Goal: Task Accomplishment & Management: Manage account settings

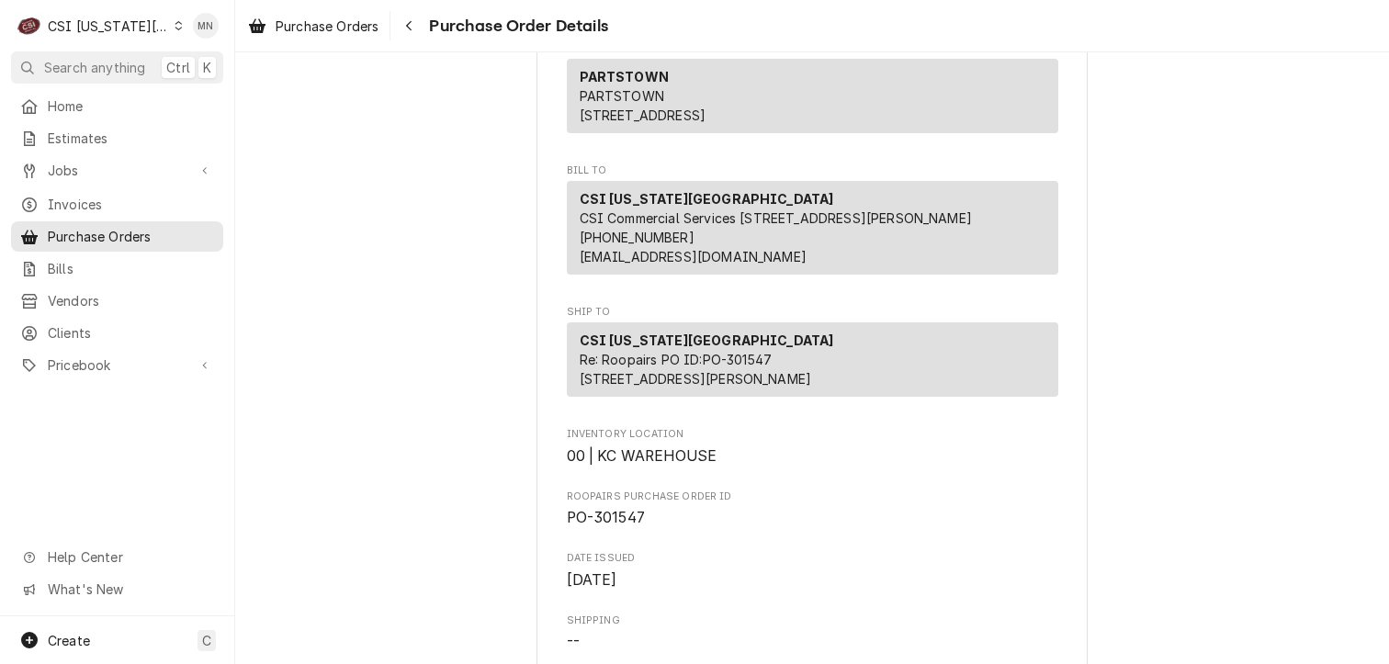
scroll to position [367, 0]
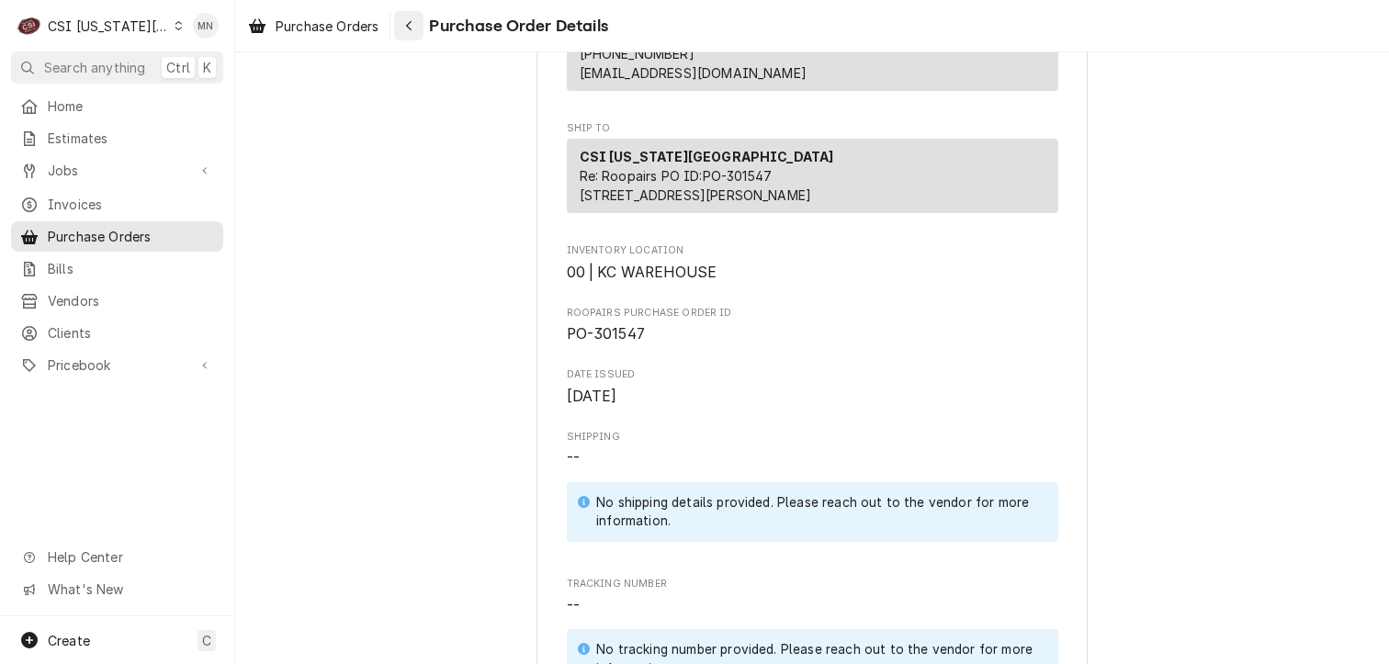
click at [404, 31] on div "Navigate back" at bounding box center [408, 26] width 18 height 18
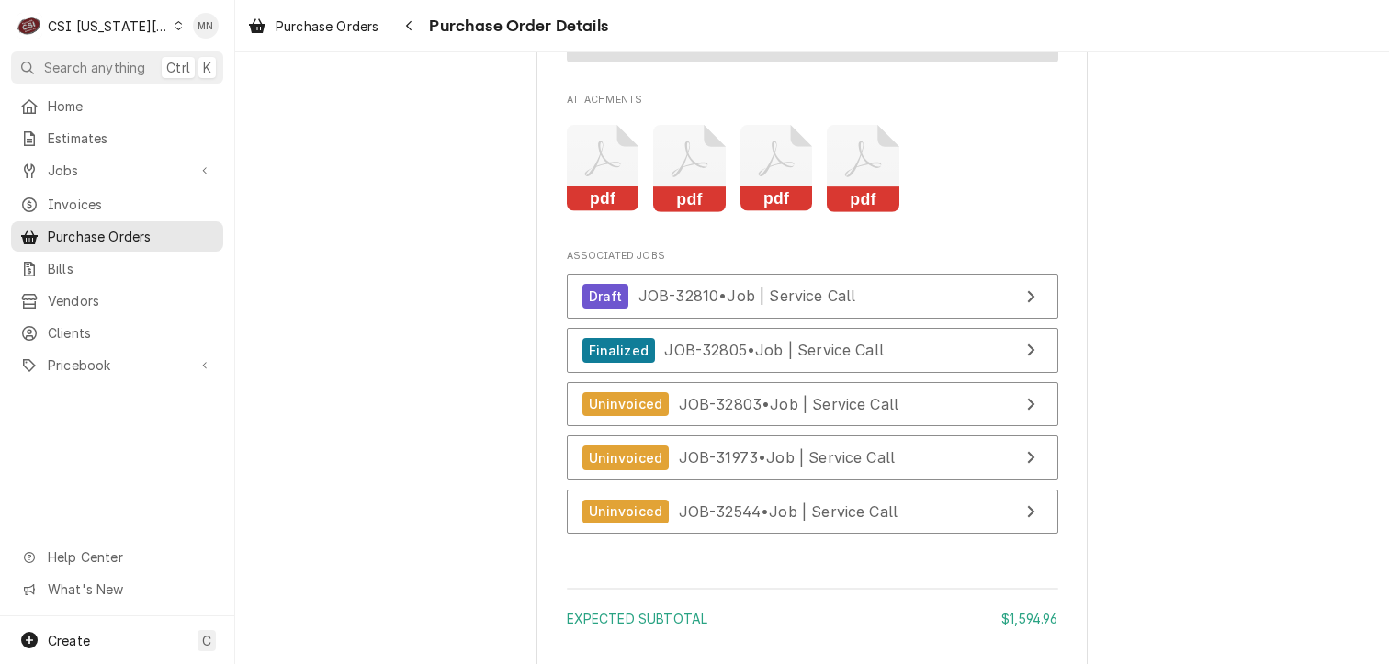
scroll to position [4133, 0]
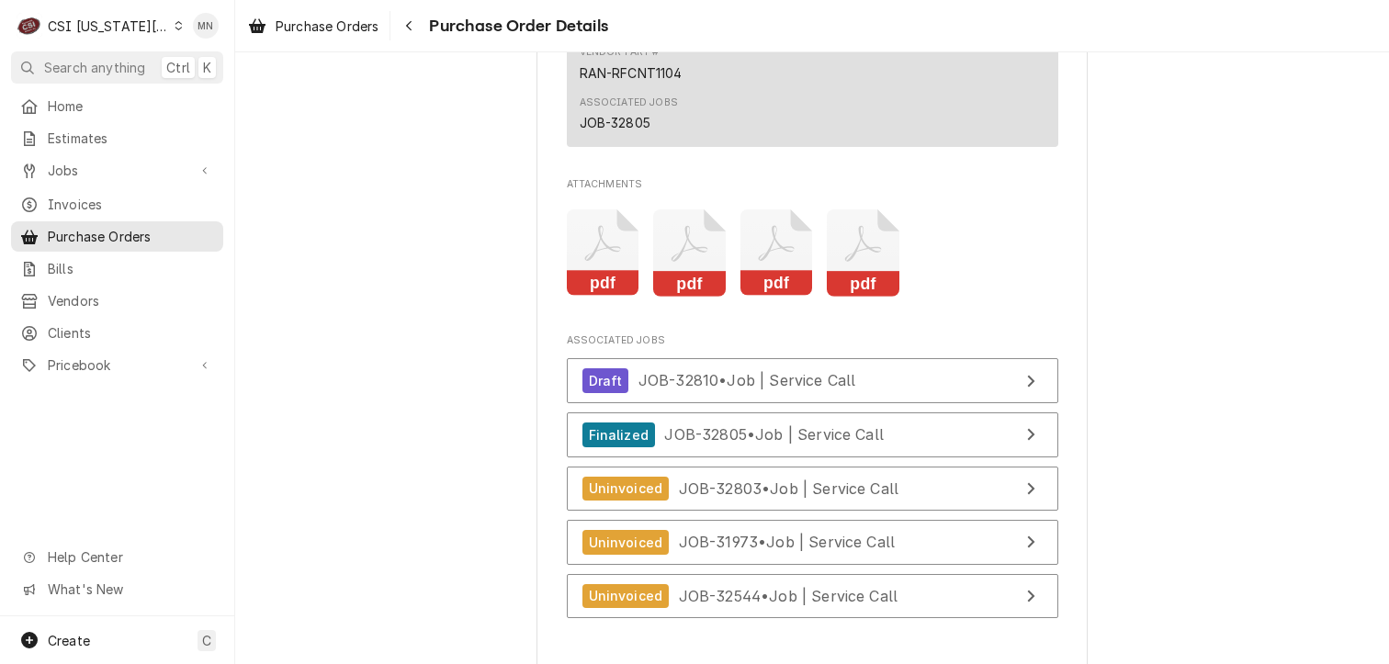
click at [691, 297] on icon "Attachments" at bounding box center [689, 252] width 73 height 87
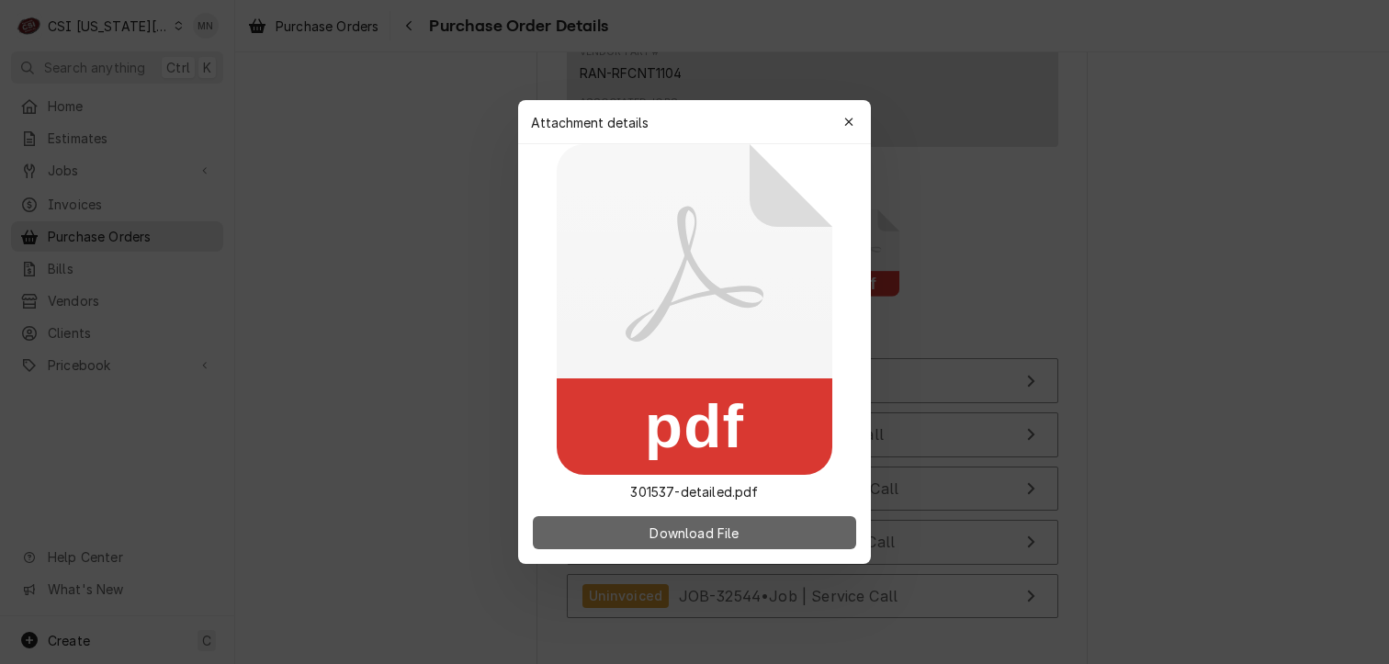
click at [664, 533] on span "Download File" at bounding box center [694, 532] width 96 height 19
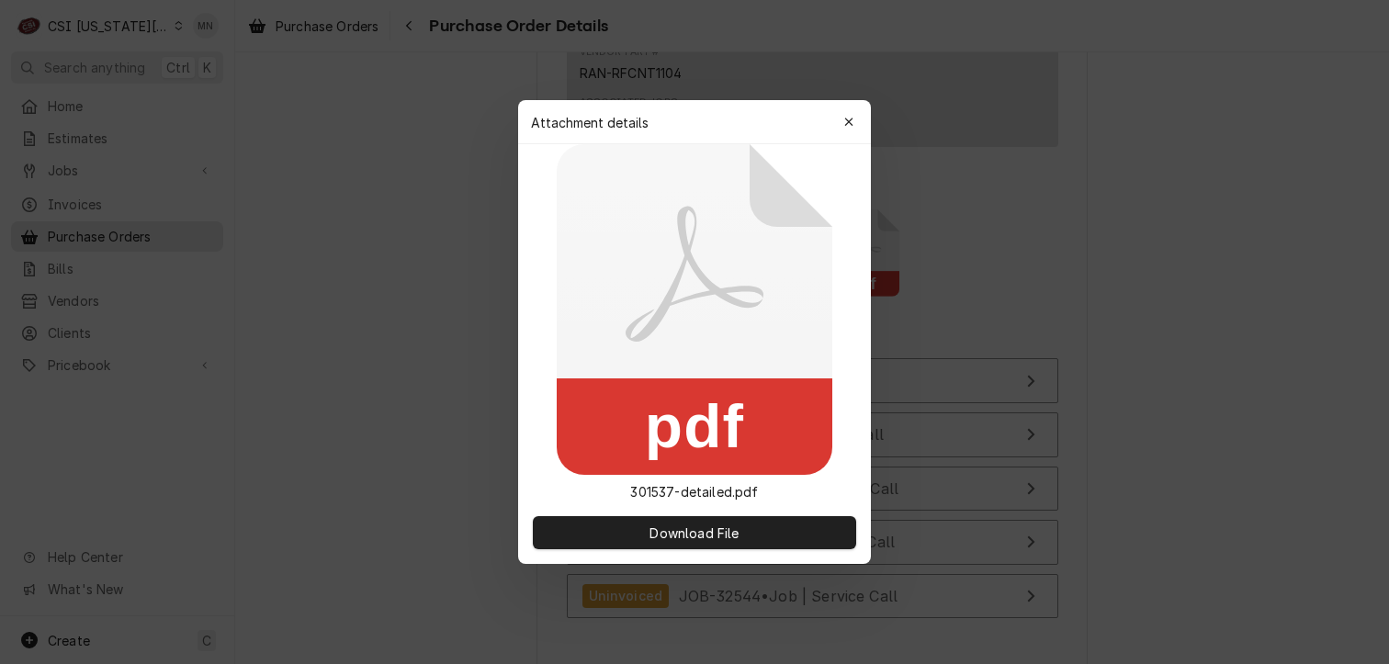
click at [851, 123] on icon "button" at bounding box center [849, 122] width 10 height 13
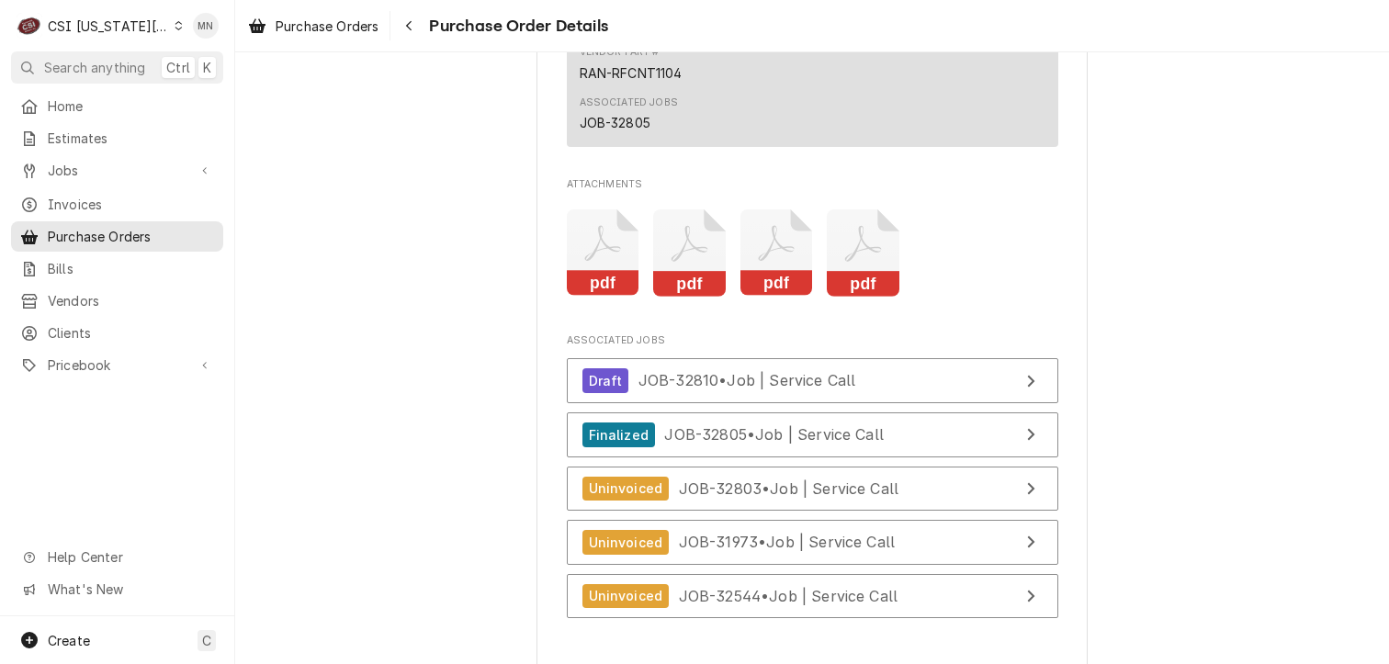
click at [791, 297] on icon "Attachments" at bounding box center [776, 252] width 73 height 87
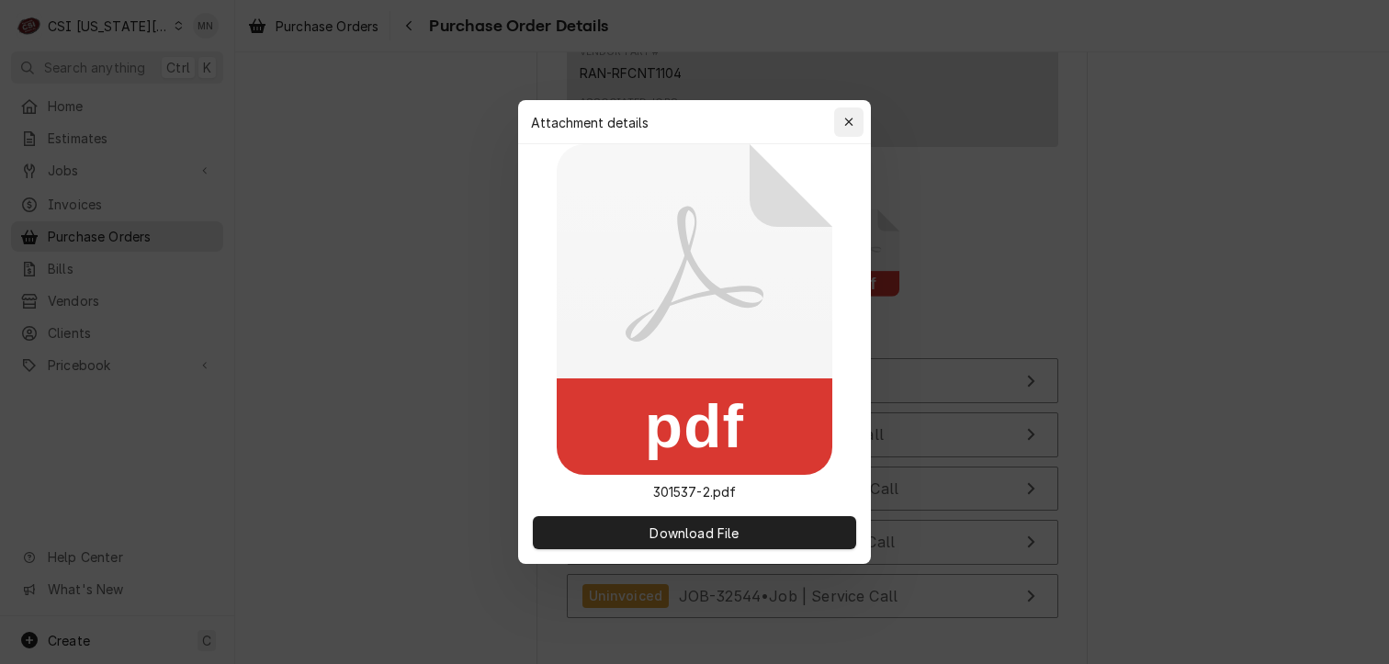
click at [849, 128] on icon "button" at bounding box center [849, 122] width 10 height 13
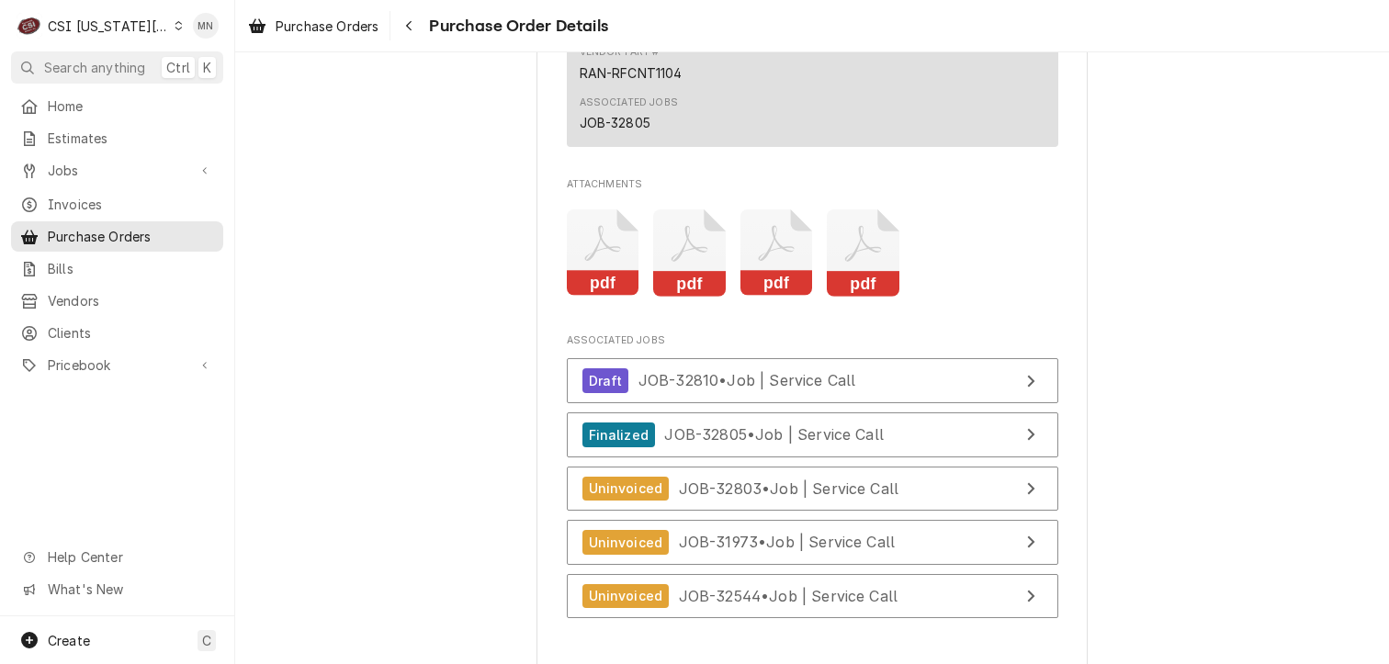
click at [848, 297] on icon "Attachments" at bounding box center [863, 252] width 73 height 87
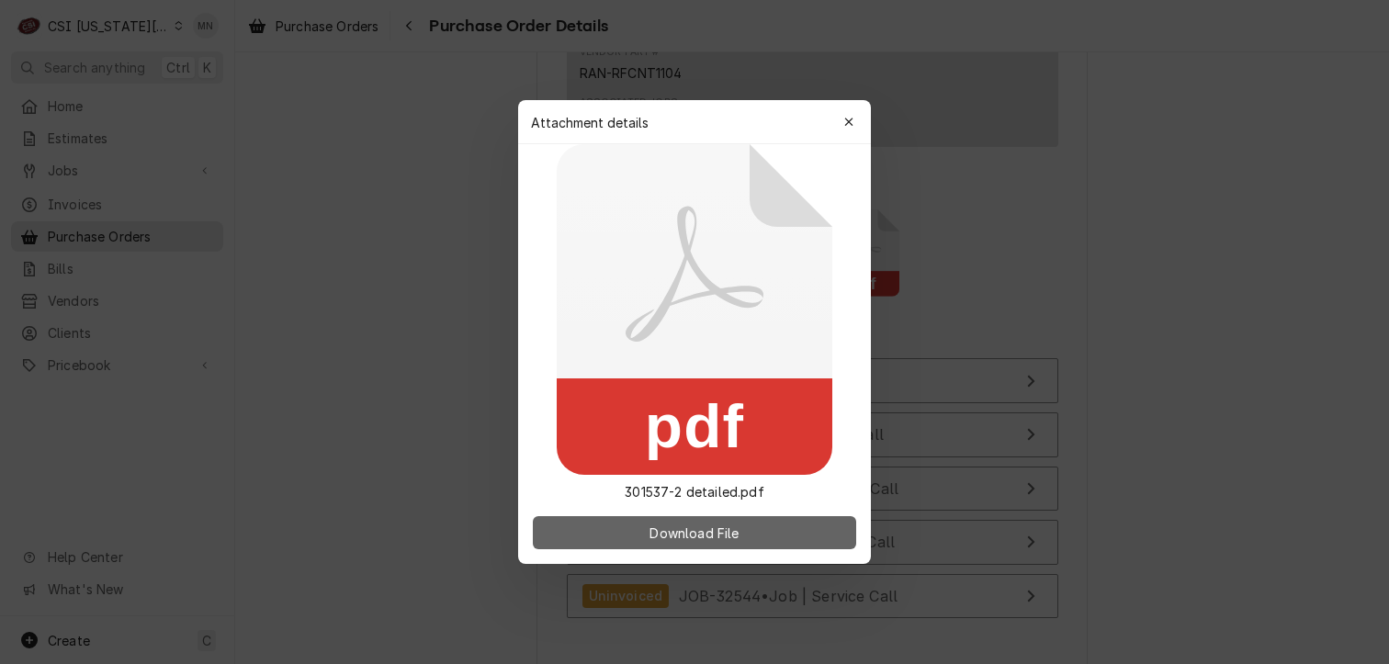
click at [669, 524] on span "Download File" at bounding box center [694, 532] width 96 height 19
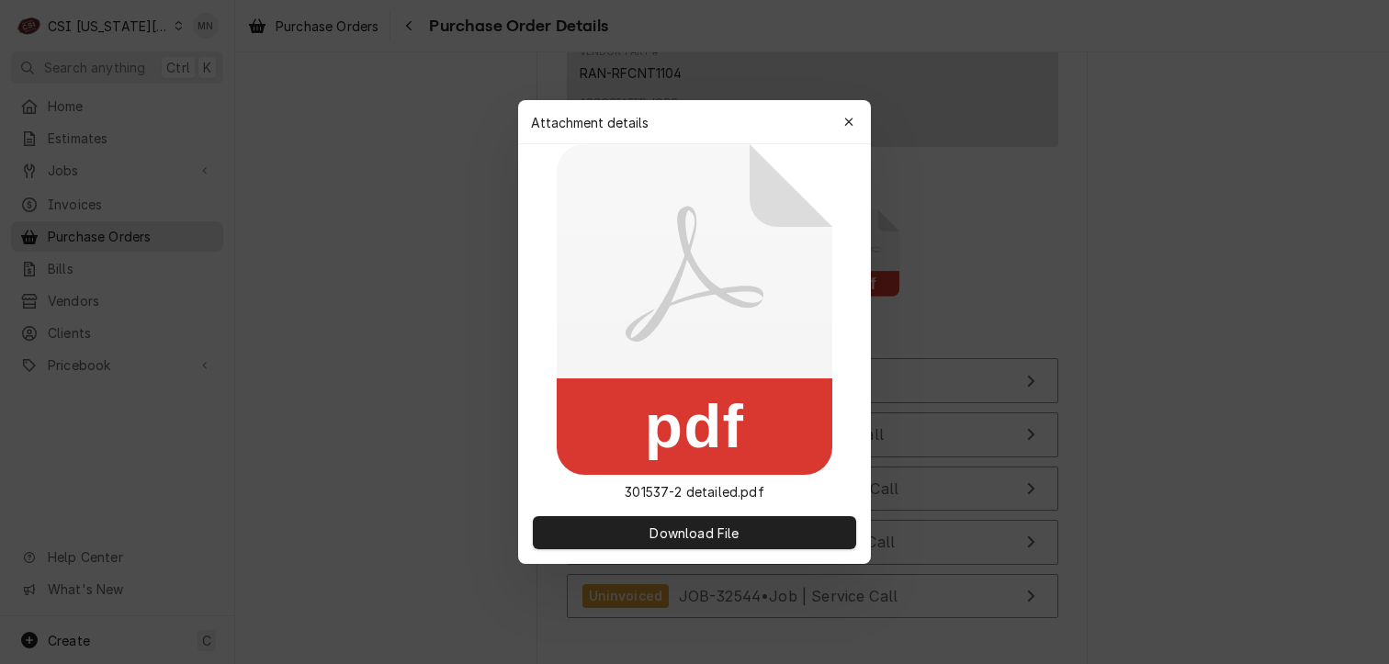
drag, startPoint x: 848, startPoint y: 120, endPoint x: 852, endPoint y: 263, distance: 142.4
click at [848, 120] on icon "button" at bounding box center [849, 122] width 10 height 13
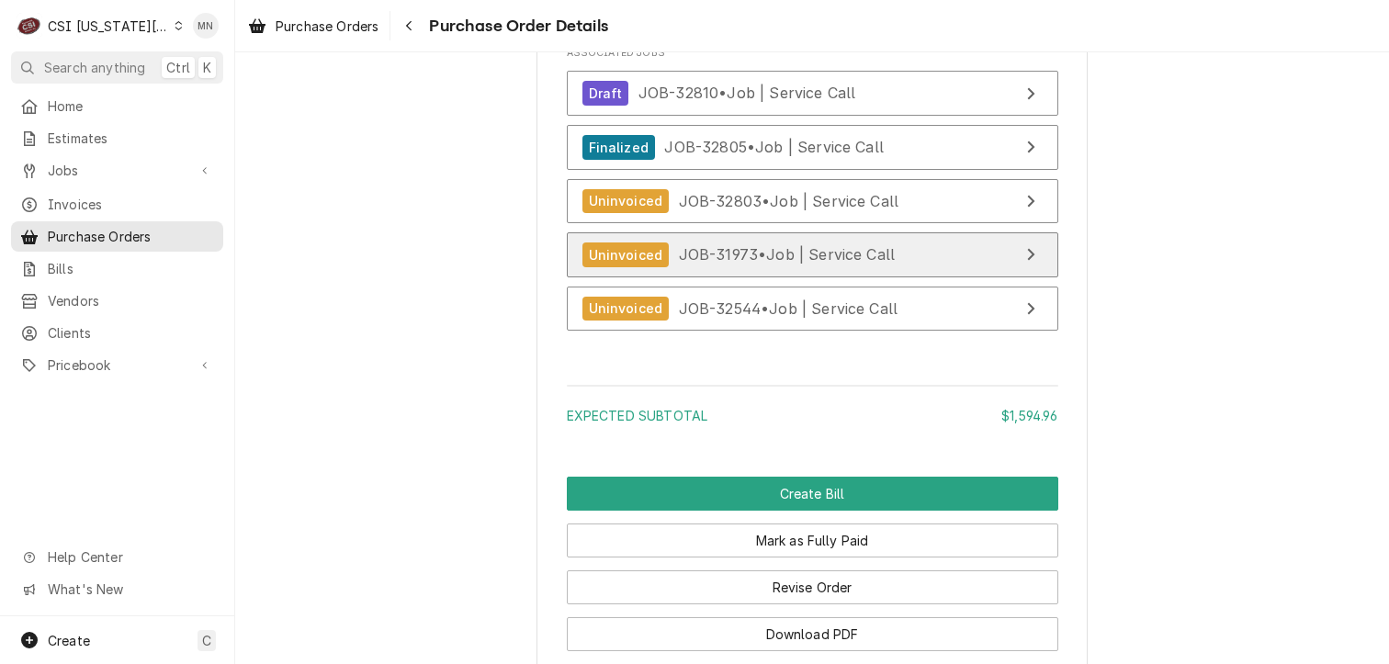
scroll to position [4587, 0]
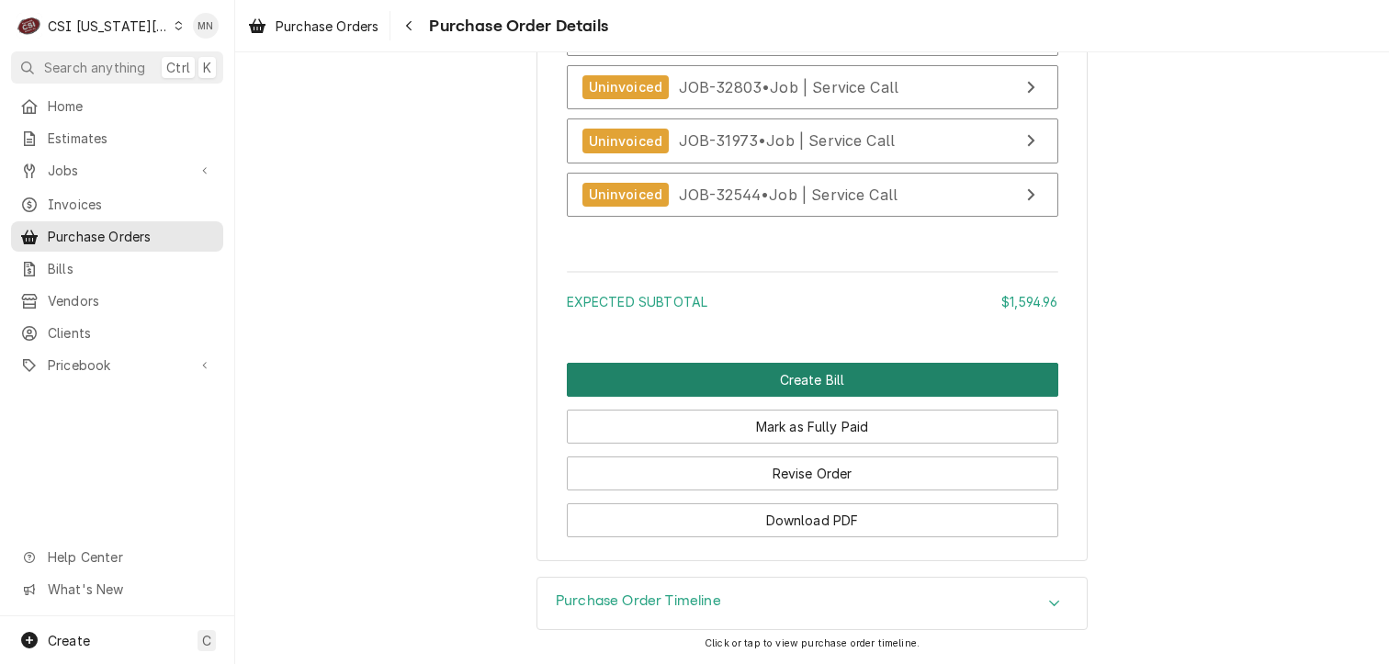
click at [812, 386] on button "Create Bill" at bounding box center [812, 380] width 491 height 34
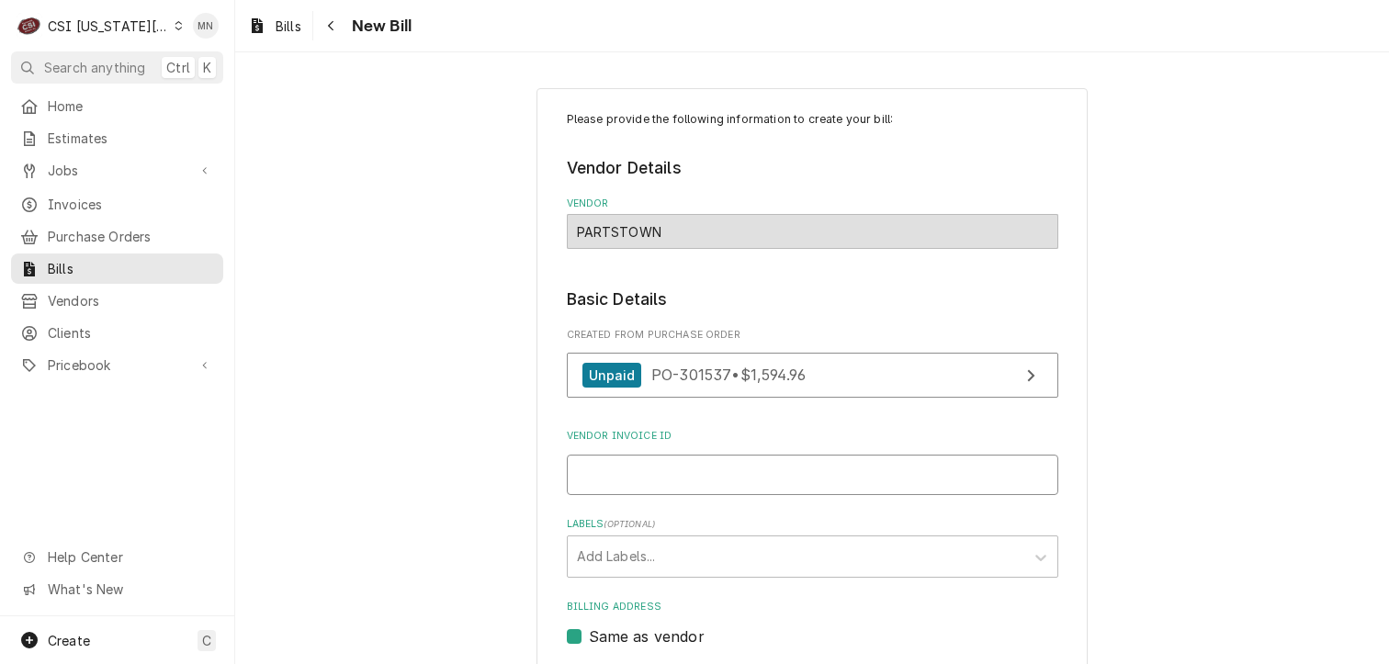
click at [656, 466] on input "Vendor Invoice ID" at bounding box center [812, 475] width 491 height 40
click at [591, 477] on input "Vendor Invoice ID" at bounding box center [812, 475] width 491 height 40
click at [624, 478] on input "210" at bounding box center [812, 475] width 491 height 40
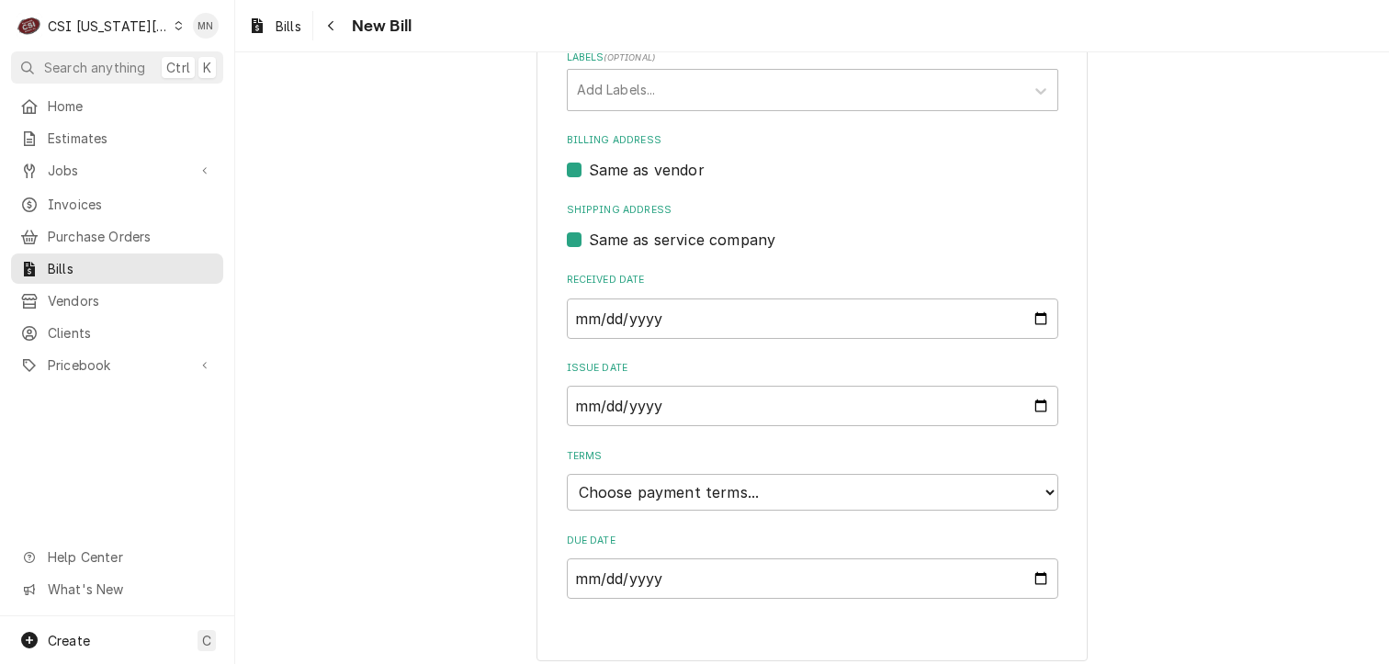
scroll to position [476, 0]
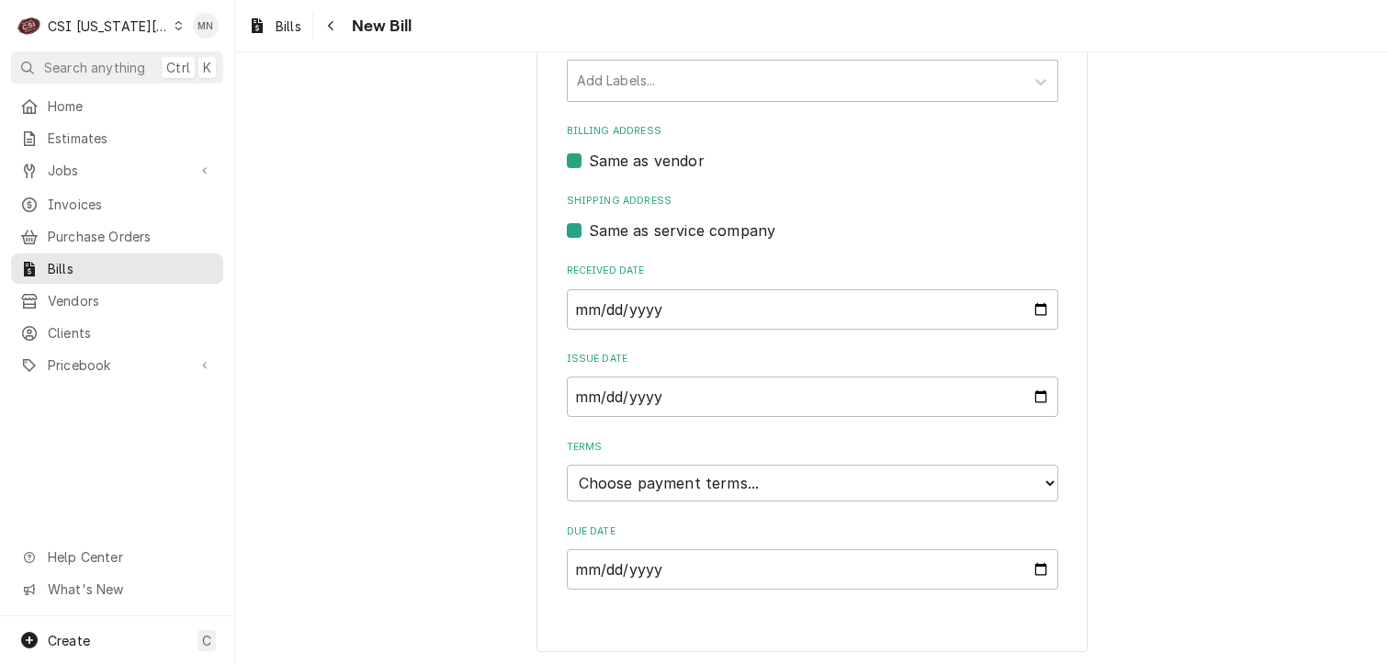
type input "2106939697"
click at [647, 487] on select "Choose payment terms... Same Day Net 7 Net 14 Net 21 Net 30 Net 45 Net 60 Net 90" at bounding box center [812, 483] width 491 height 37
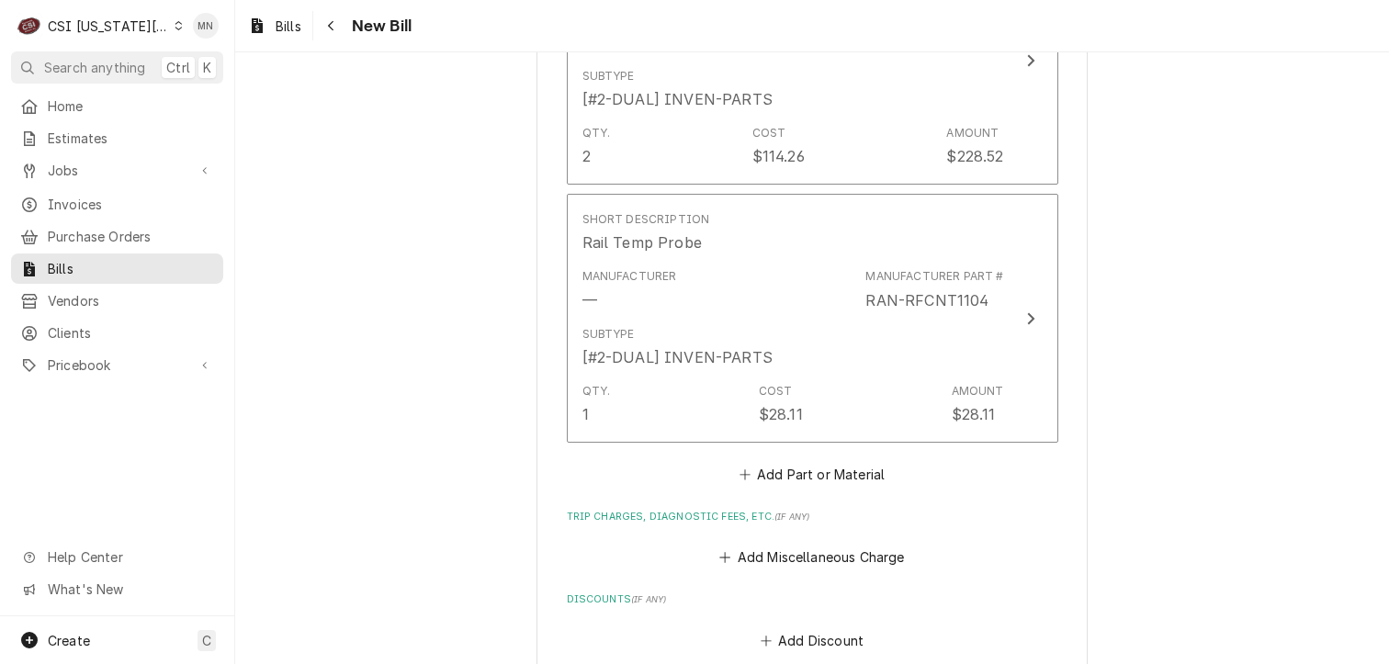
scroll to position [3186, 0]
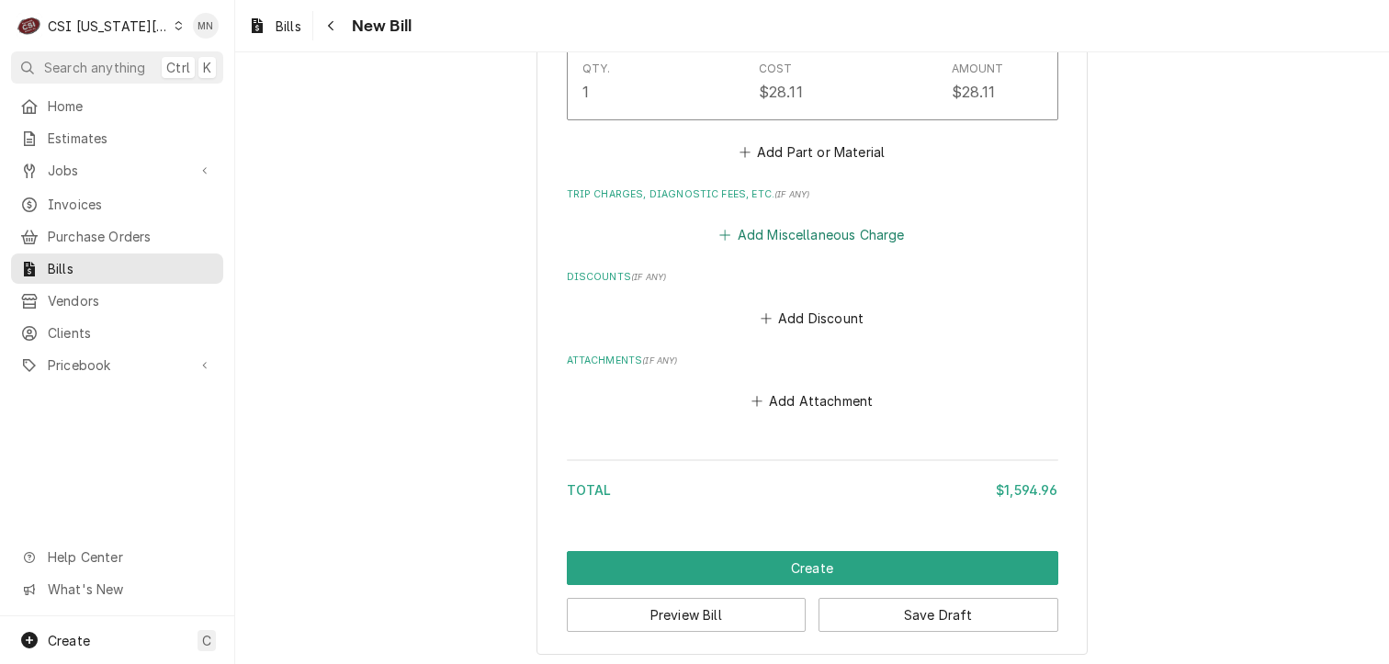
click at [779, 229] on button "Add Miscellaneous Charge" at bounding box center [811, 235] width 191 height 26
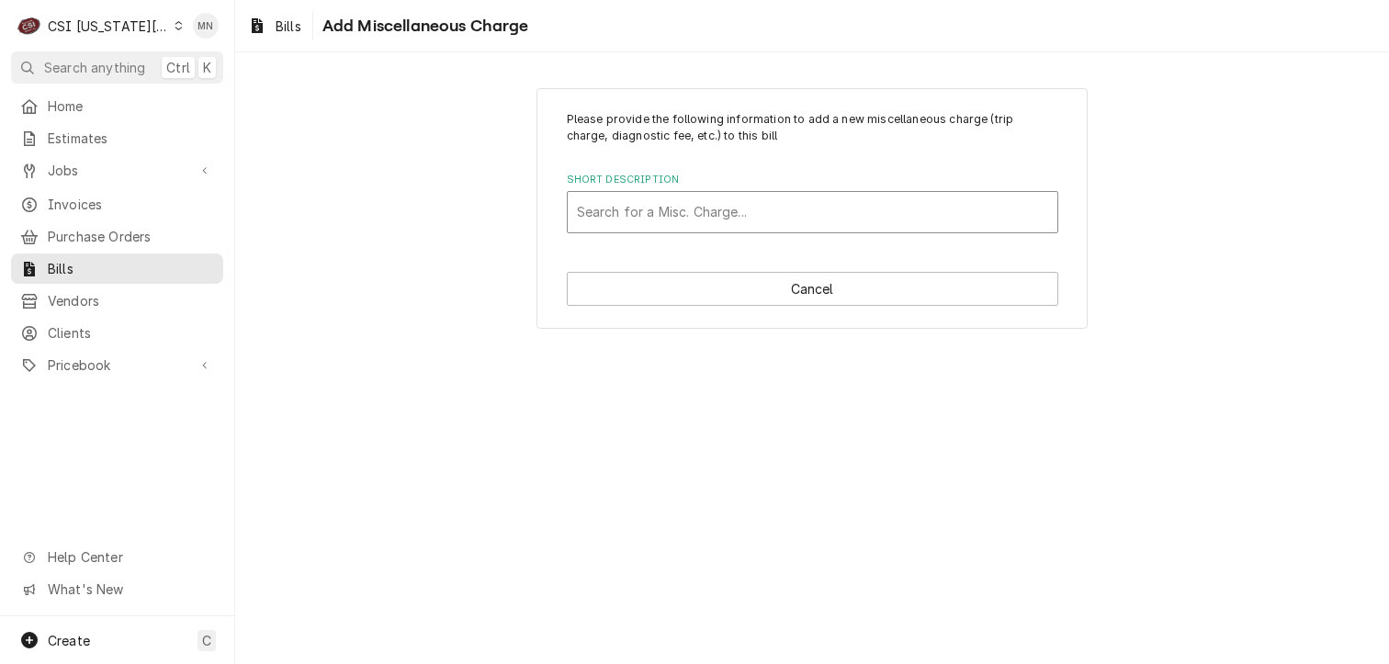
click at [681, 216] on div "Short Description" at bounding box center [812, 212] width 471 height 33
type input "ac"
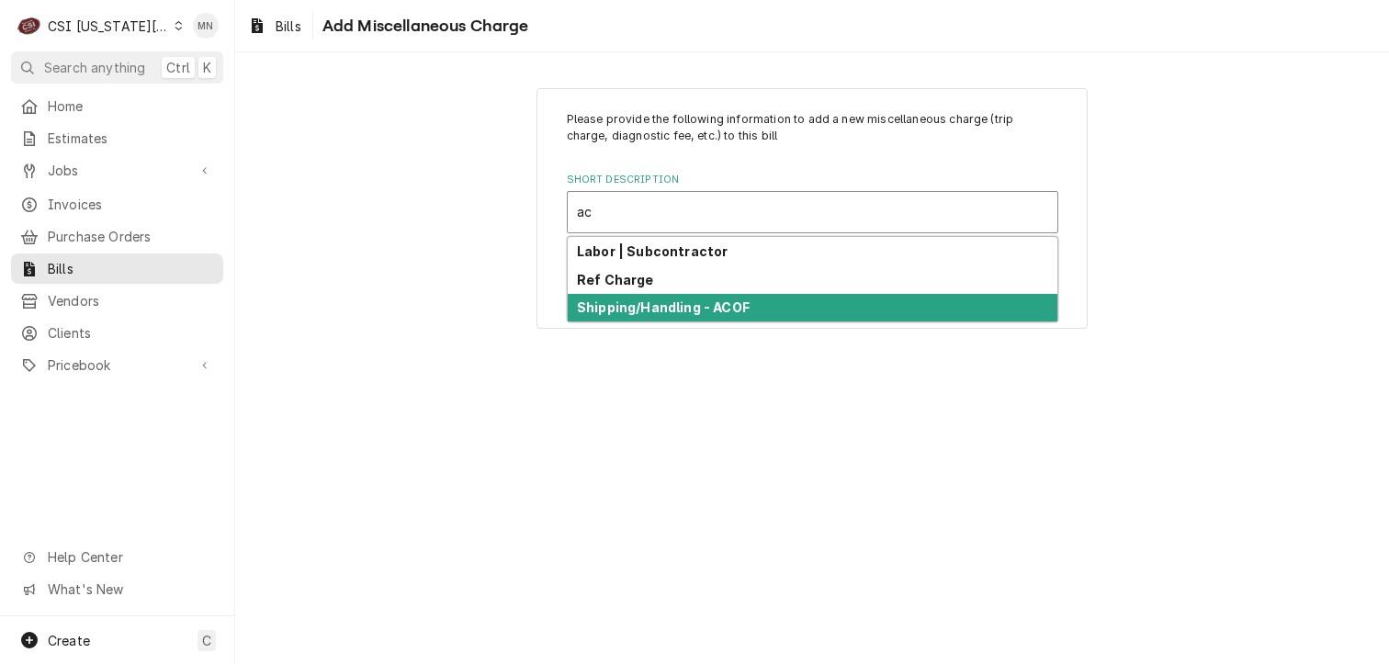
click at [629, 304] on strong "Shipping/Handling - ACOF" at bounding box center [663, 307] width 173 height 16
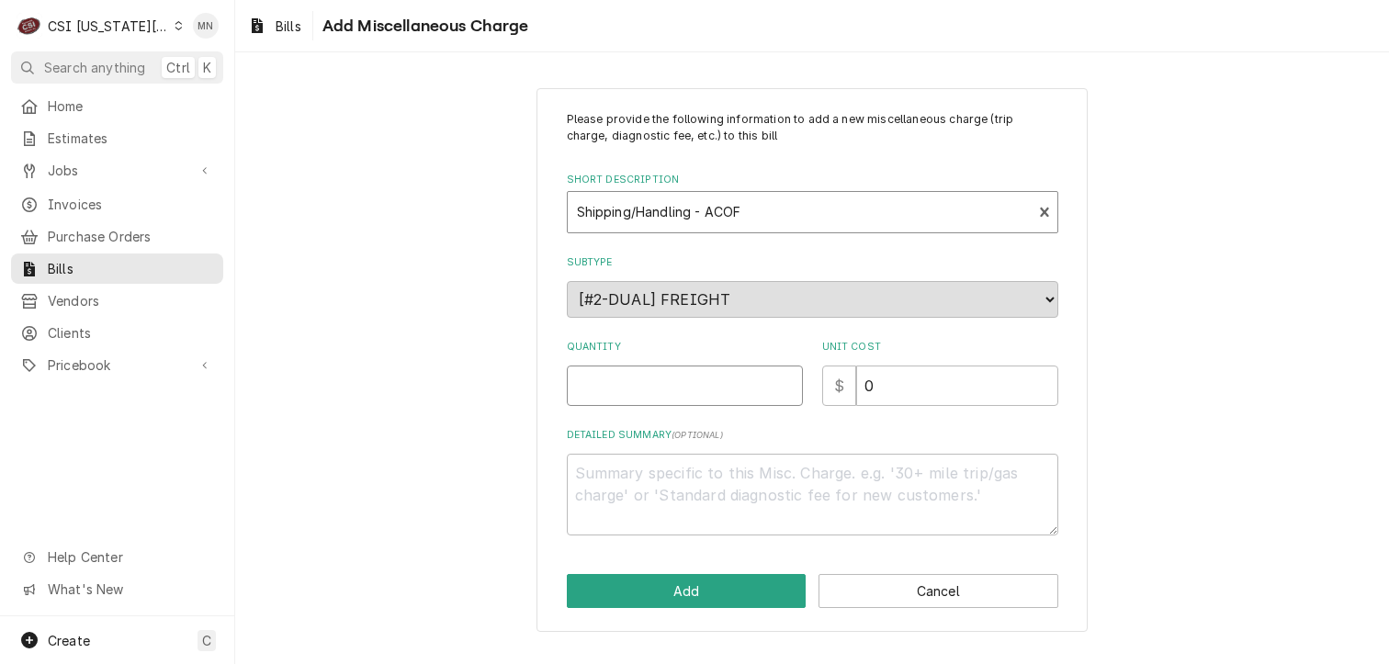
click at [687, 377] on input "Quantity" at bounding box center [685, 386] width 236 height 40
click at [864, 407] on div "Please provide the following information to add a new miscellaneous charge (tri…" at bounding box center [812, 323] width 491 height 424
drag, startPoint x: 873, startPoint y: 390, endPoint x: 854, endPoint y: 390, distance: 19.3
click at [856, 390] on input "0" at bounding box center [957, 386] width 202 height 40
type textarea "x"
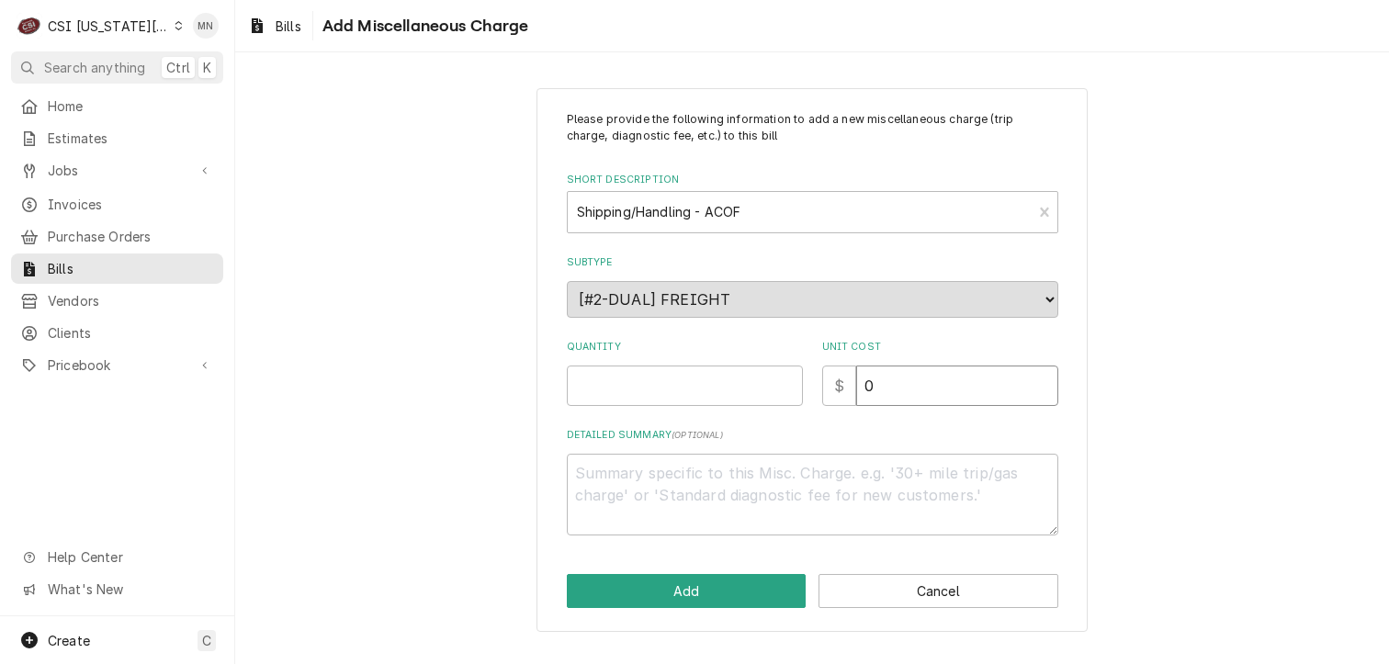
type input "2"
type textarea "x"
type input "26"
type textarea "x"
type input "26.1"
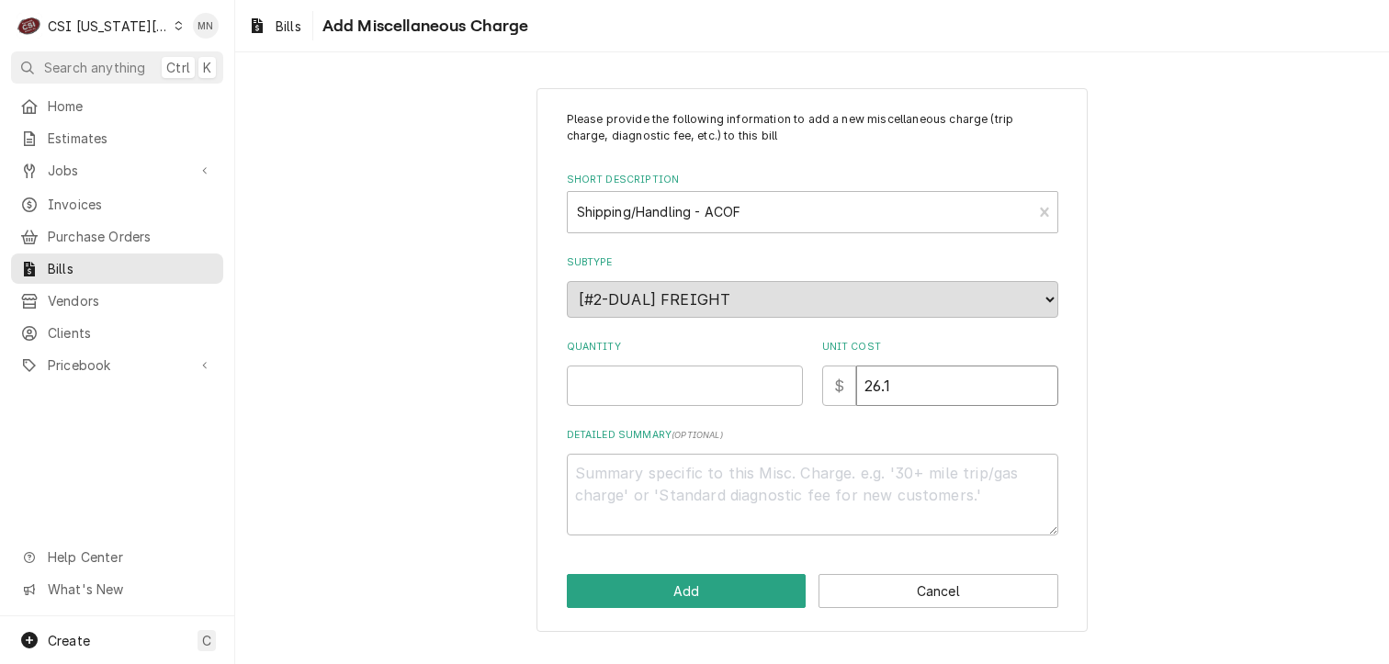
type textarea "x"
type input "26.17"
click at [658, 385] on input "Quantity" at bounding box center [685, 386] width 236 height 40
type textarea "x"
type input "1"
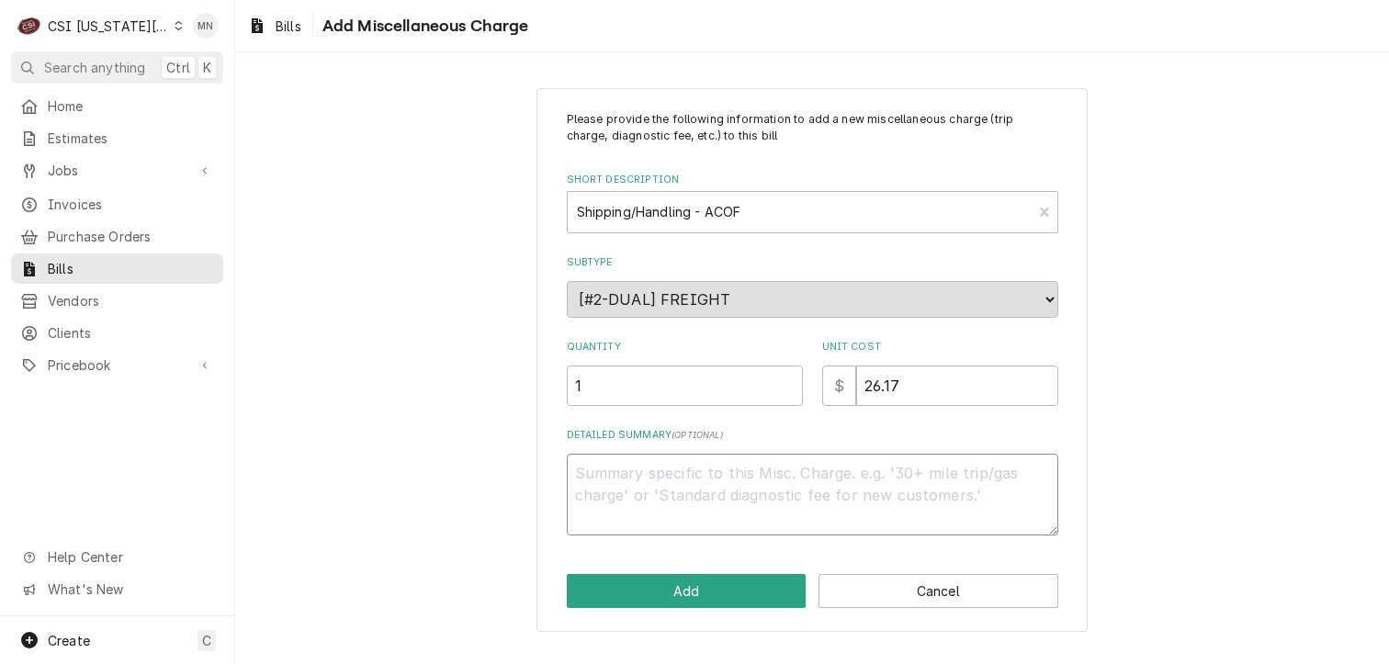
click at [613, 466] on textarea "Detailed Summary ( optional )" at bounding box center [812, 495] width 491 height 83
type textarea "x"
type textarea "A"
type textarea "x"
type textarea "AC"
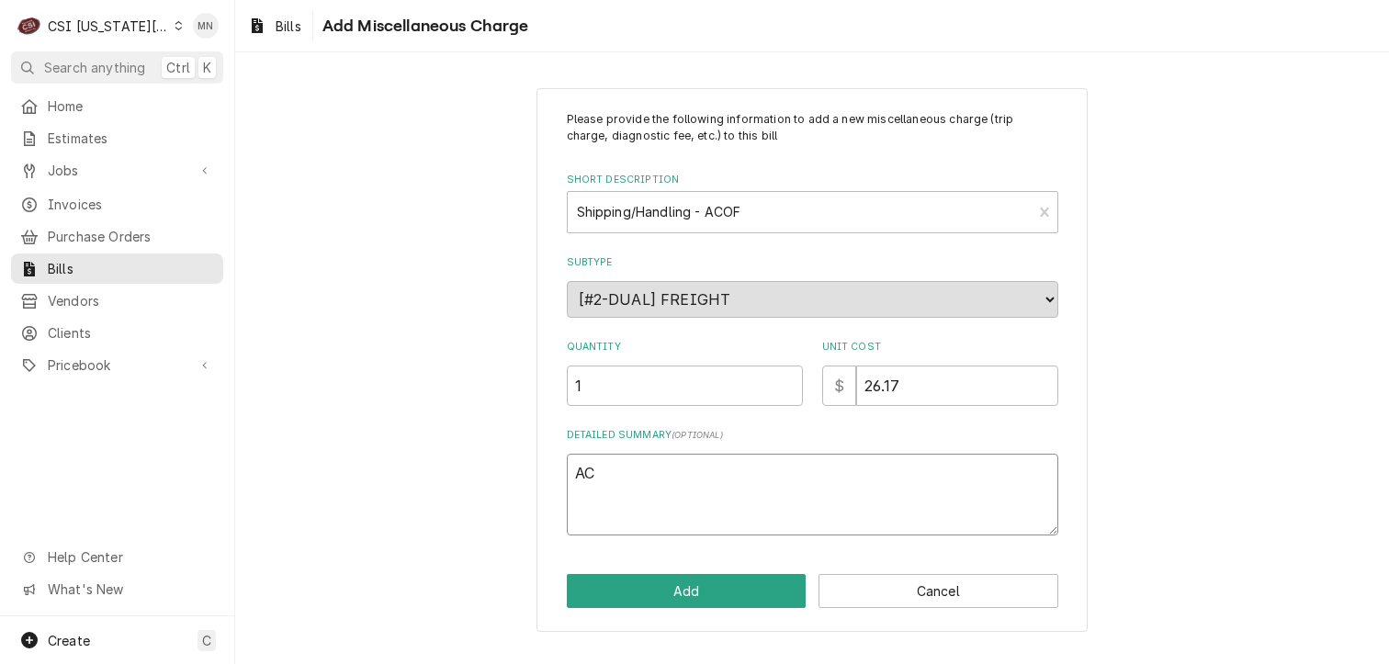
type textarea "x"
type textarea "ACO"
type textarea "x"
type textarea "ACOF"
type textarea "x"
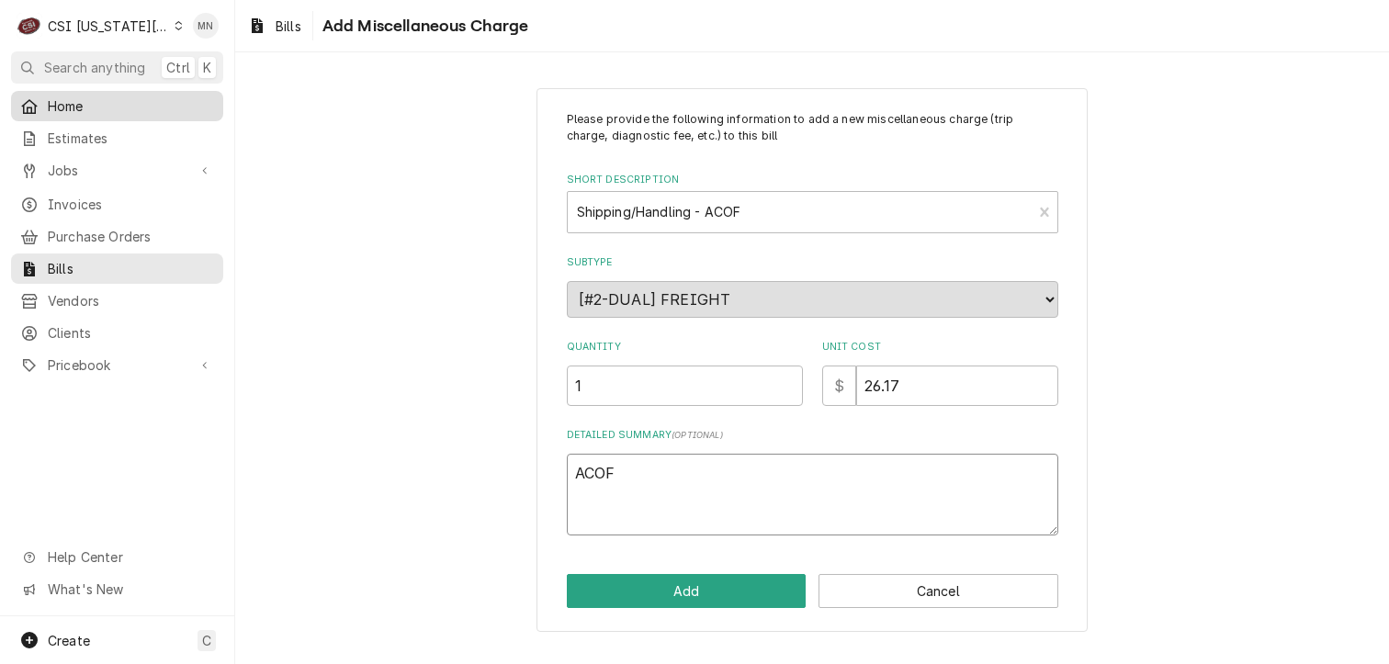
type textarea "ACOF"
click at [630, 462] on textarea "ACOF" at bounding box center [812, 495] width 491 height 83
type textarea "x"
type textarea "ACOF $"
type textarea "x"
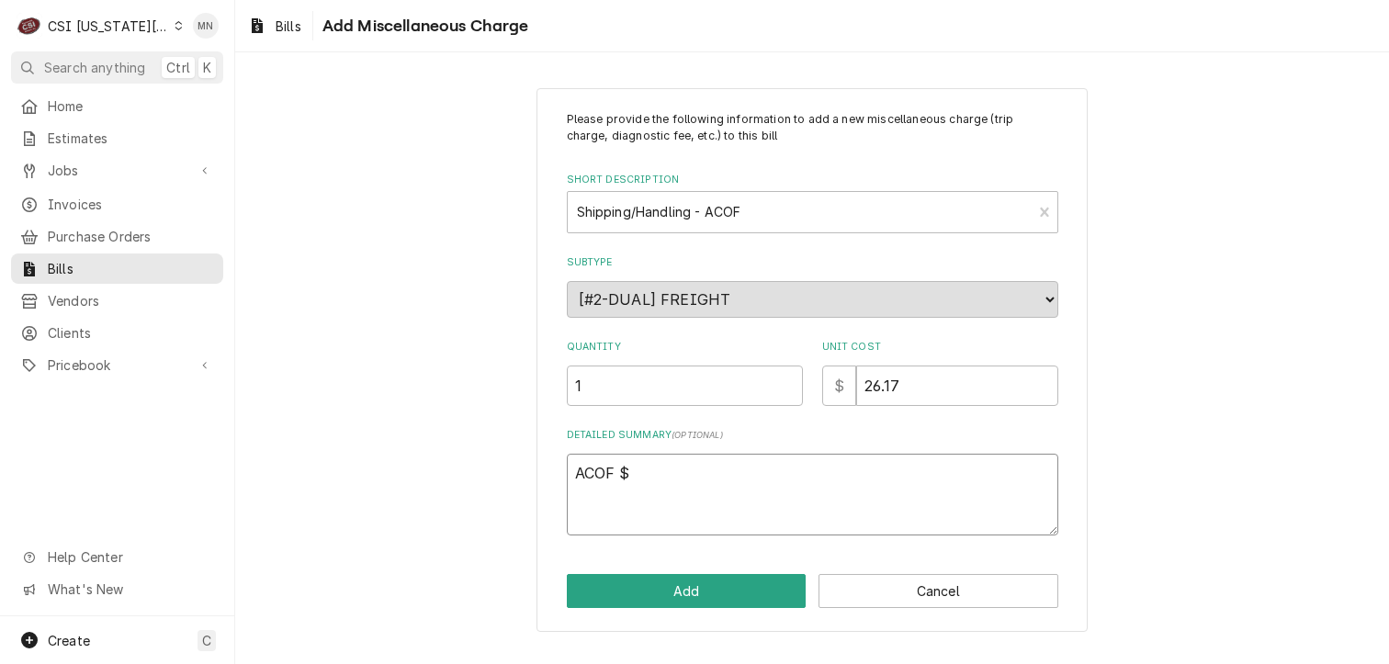
type textarea "ACOF $"
type textarea "x"
type textarea "ACOF $ 2"
type textarea "x"
type textarea "ACOF $ 21"
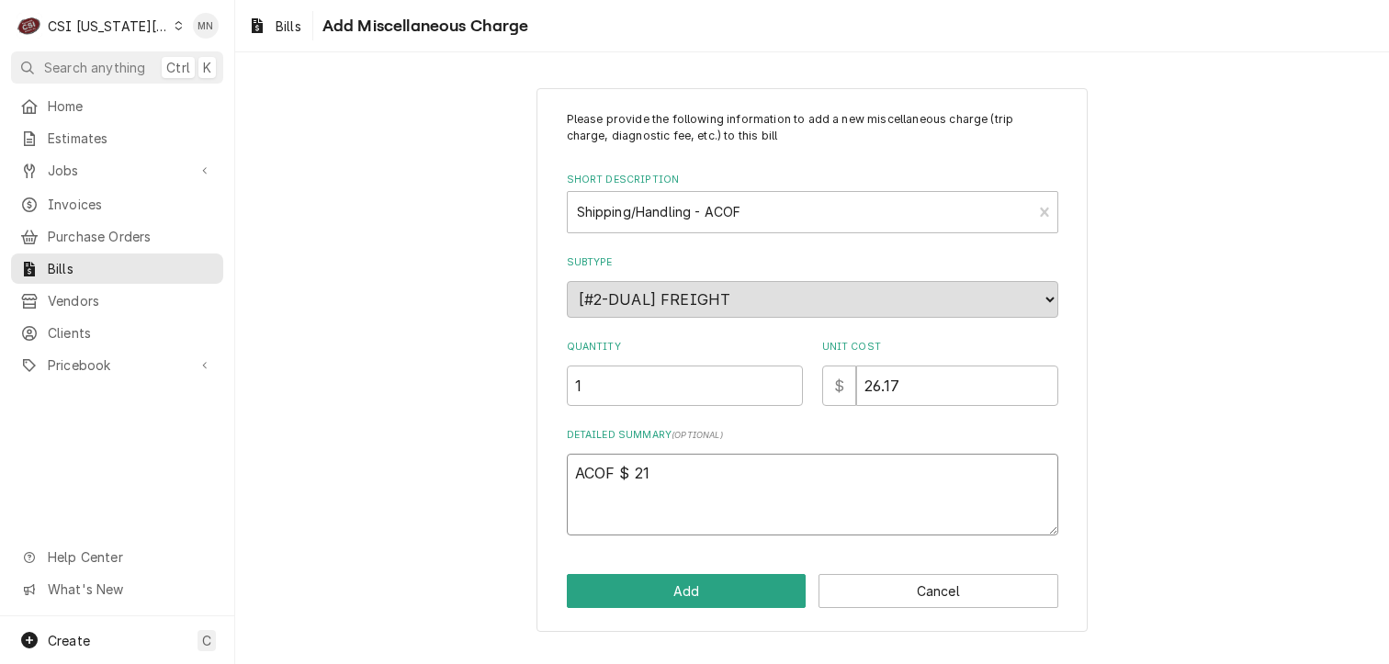
type textarea "x"
type textarea "ACOF $ 21."
type textarea "x"
type textarea "ACOF $ 21.4"
type textarea "x"
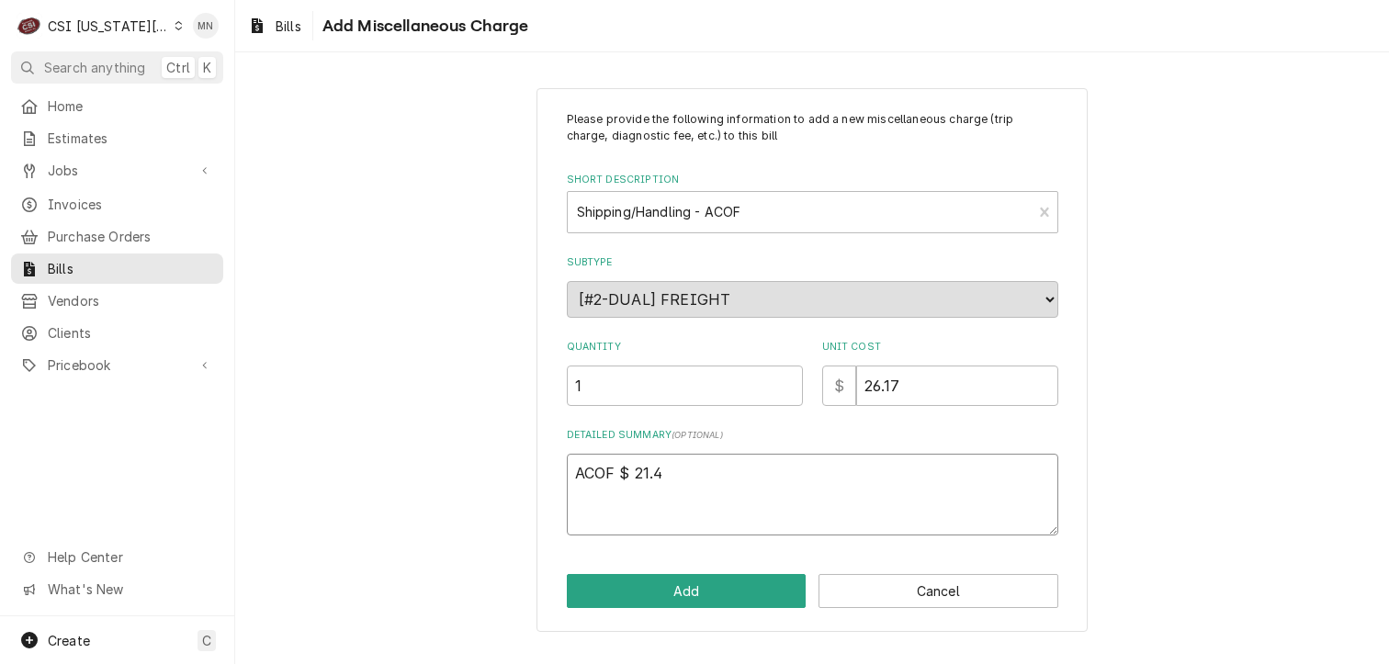
type textarea "ACOF $ 21.47"
type textarea "x"
type textarea "ACOF $ 21.47"
type textarea "x"
type textarea "ACOF $ 21.47 2"
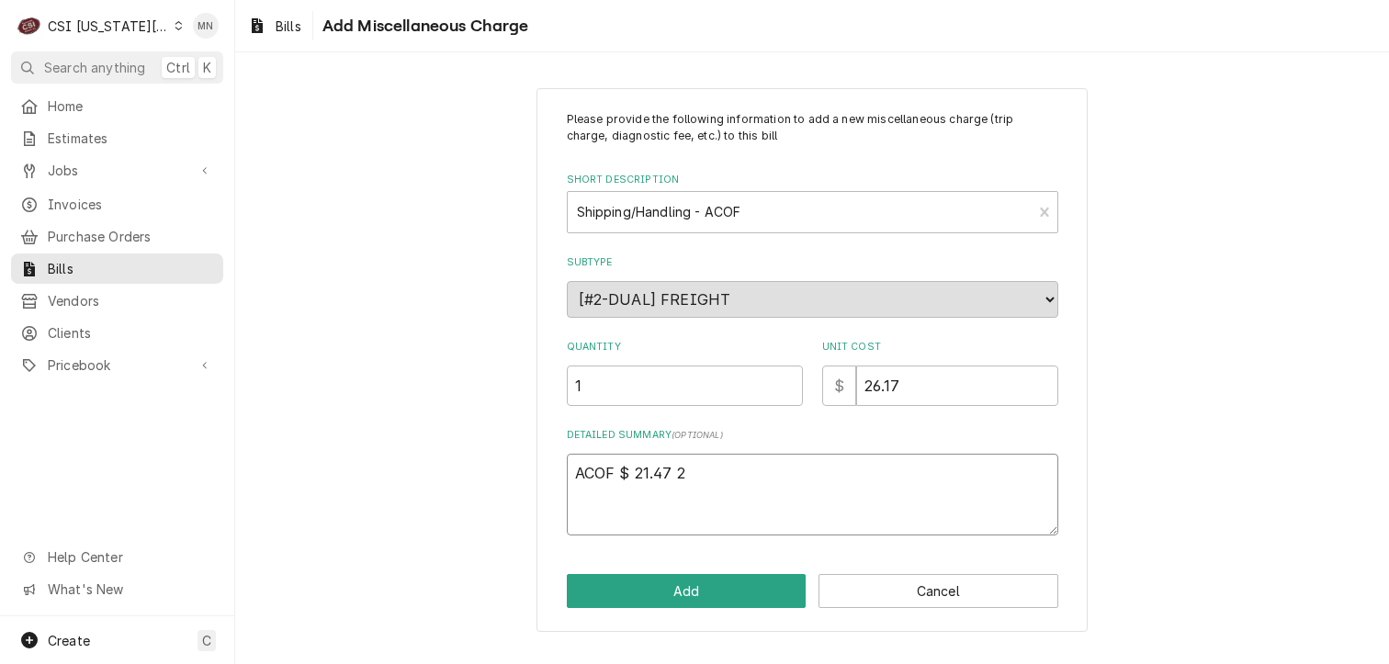
type textarea "x"
type textarea "ACOF $ 21.47 21"
type textarea "x"
type textarea "ACOF $ 21.47 210"
type textarea "x"
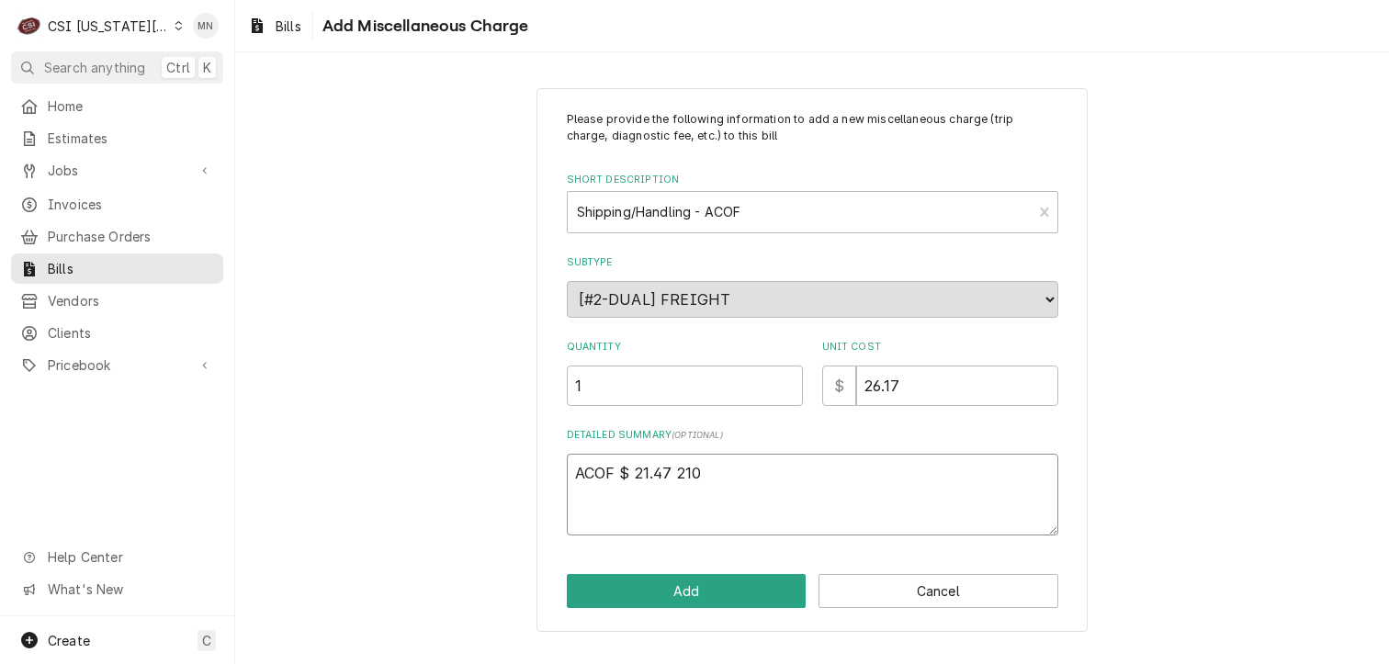
type textarea "ACOF $ 21.47 2106"
type textarea "x"
type textarea "ACOF $ 21.47 21069"
type textarea "x"
type textarea "ACOF $ 21.47 210693"
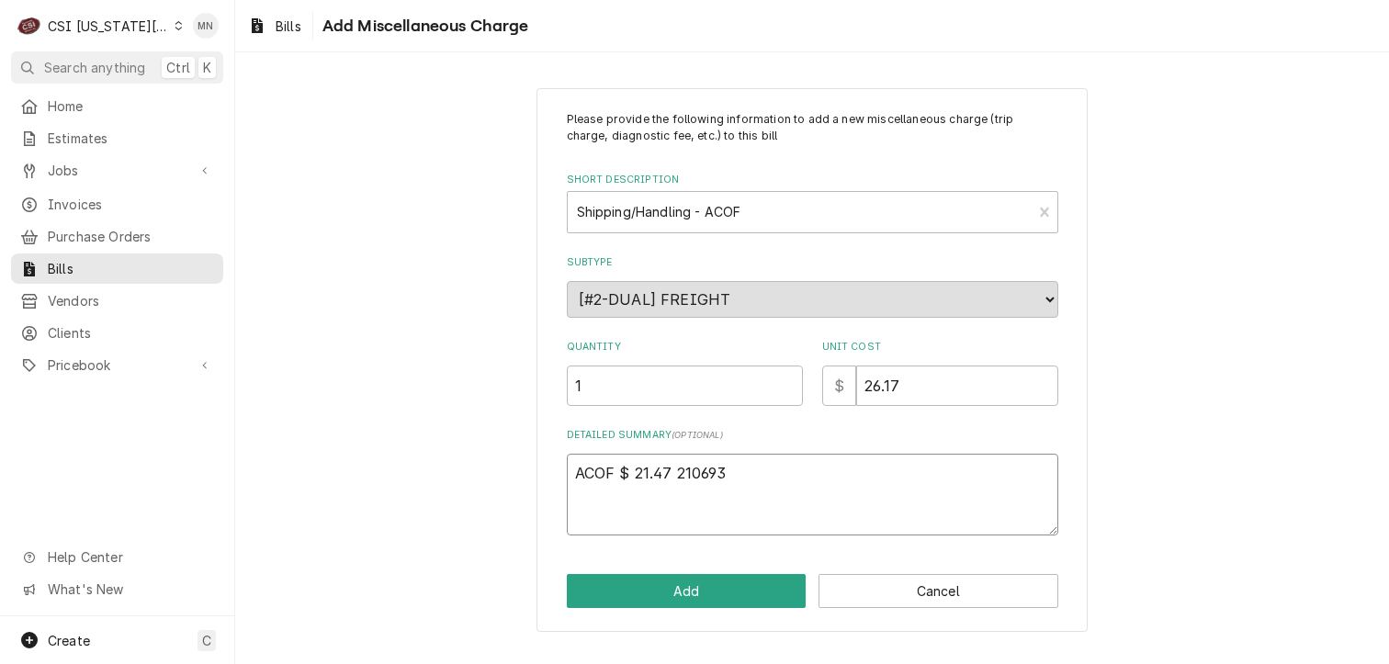
type textarea "x"
type textarea "ACOF $ 21.47 2106939"
type textarea "x"
type textarea "ACOF $ 21.47 21069396"
type textarea "x"
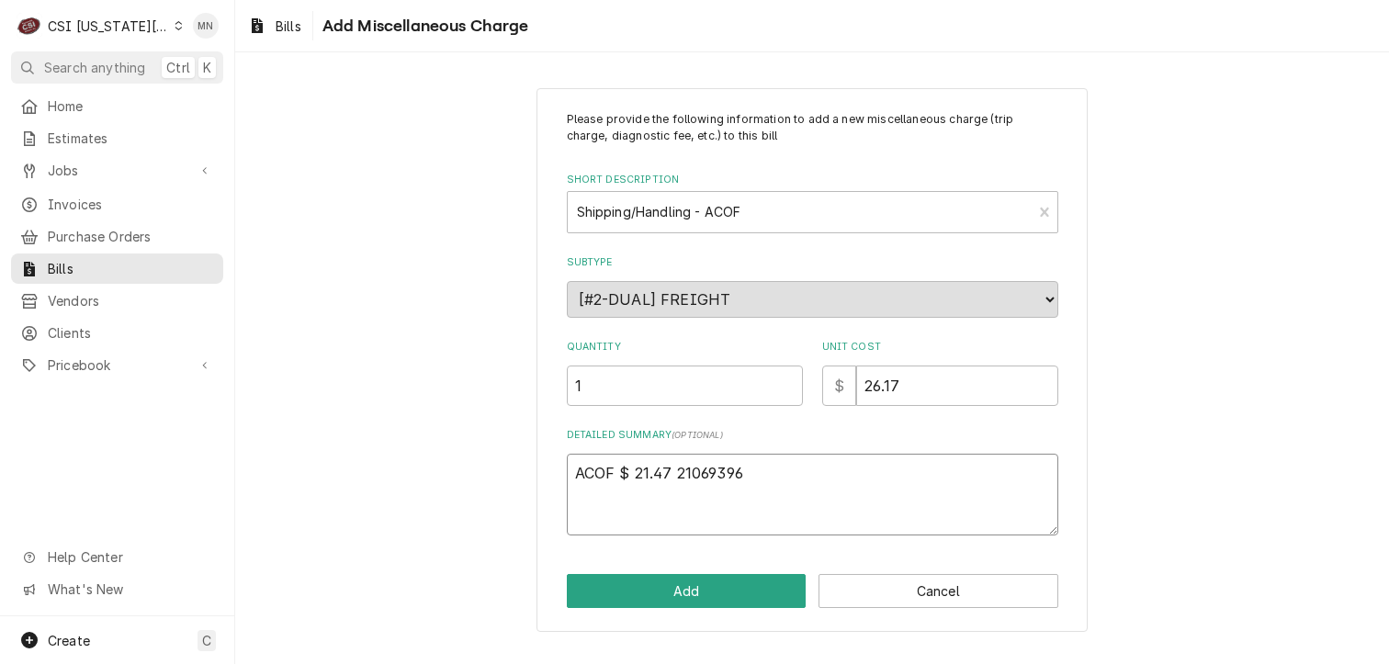
type textarea "ACOF $ 21.47 210693969"
type textarea "x"
type textarea "ACOF $ 21.47 2106939697"
type textarea "x"
type textarea "ACOF $ 21.47 P2106939697"
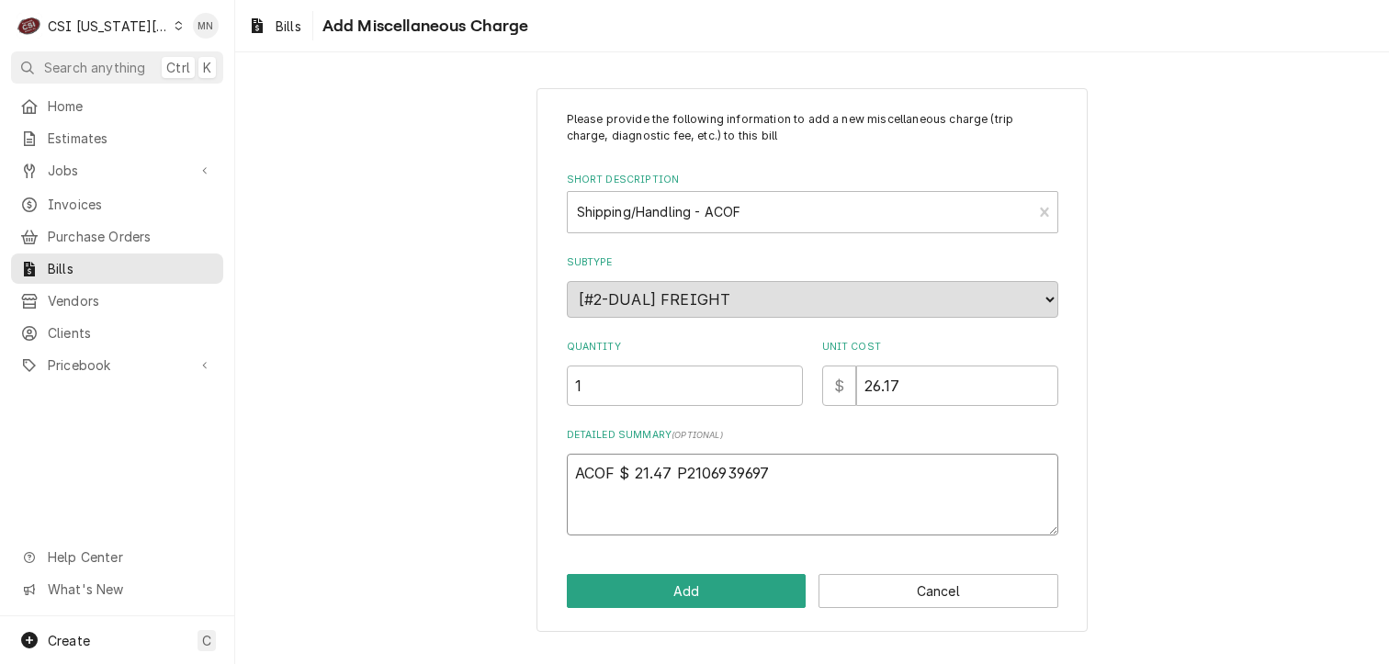
type textarea "x"
type textarea "ACOF $ 21.47 Pa2106939697"
type textarea "x"
type textarea "ACOF $ 21.47 Par2106939697"
type textarea "x"
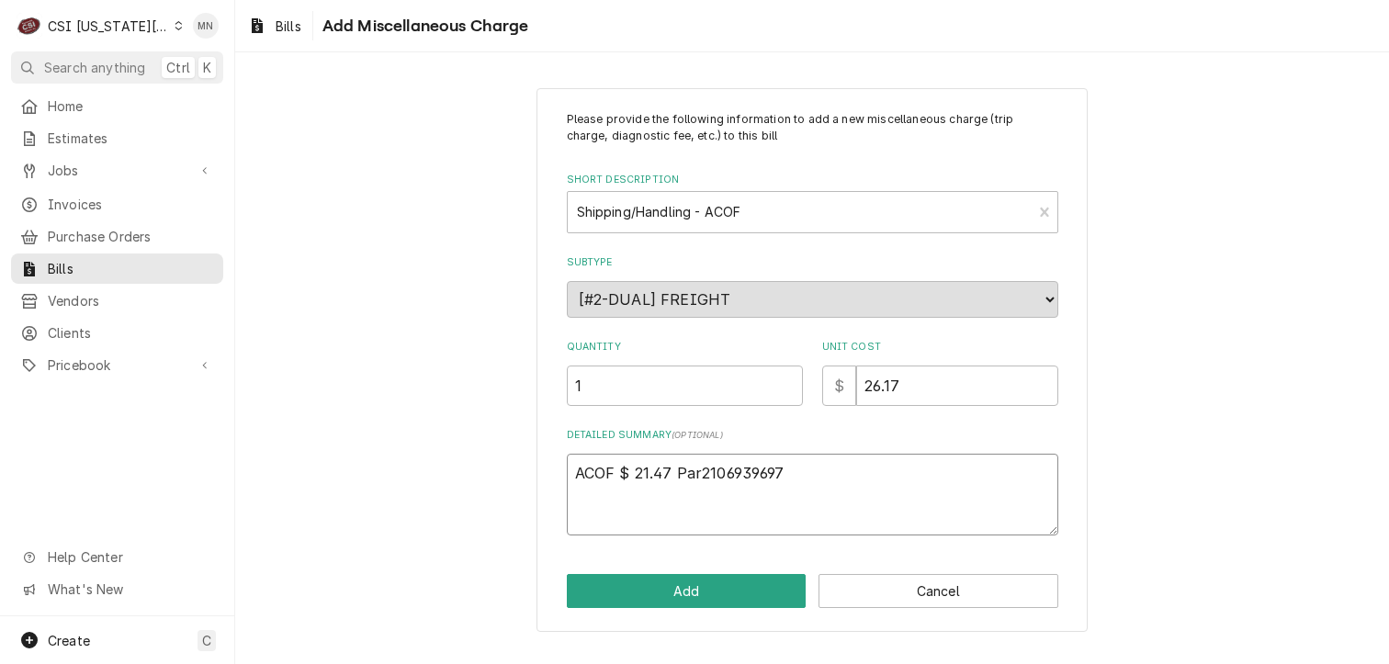
type textarea "ACOF $ 21.47 Part2106939697"
type textarea "x"
type textarea "ACOF $ 21.47 Parts2106939697"
type textarea "x"
type textarea "ACOF $ 21.47 Partst2106939697"
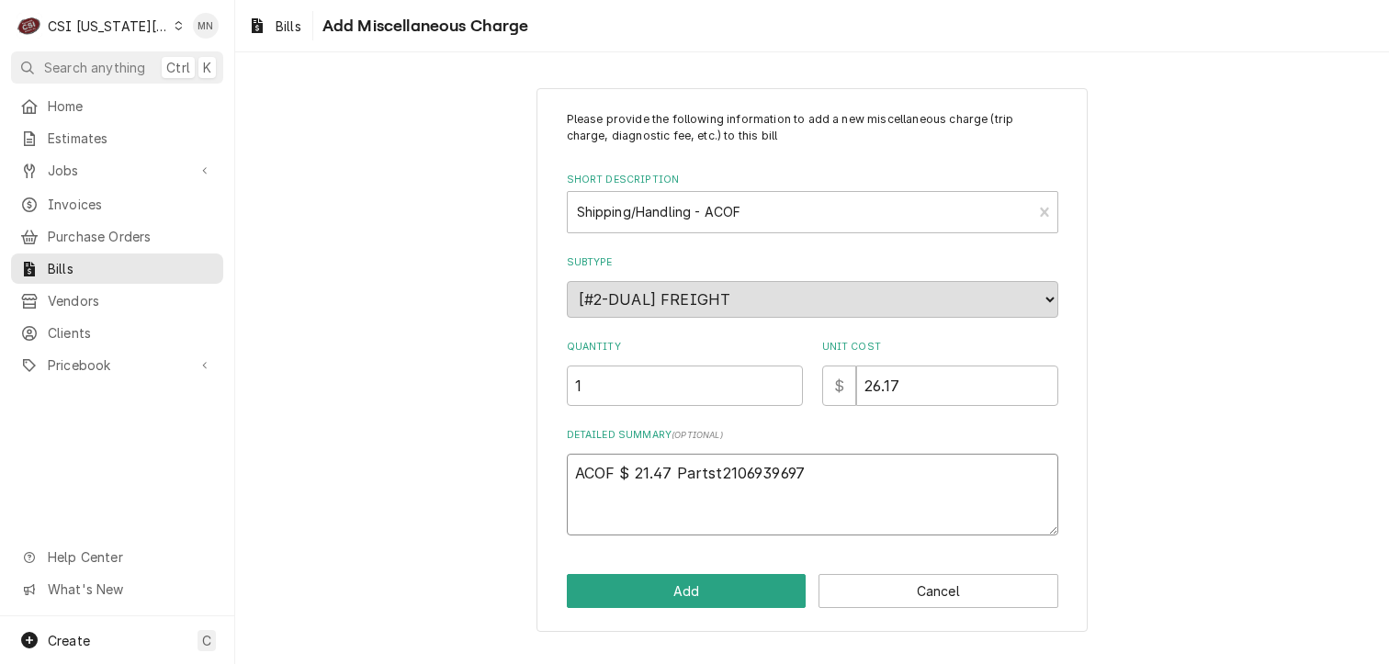
type textarea "x"
type textarea "ACOF $ 21.47 Partsto2106939697"
type textarea "x"
type textarea "ACOF $ 21.47 Partstow2106939697"
type textarea "x"
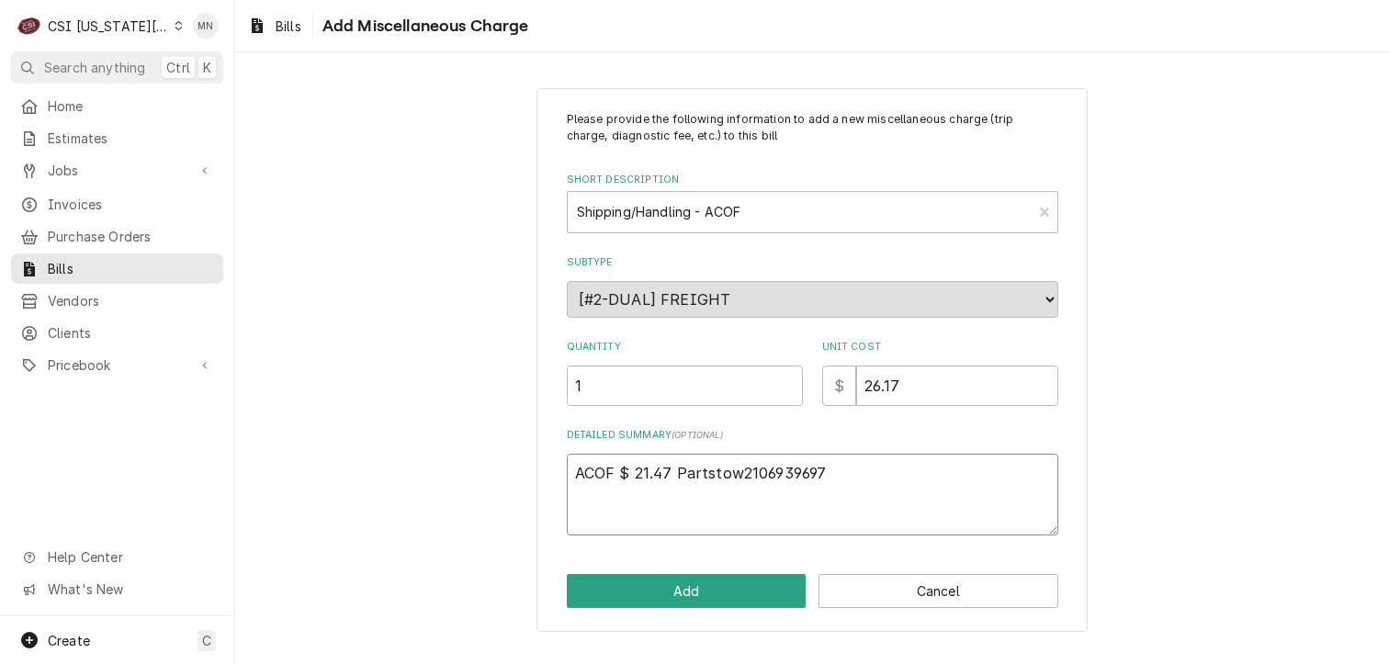
type textarea "ACOF $ 21.47 Partstown2106939697"
type textarea "x"
type textarea "ACOF $ 21.47 Partstown 2106939697"
click at [841, 467] on textarea "ACOF $ 21.47 Partstown 2106939697" at bounding box center [812, 495] width 491 height 83
type textarea "x"
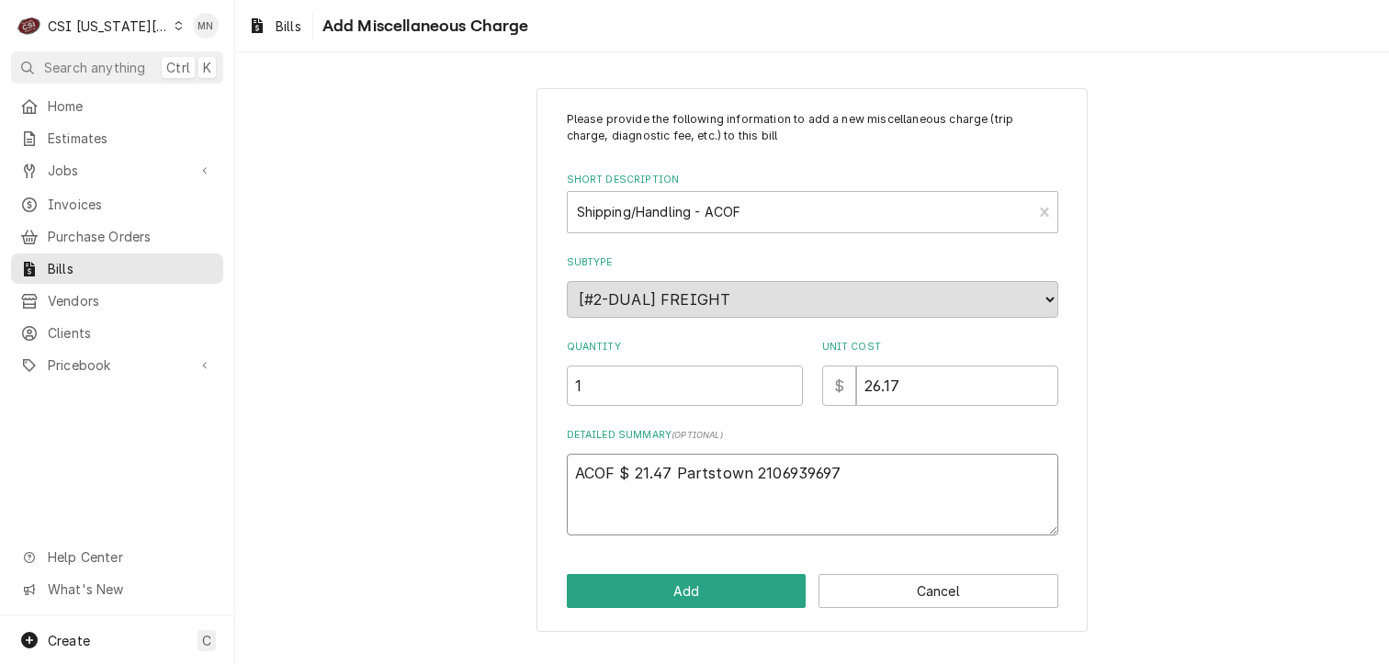
type textarea "ACOF $ 21.47 Partstown 2106939697"
type textarea "x"
type textarea "ACOF $ 21.47 Partstown 2106939697"
type textarea "x"
type textarea "ACOF $ 21.47 Partstown 2106939697 a"
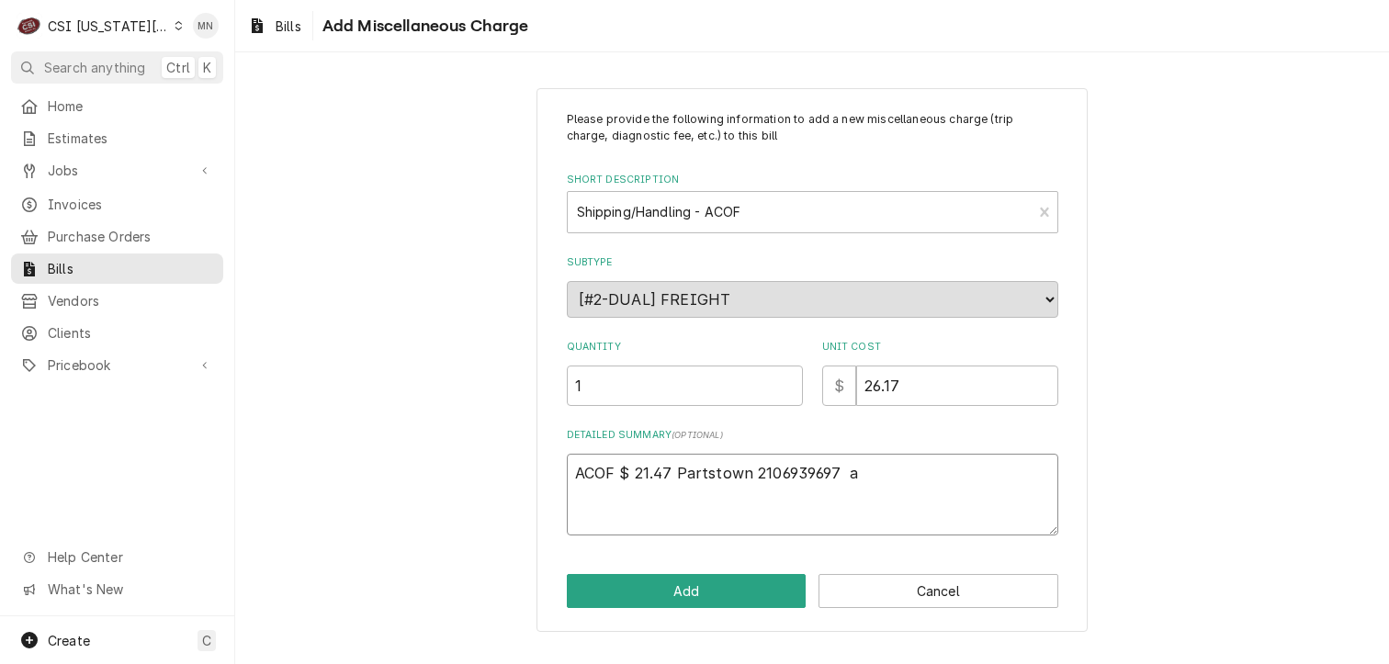
type textarea "x"
type textarea "ACOF $ 21.47 Partstown 2106939697 aC"
type textarea "x"
type textarea "ACOF $ 21.47 Partstown 2106939697 aCO"
type textarea "x"
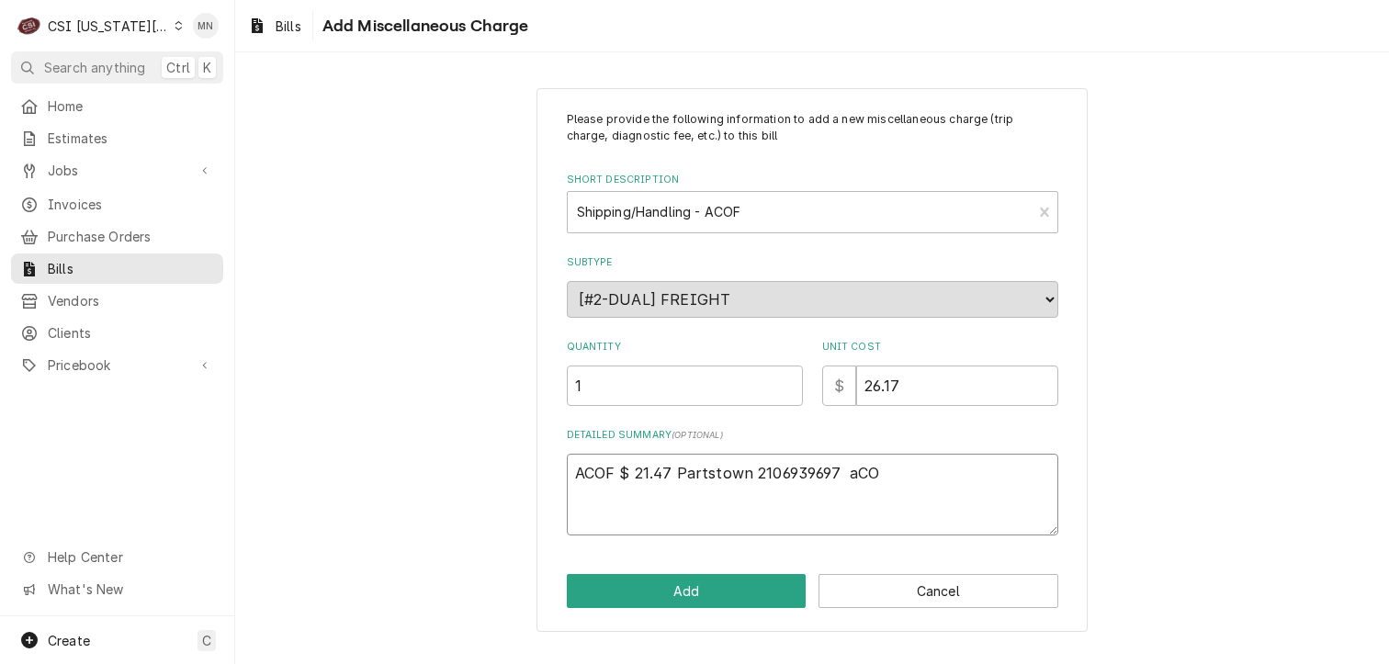
type textarea "ACOF $ 21.47 Partstown 2106939697 aC"
type textarea "x"
type textarea "ACOF $ 21.47 Partstown 2106939697 a"
type textarea "x"
type textarea "ACOF $ 21.47 Partstown 2106939697"
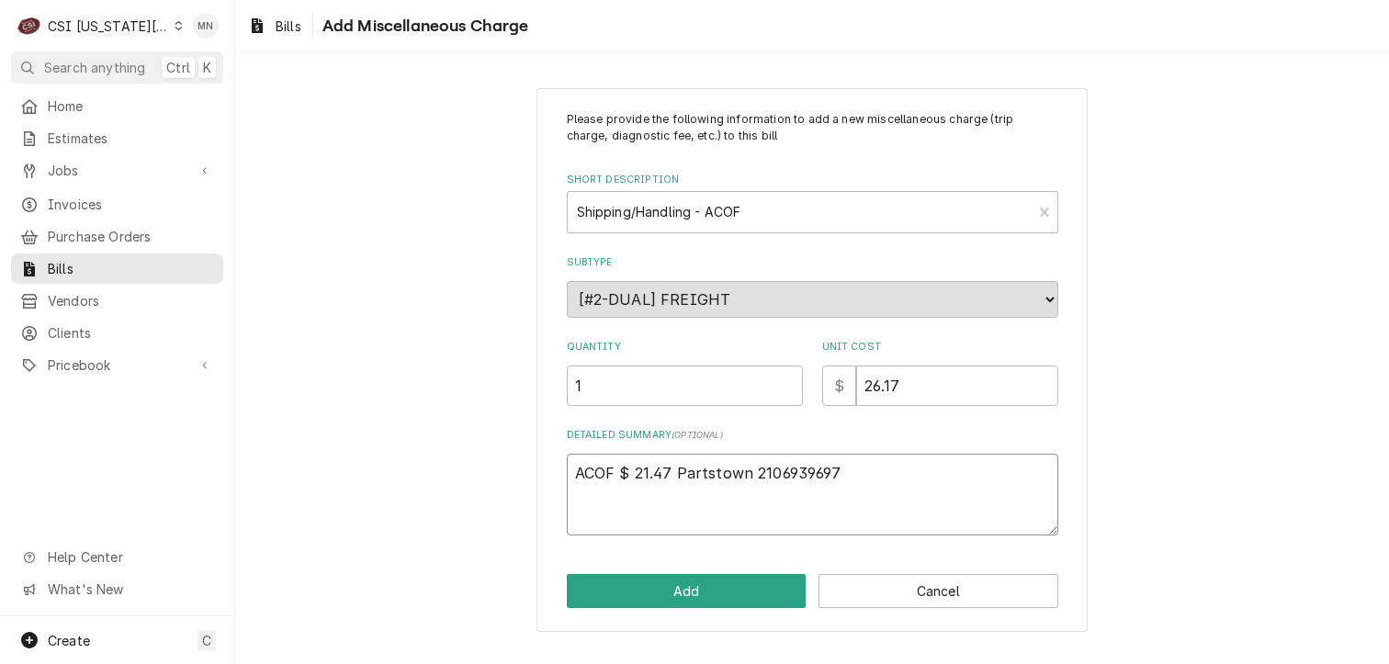
type textarea "x"
type textarea "ACOF $ 21.47 Partstown 2106939697"
type textarea "x"
type textarea "ACOF $ 21.47 Partstown 2106939697"
type textarea "x"
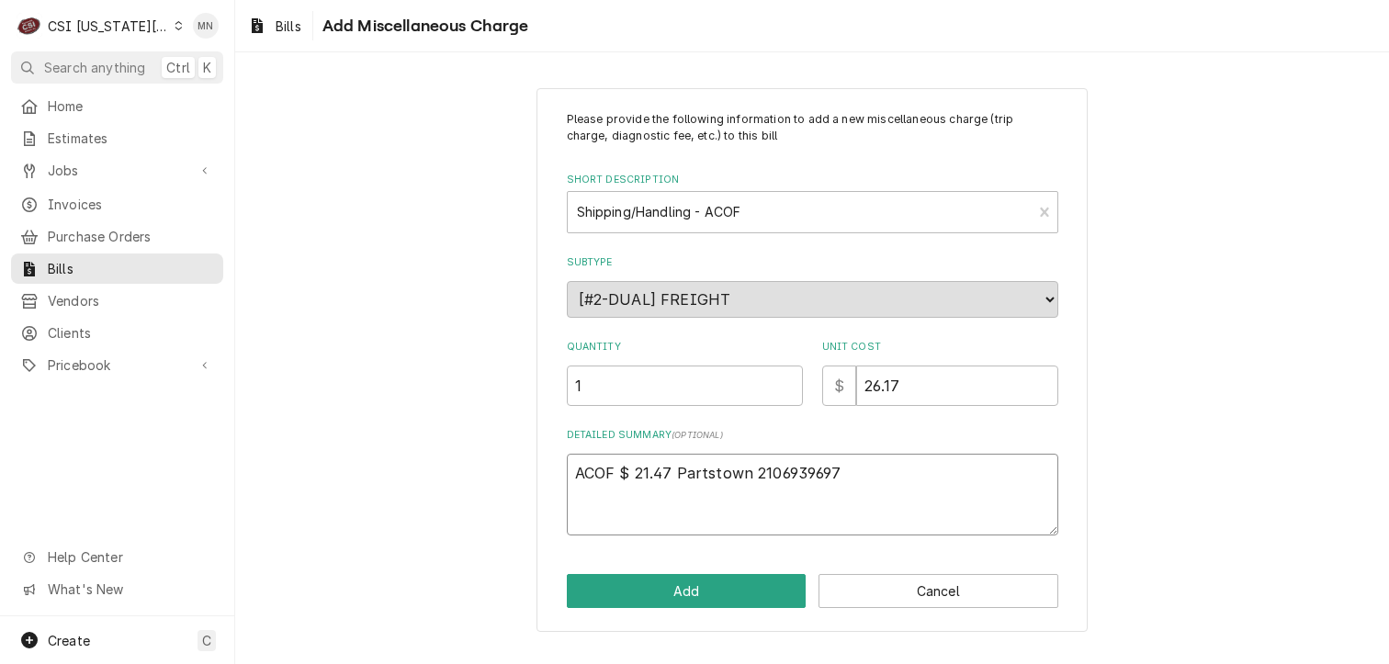
type textarea "ACOF $ 21.47 Partstown 2106939697 A"
type textarea "x"
type textarea "ACOF $ 21.47 Partstown 2106939697 AC"
type textarea "x"
type textarea "ACOF $ 21.47 Partstown 2106939697 ACO"
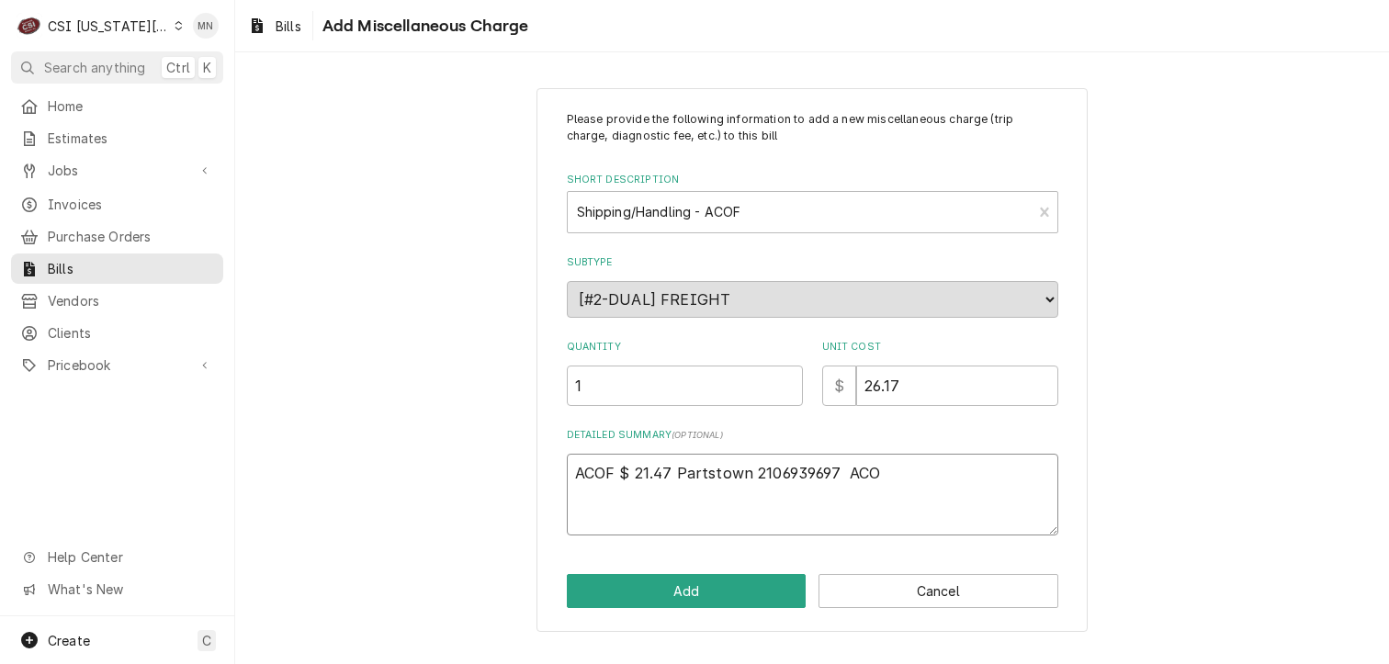
type textarea "x"
type textarea "ACOF $ 21.47 Partstown 2106939697 ACOF"
type textarea "x"
type textarea "ACOF $ 21.47 Partstown 2106939697 ACOF"
type textarea "x"
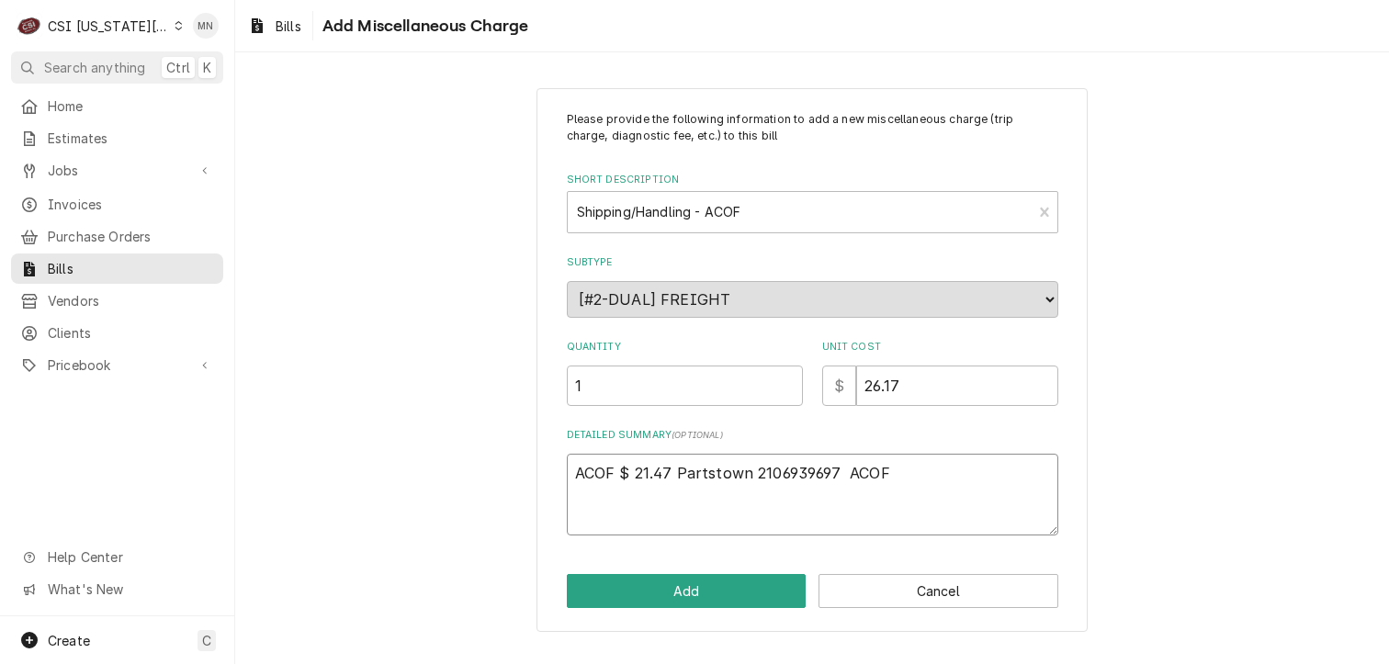
type textarea "ACOF $ 21.47 Partstown 2106939697 ACOF $"
type textarea "x"
type textarea "ACOF $ 21.47 Partstown 2106939697 ACOF $"
type textarea "x"
type textarea "ACOF $ 21.47 Partstown 2106939697 ACOF $ 4"
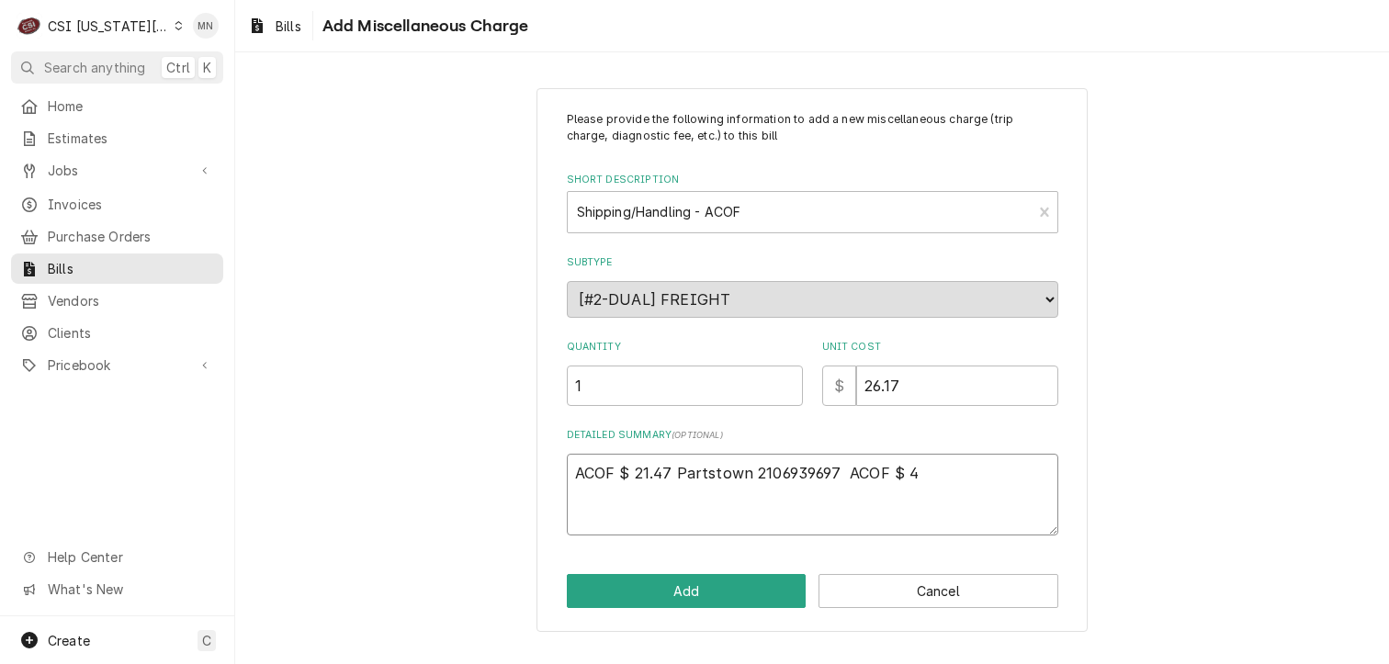
type textarea "x"
type textarea "ACOF $ 21.47 Partstown 2106939697 ACOF $ 4."
type textarea "x"
type textarea "ACOF $ 21.47 Partstown 2106939697 ACOF $ 4.7"
type textarea "x"
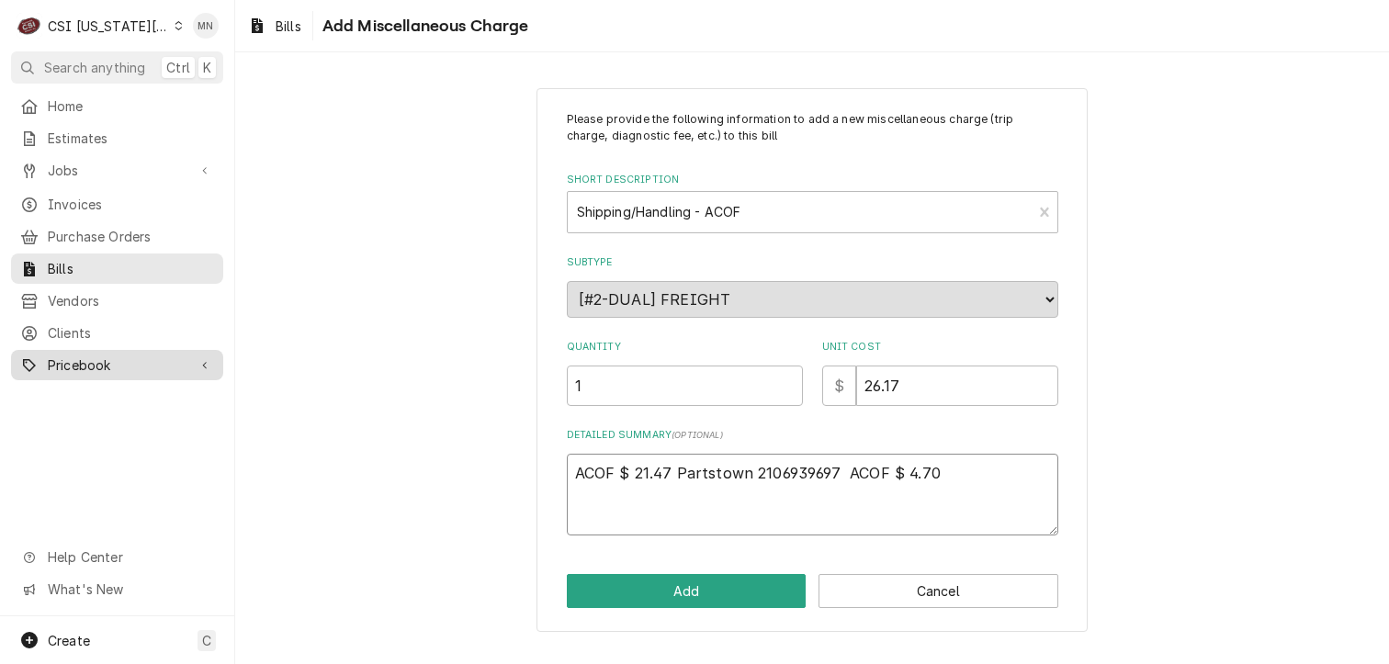
type textarea "ACOF $ 21.47 Partstown 2106939697 ACOF $ 4.70"
click at [949, 466] on textarea "ACOF $ 21.47 Partstown 2106939697 ACOF $ 4.70" at bounding box center [812, 495] width 491 height 83
type textarea "x"
type textarea "ACOF $ 21.47 Partstown 2106939697 ACOF $ 4.70"
type textarea "x"
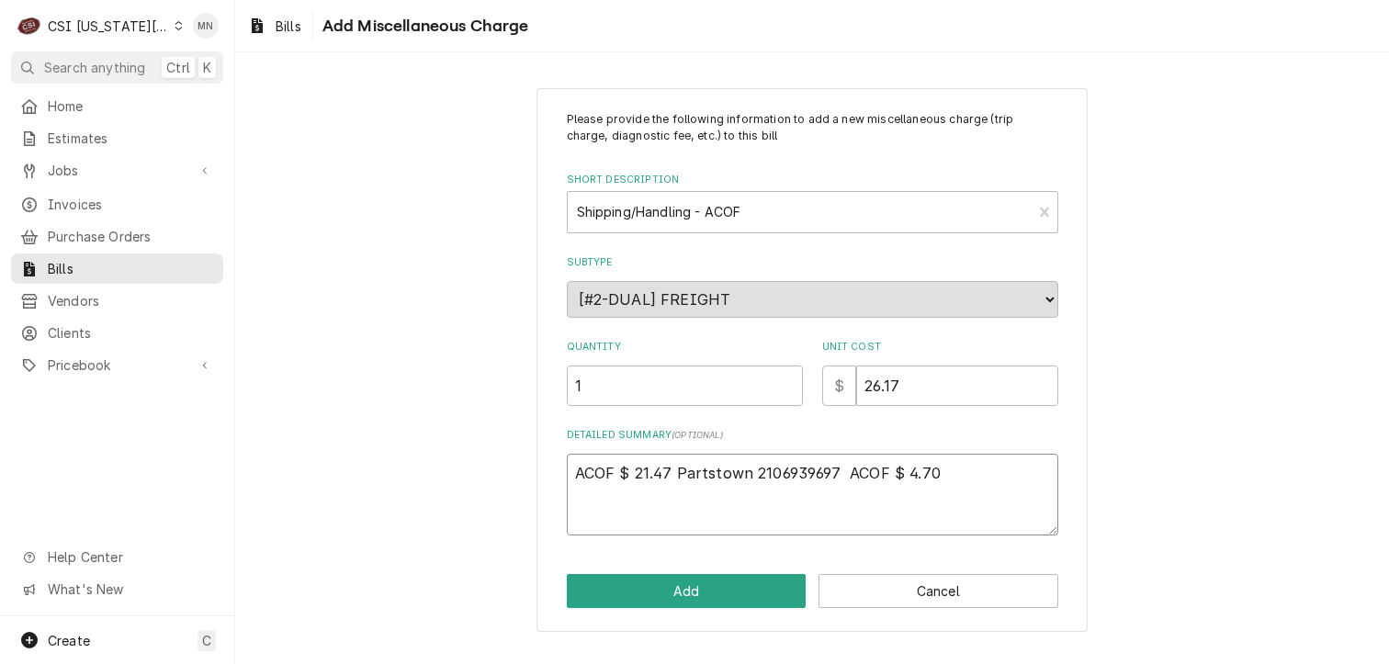
type textarea "ACOF $ 21.47 Partstown 2106939697 ACOF $ 4.70 P"
type textarea "x"
type textarea "ACOF $ 21.47 Partstown 2106939697 ACOF $ 4.70 Pa"
type textarea "x"
type textarea "ACOF $ 21.47 Partstown 2106939697 ACOF $ 4.70 Par"
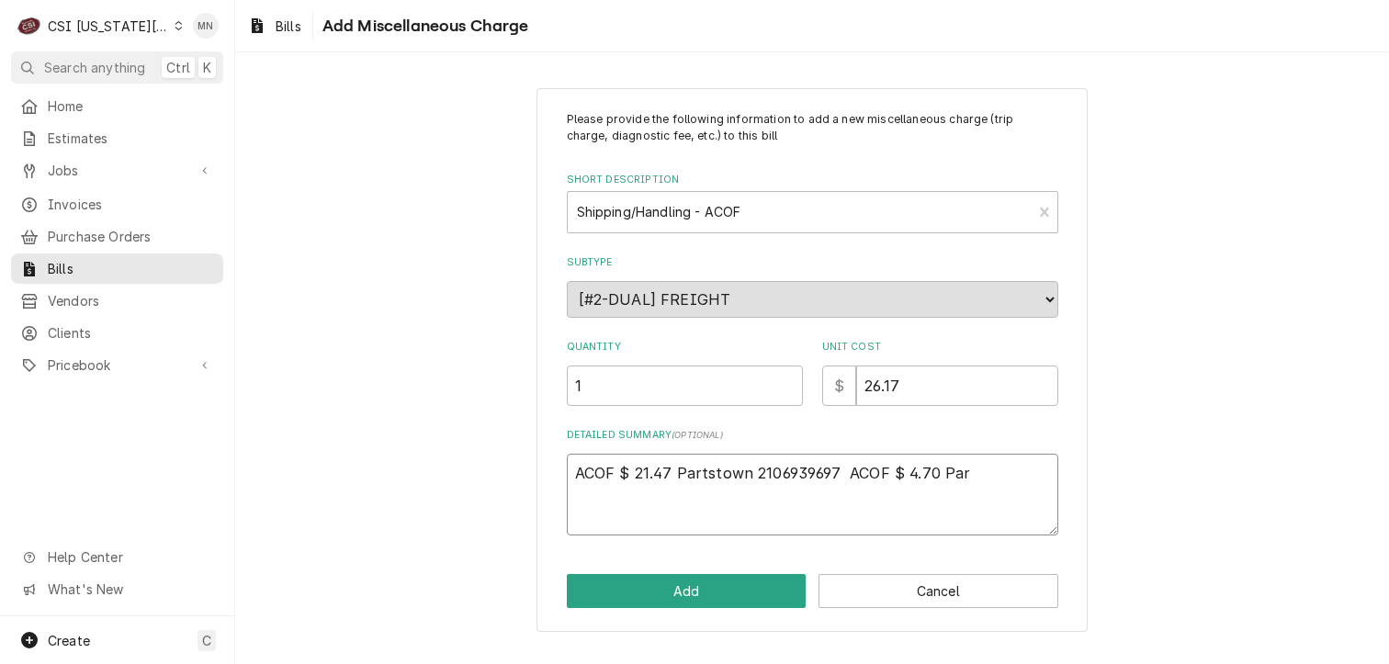
type textarea "x"
type textarea "ACOF $ 21.47 Partstown 2106939697 ACOF $ 4.70 Part"
type textarea "x"
type textarea "ACOF $ 21.47 Partstown 2106939697 ACOF $ 4.70 Parts"
type textarea "x"
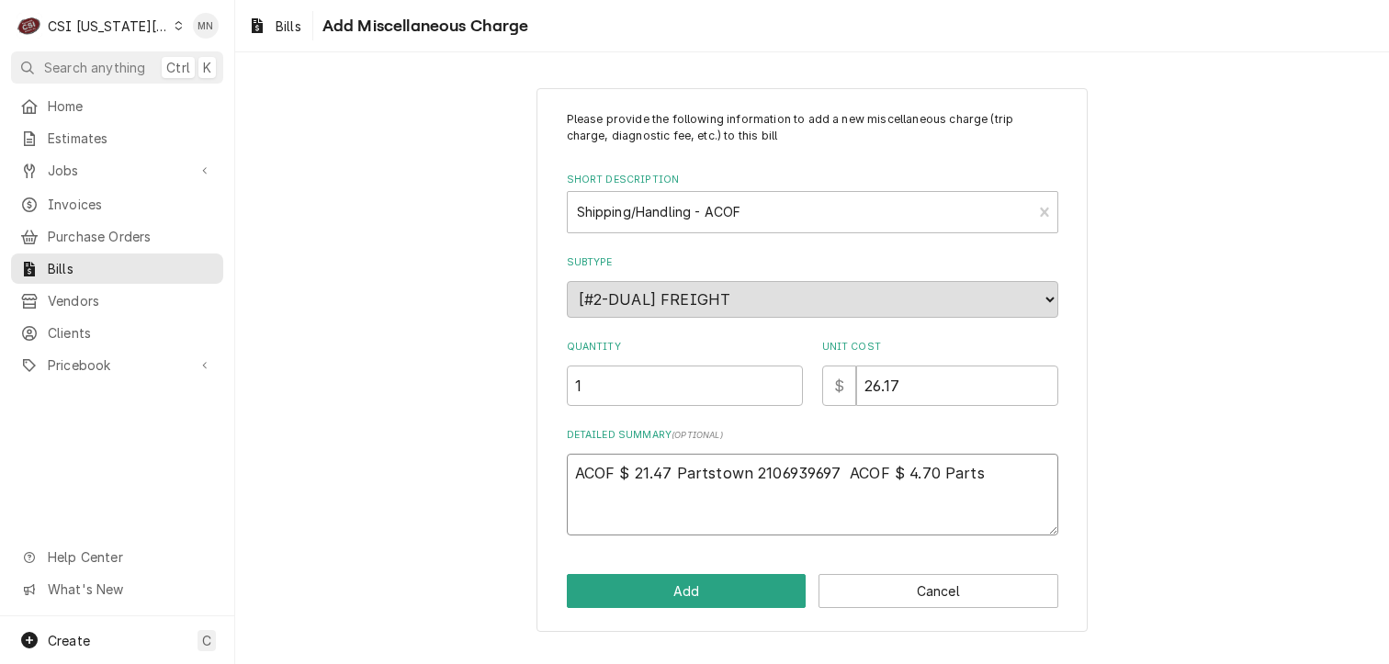
type textarea "ACOF $ 21.47 Partstown 2106939697 ACOF $ 4.70 Partst"
type textarea "x"
type textarea "ACOF $ 21.47 Partstown 2106939697 ACOF $ 4.70 Partsto"
type textarea "x"
type textarea "ACOF $ 21.47 Partstown 2106939697 ACOF $ 4.70 Partstow"
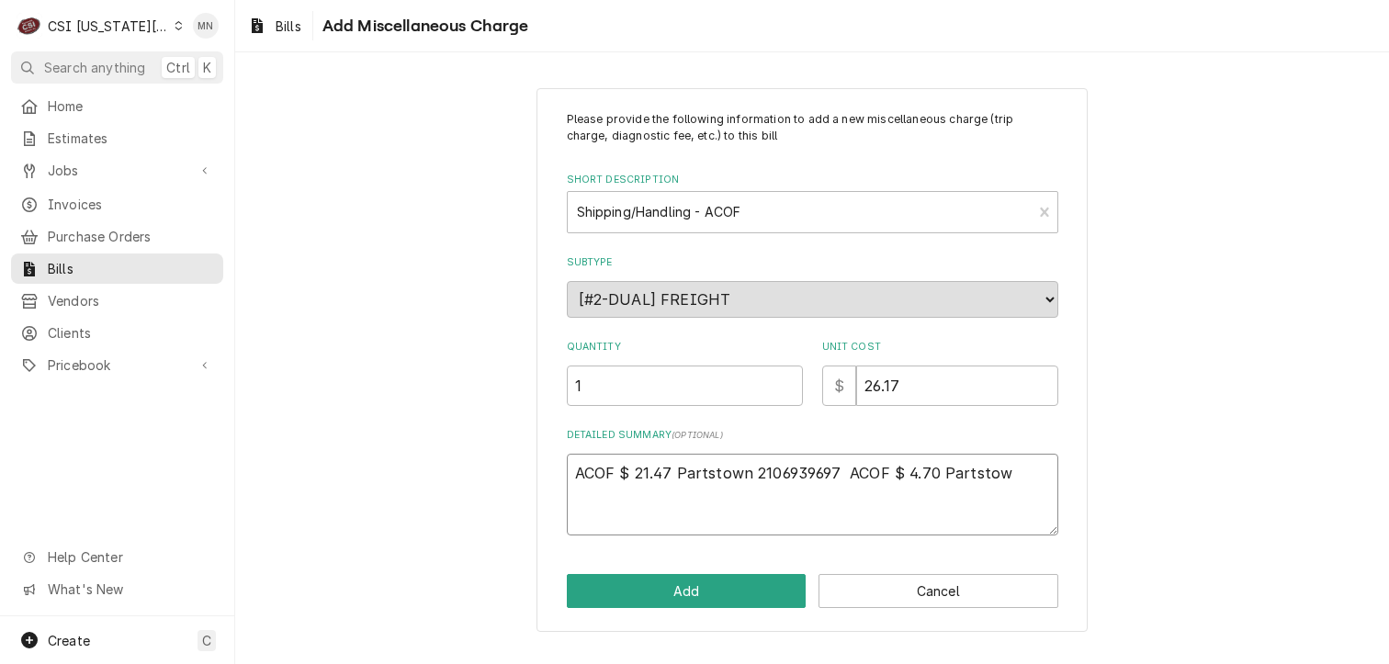
type textarea "x"
type textarea "ACOF $ 21.47 Partstown 2106939697 ACOF $ 4.70 Partstown"
type textarea "x"
type textarea "ACOF $ 21.47 Partstown 2106939697 ACOF $ 4.70 Partstown"
type textarea "x"
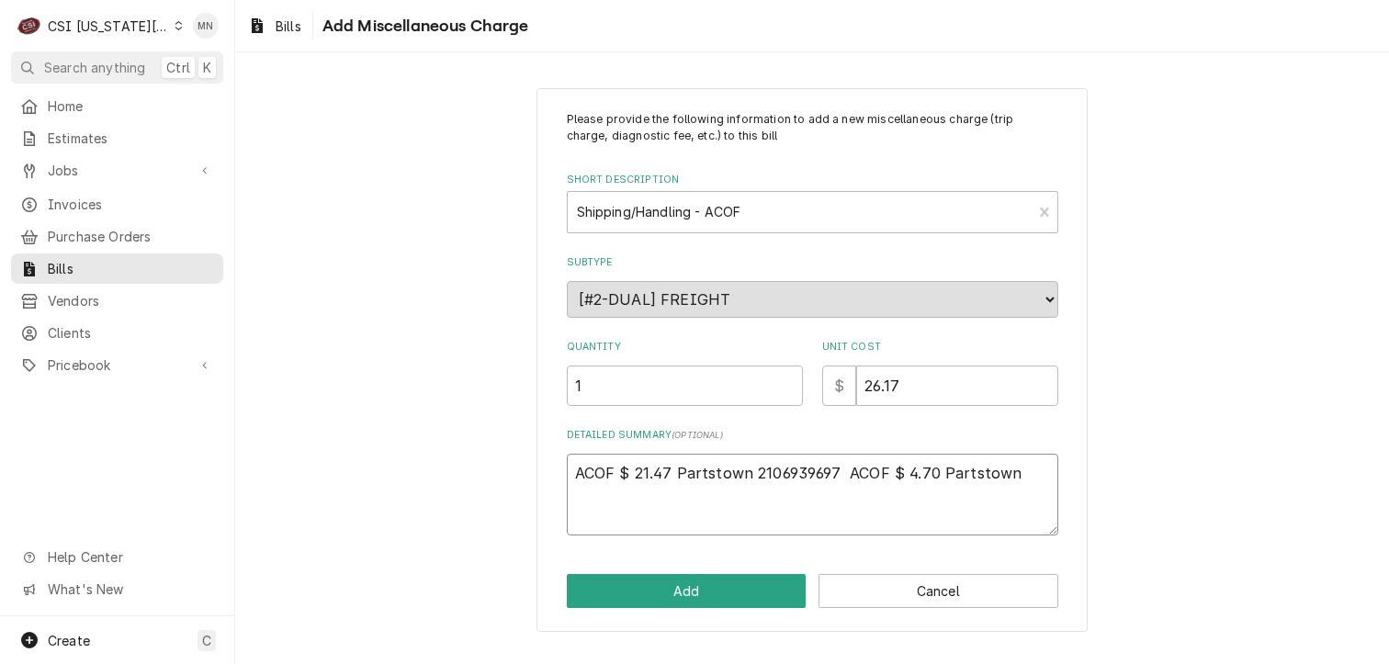
type textarea "ACOF $ 21.47 Partstown 2106939697 ACOF $ 4.70 Partstown 2"
type textarea "x"
type textarea "ACOF $ 21.47 Partstown 2106939697 ACOF $ 4.70 Partstown 21"
type textarea "x"
type textarea "ACOF $ 21.47 Partstown 2106939697 ACOF $ 4.70 Partstown 210"
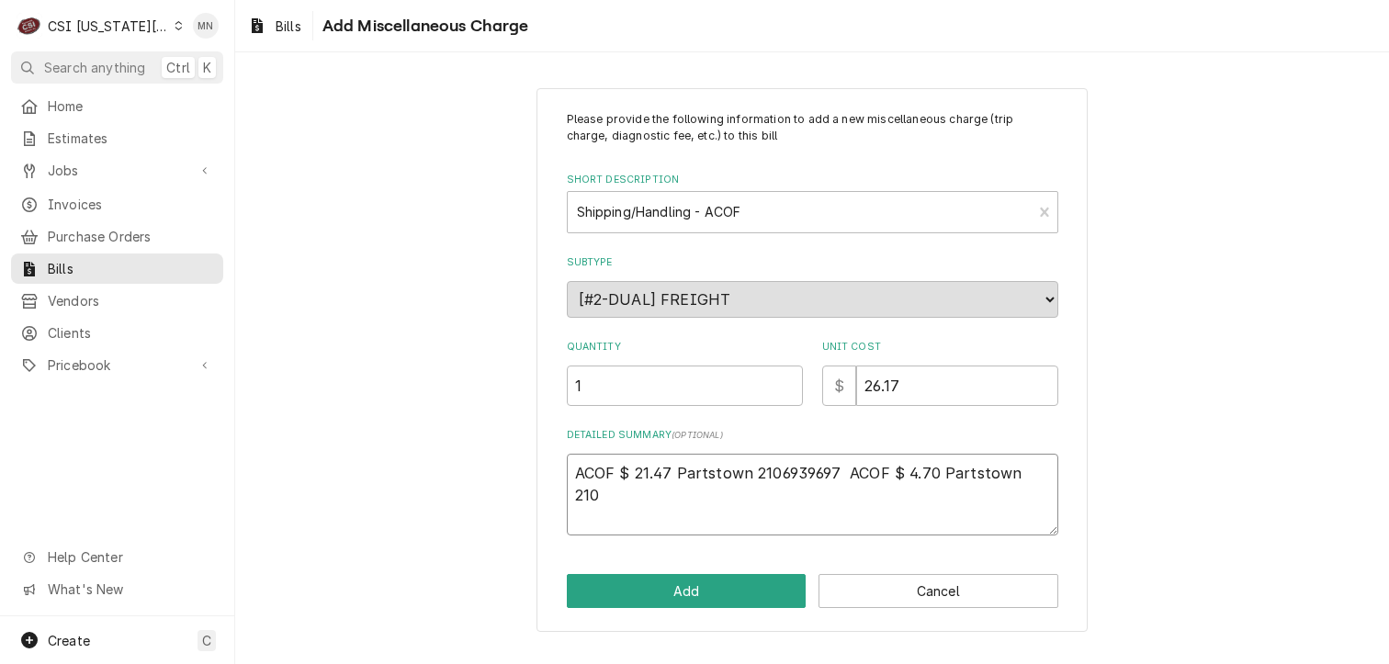
type textarea "x"
type textarea "ACOF $ 21.47 Partstown 2106939697 ACOF $ 4.70 Partstown 2107"
type textarea "x"
type textarea "ACOF $ 21.47 Partstown 2106939697 ACOF $ 4.70 Partstown 21070"
type textarea "x"
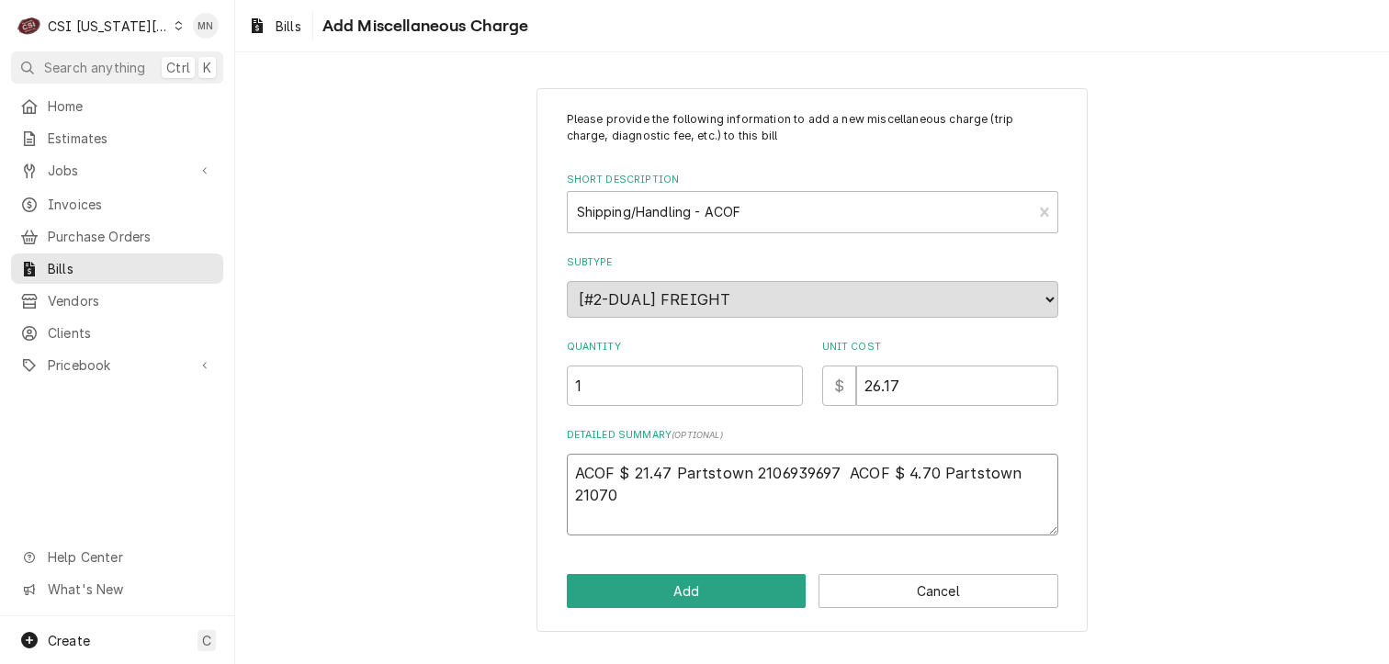
type textarea "ACOF $ 21.47 Partstown 2106939697 ACOF $ 4.70 Partstown 210703"
type textarea "x"
type textarea "ACOF $ 21.47 Partstown 2106939697 ACOF $ 4.70 Partstown 2107033"
type textarea "x"
type textarea "ACOF $ 21.47 Partstown 2106939697 ACOF $ 4.70 Partstown 21070336"
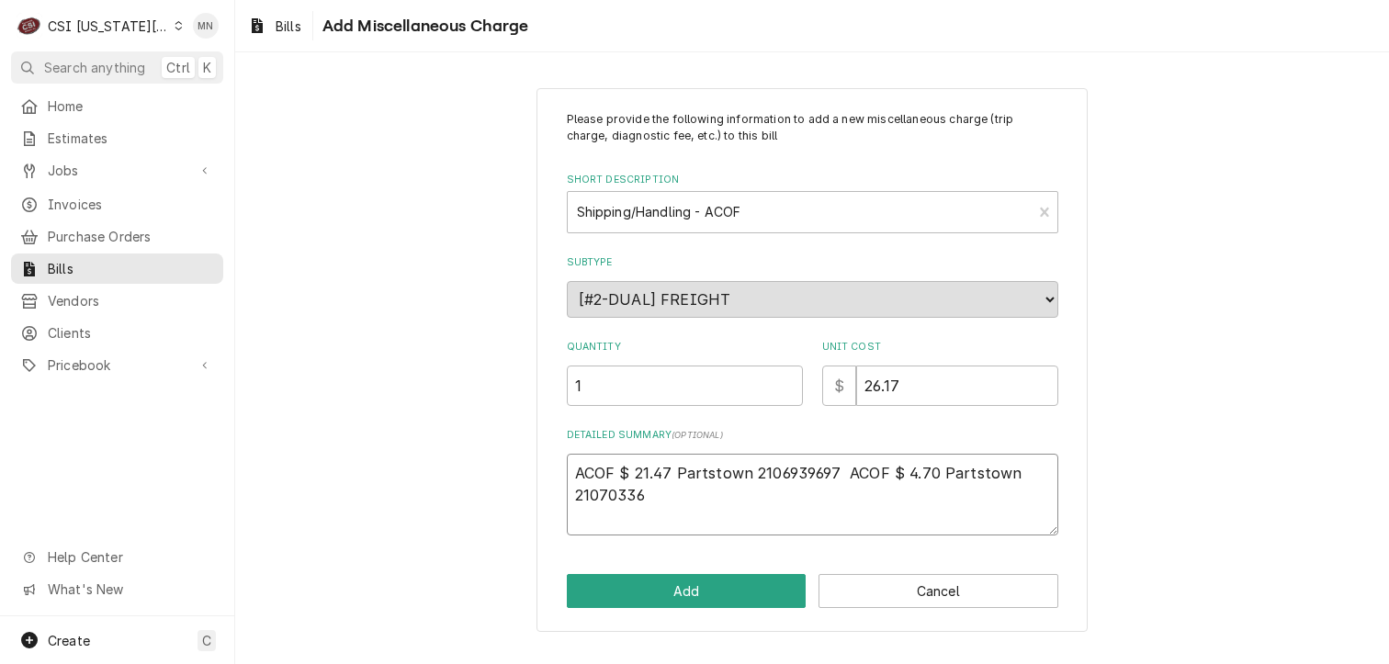
type textarea "x"
type textarea "ACOF $ 21.47 Partstown 2106939697 ACOF $ 4.70 Partstown 210703362"
type textarea "x"
type textarea "ACOF $ 21.47 Partstown 2106939697 ACOF $ 4.70 Partstown 2107033620"
click at [698, 591] on button "Add" at bounding box center [687, 591] width 240 height 34
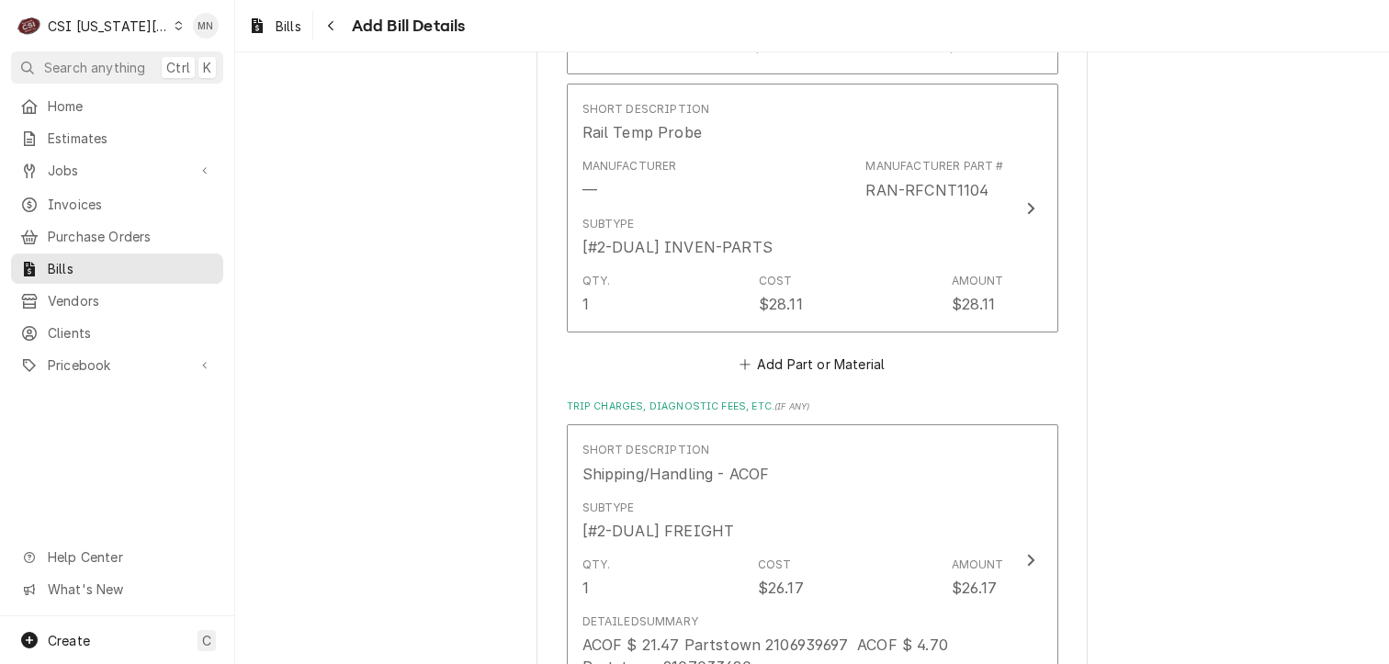
scroll to position [3465, 0]
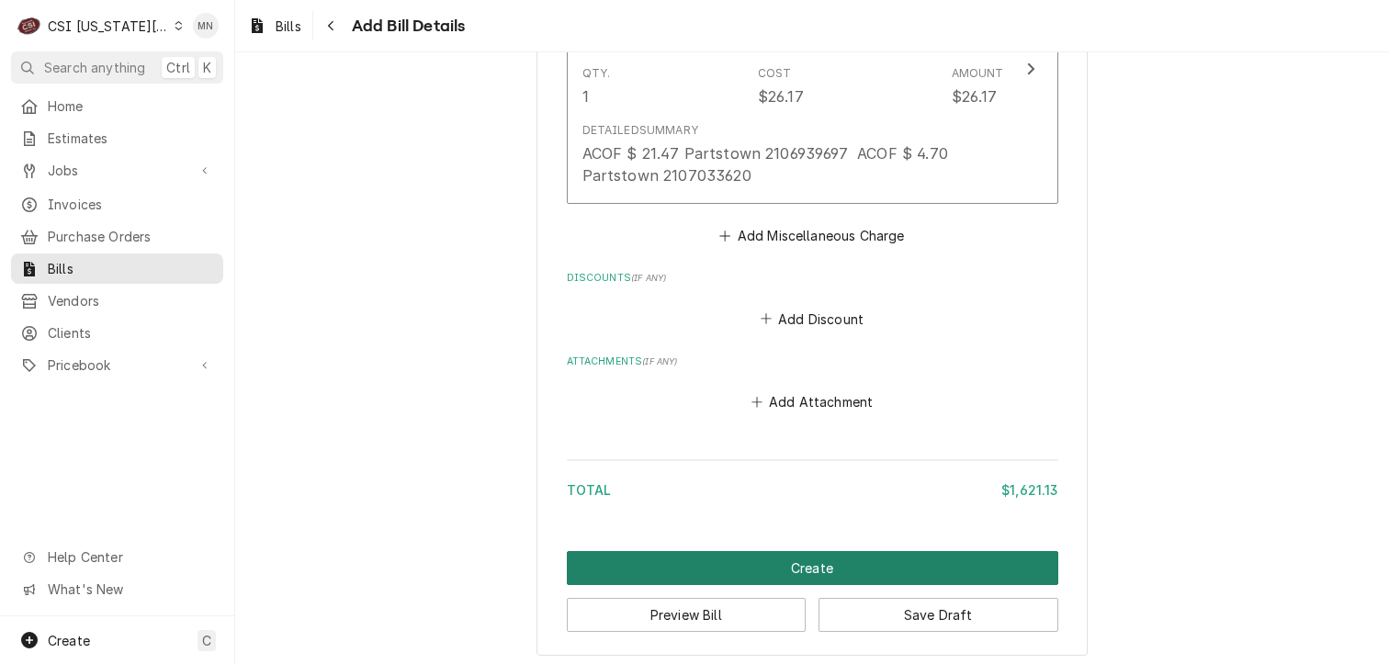
click at [817, 561] on button "Create" at bounding box center [812, 568] width 491 height 34
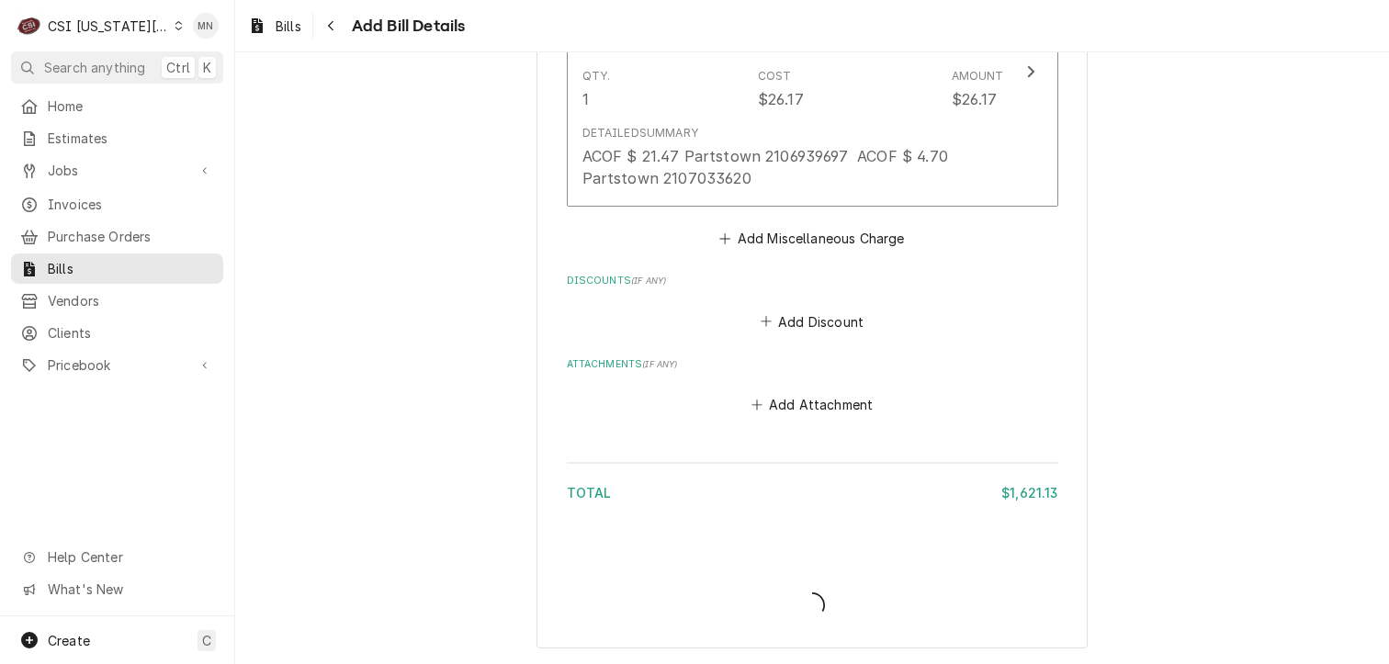
scroll to position [3457, 0]
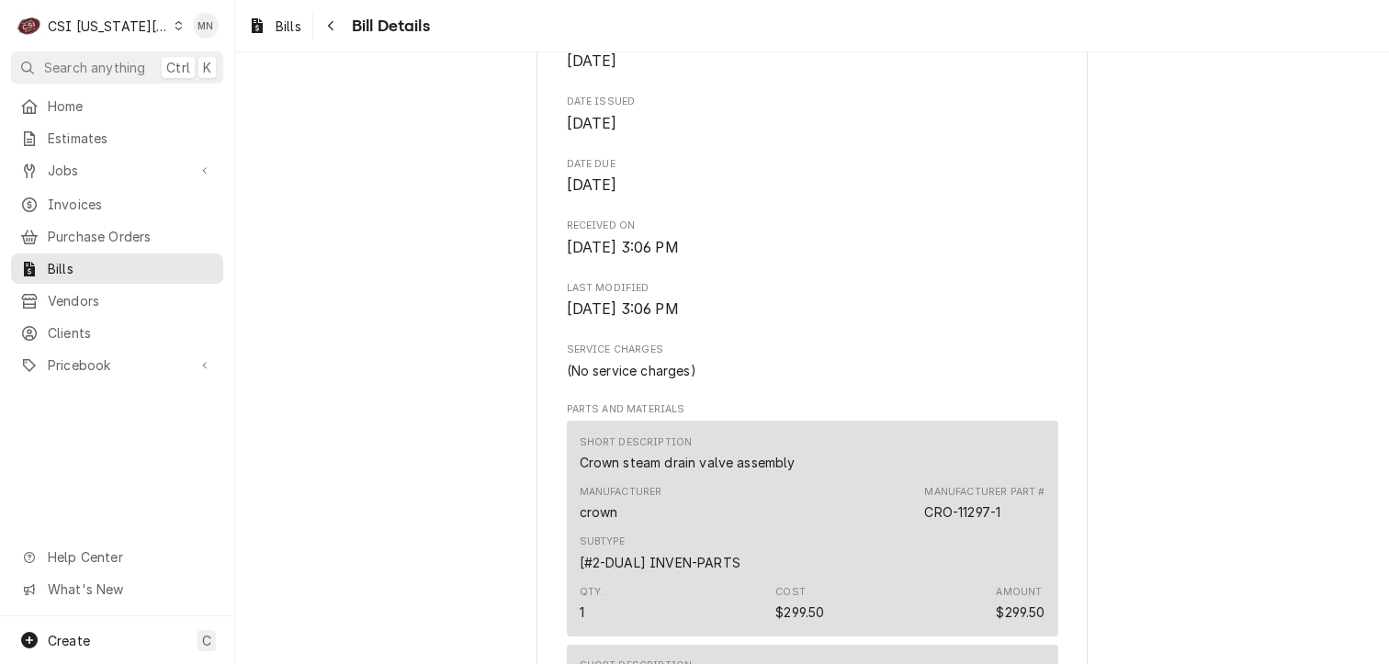
scroll to position [184, 0]
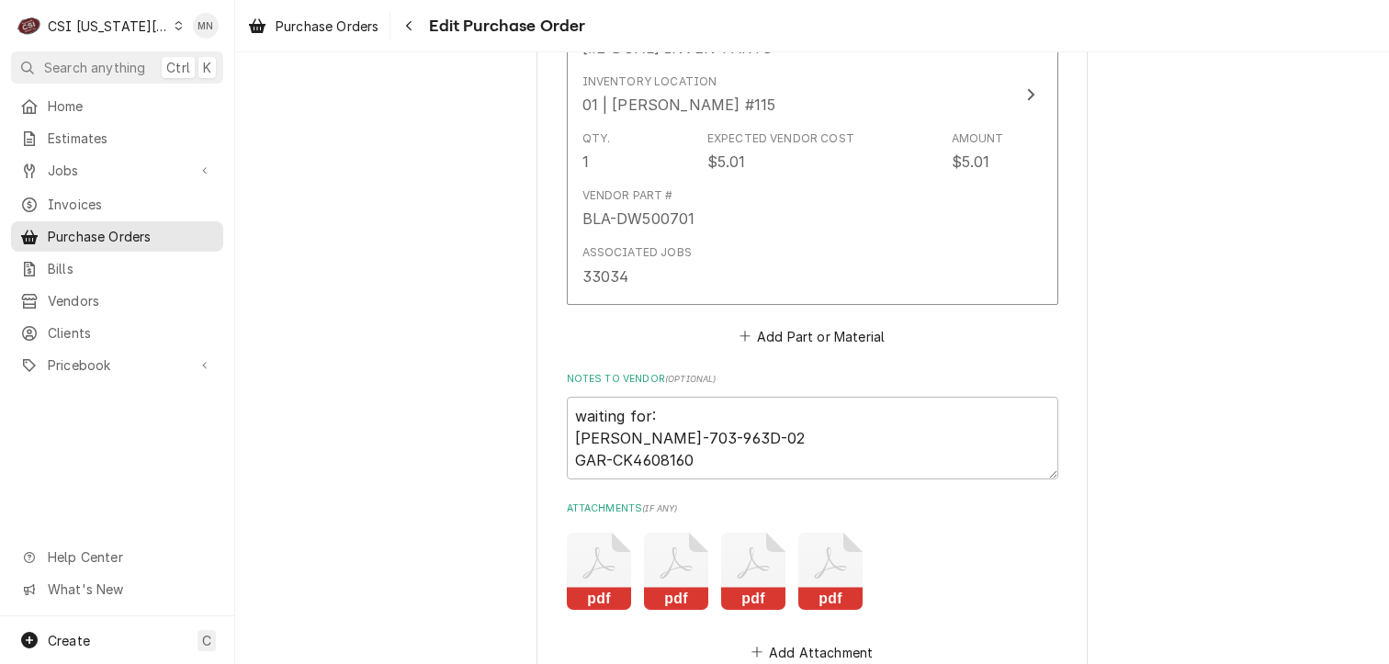
scroll to position [7267, 0]
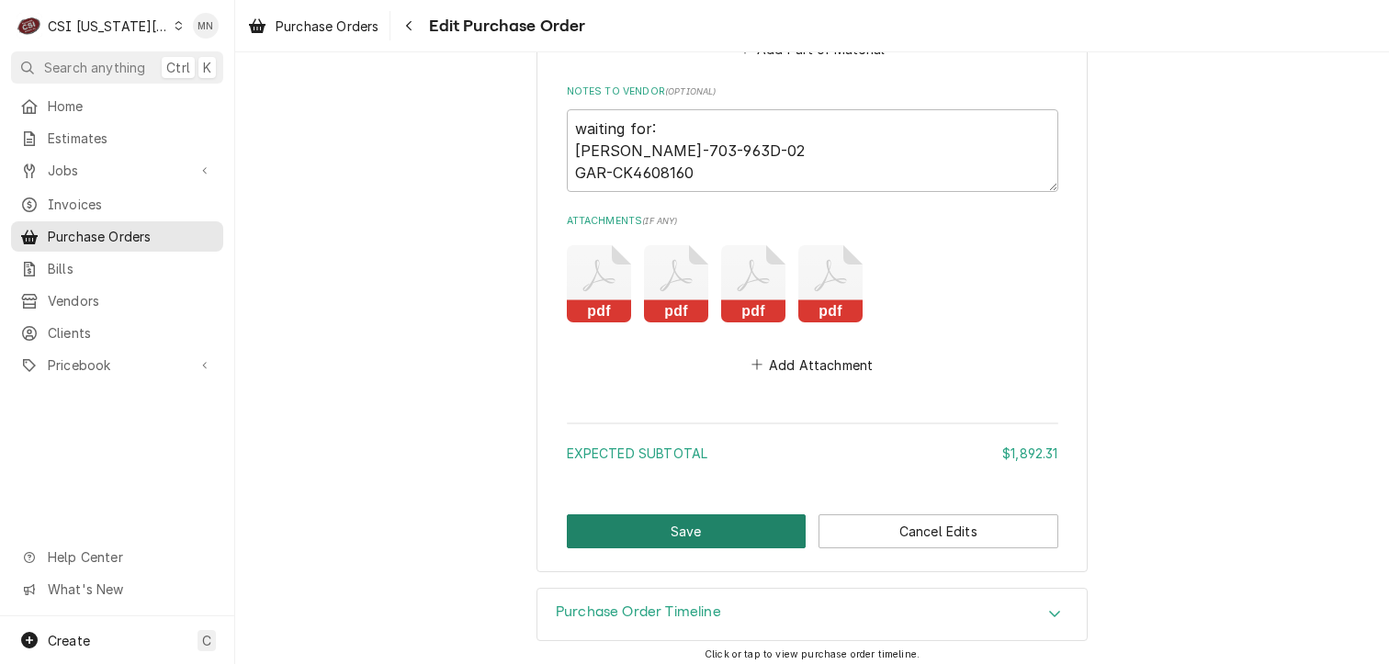
click at [640, 528] on button "Save" at bounding box center [687, 531] width 240 height 34
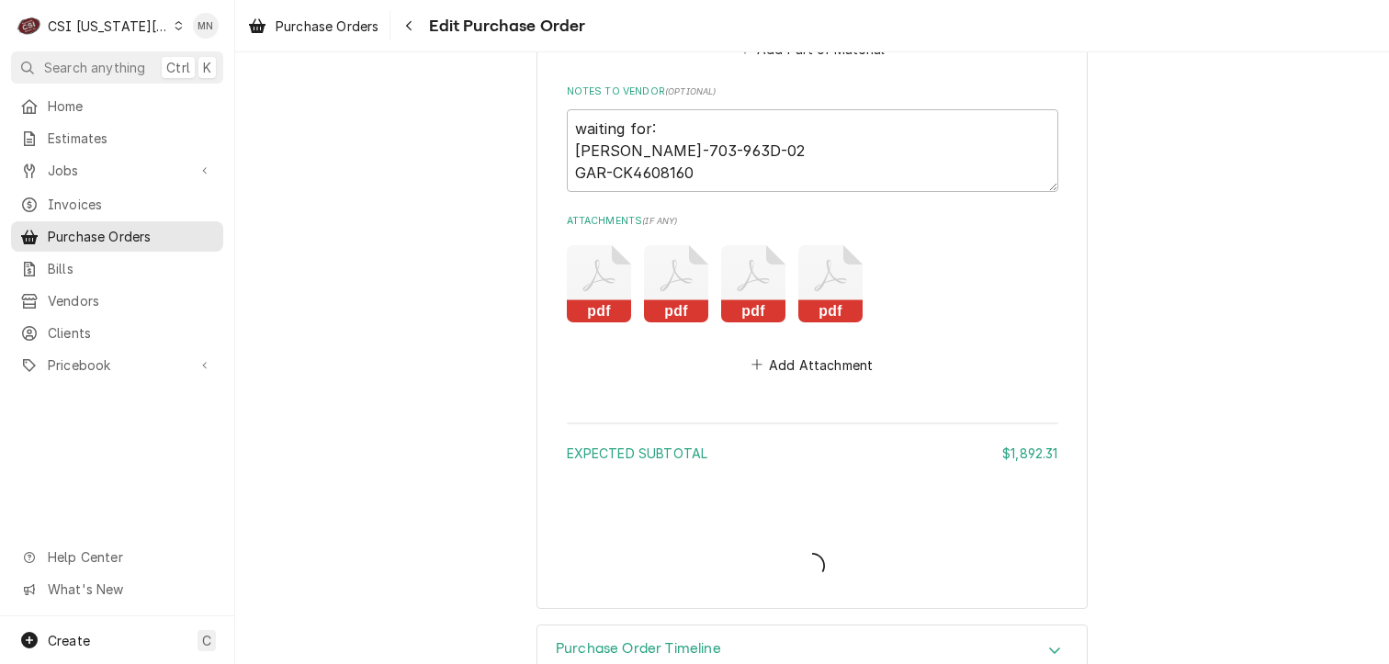
type textarea "x"
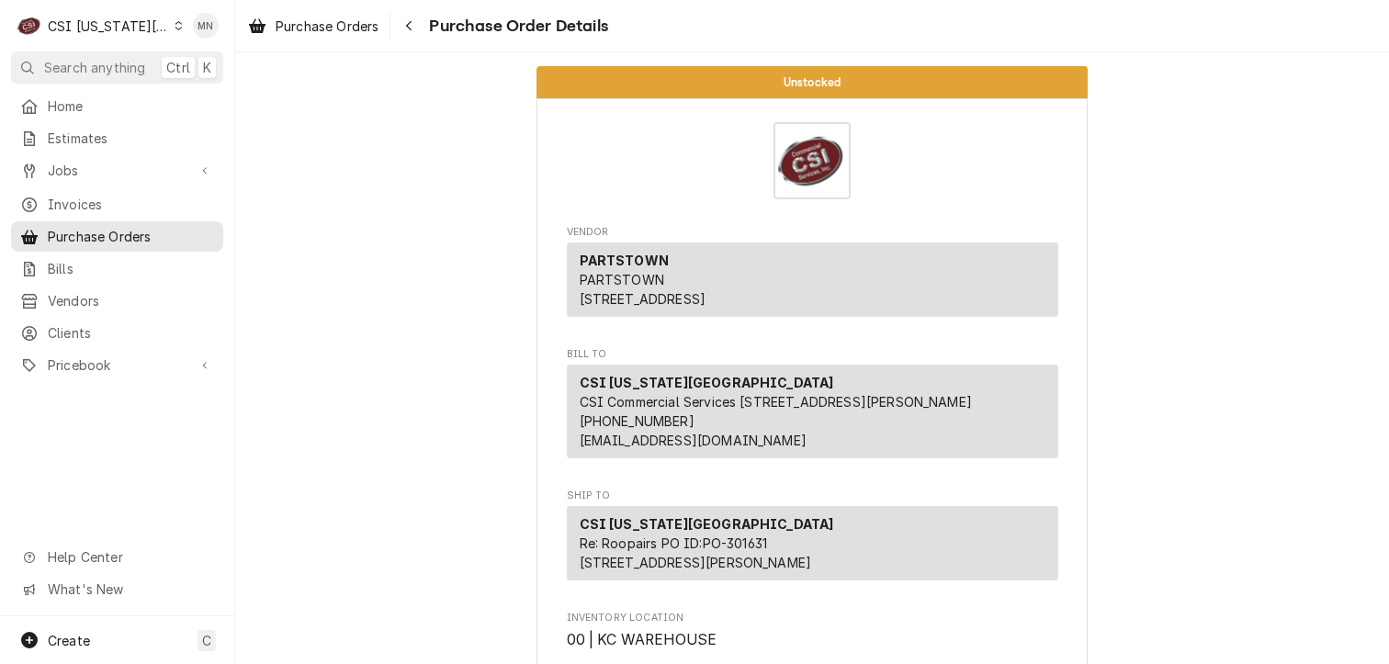
click at [142, 28] on div "CSI [US_STATE][GEOGRAPHIC_DATA]" at bounding box center [108, 26] width 121 height 19
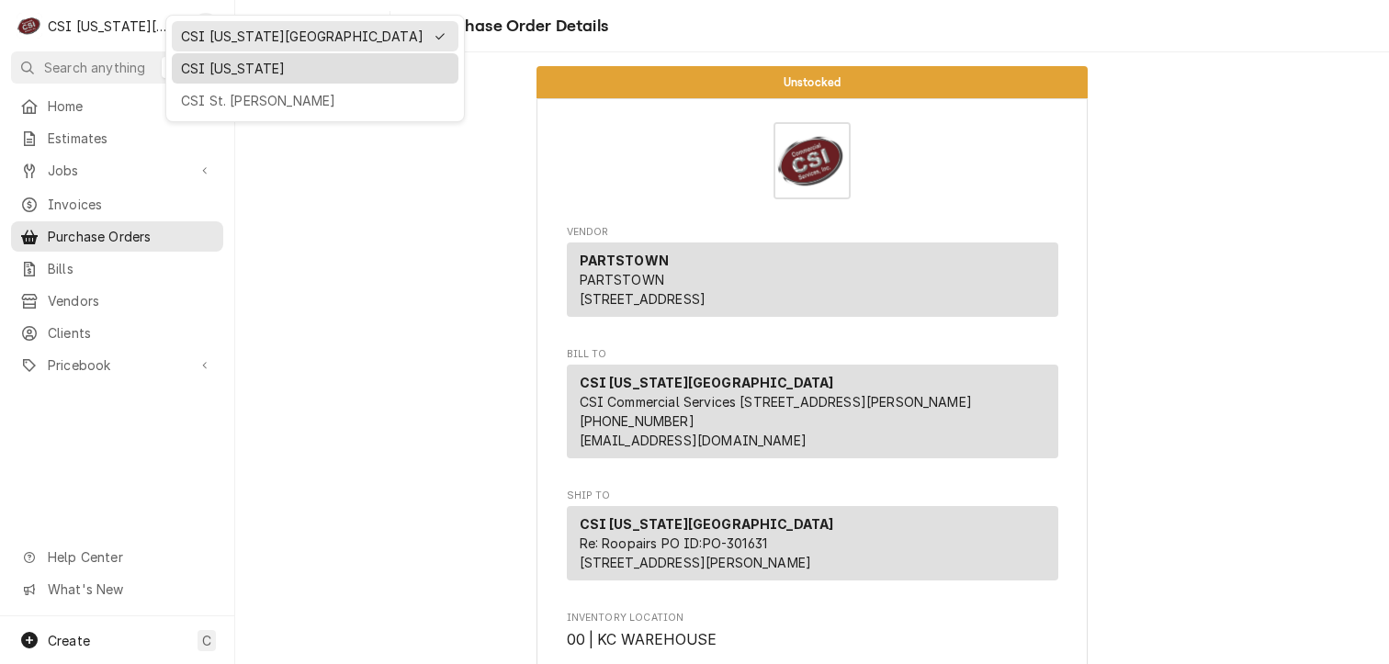
click at [190, 63] on div "CSI [US_STATE]" at bounding box center [315, 68] width 268 height 19
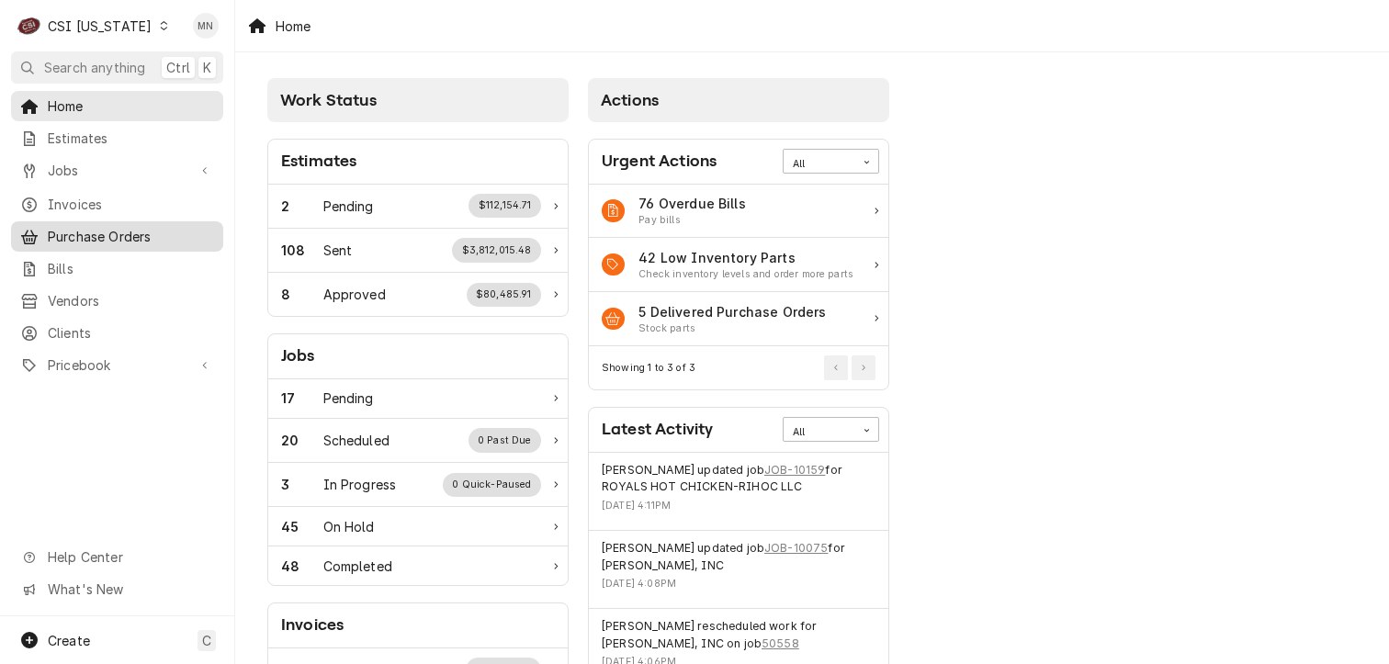
click at [91, 232] on span "Purchase Orders" at bounding box center [131, 236] width 166 height 19
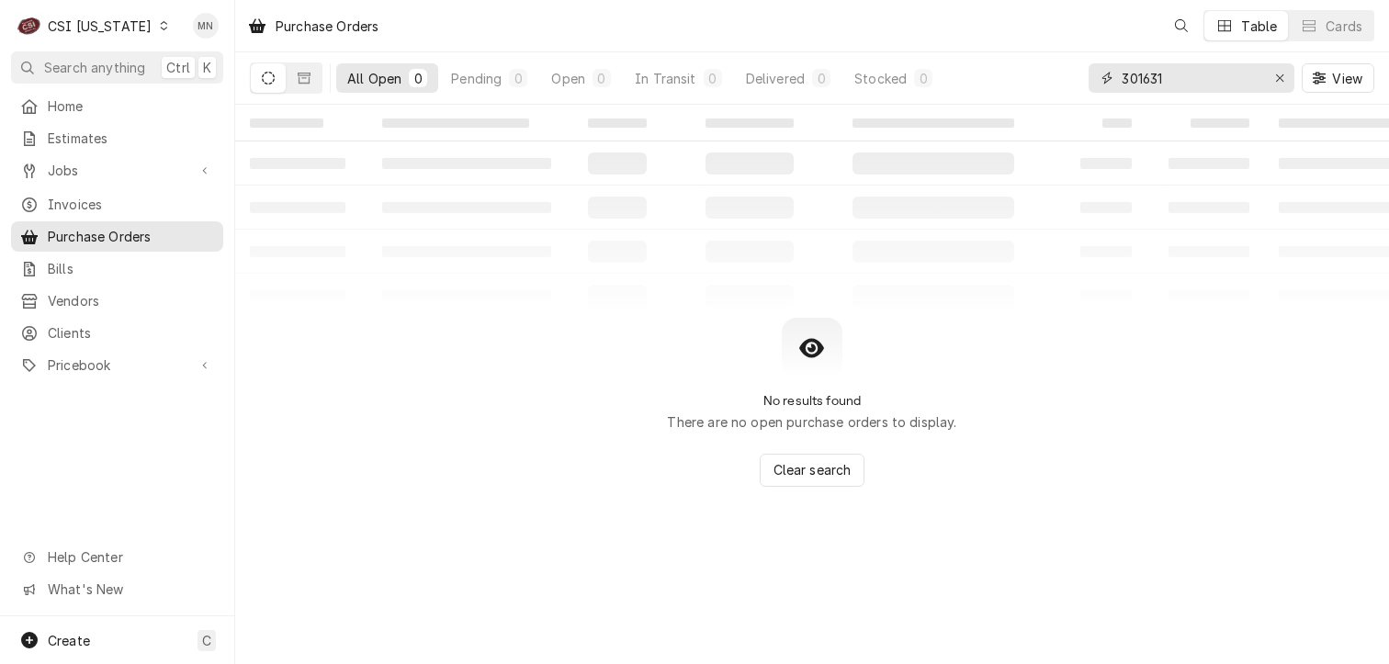
drag, startPoint x: 1227, startPoint y: 80, endPoint x: 837, endPoint y: 107, distance: 391.2
click at [837, 107] on div "Purchase Orders Table Cards All Open 0 Pending 0 Open 0 In Transit 0 Delivered …" at bounding box center [811, 332] width 1153 height 664
type input "100429"
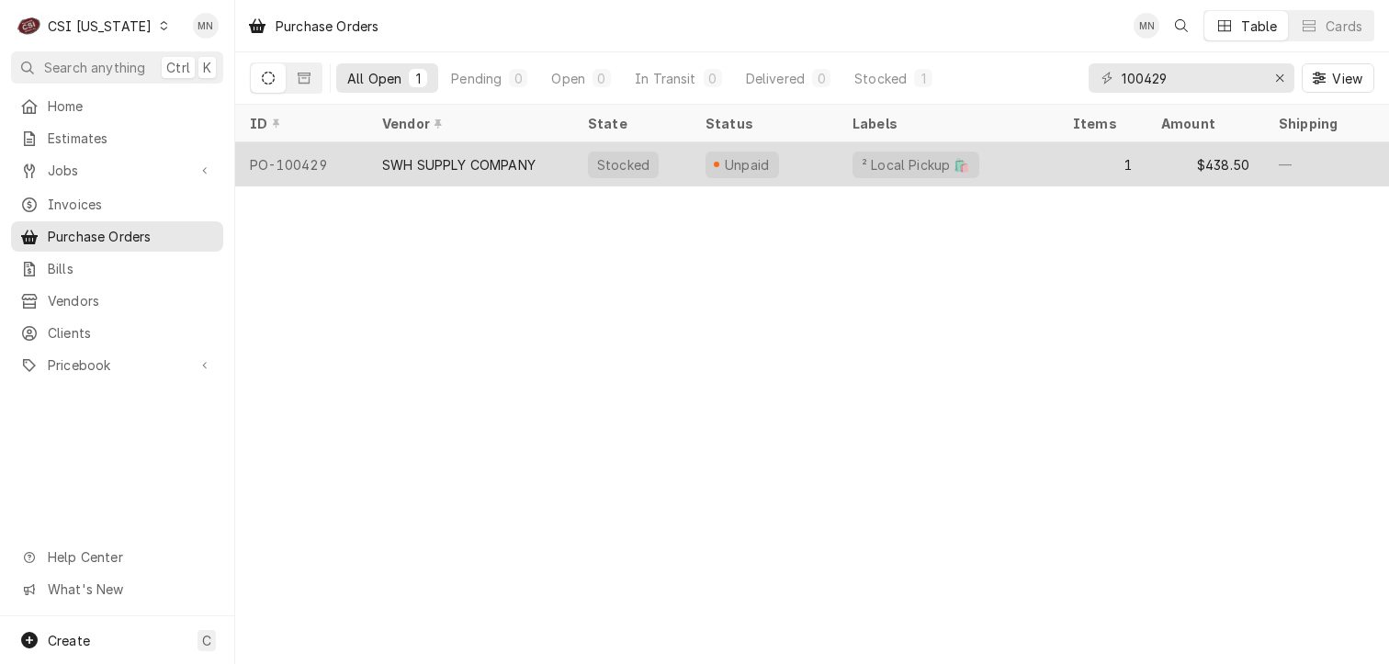
click at [503, 163] on div "SWH SUPPLY COMPANY" at bounding box center [458, 164] width 153 height 19
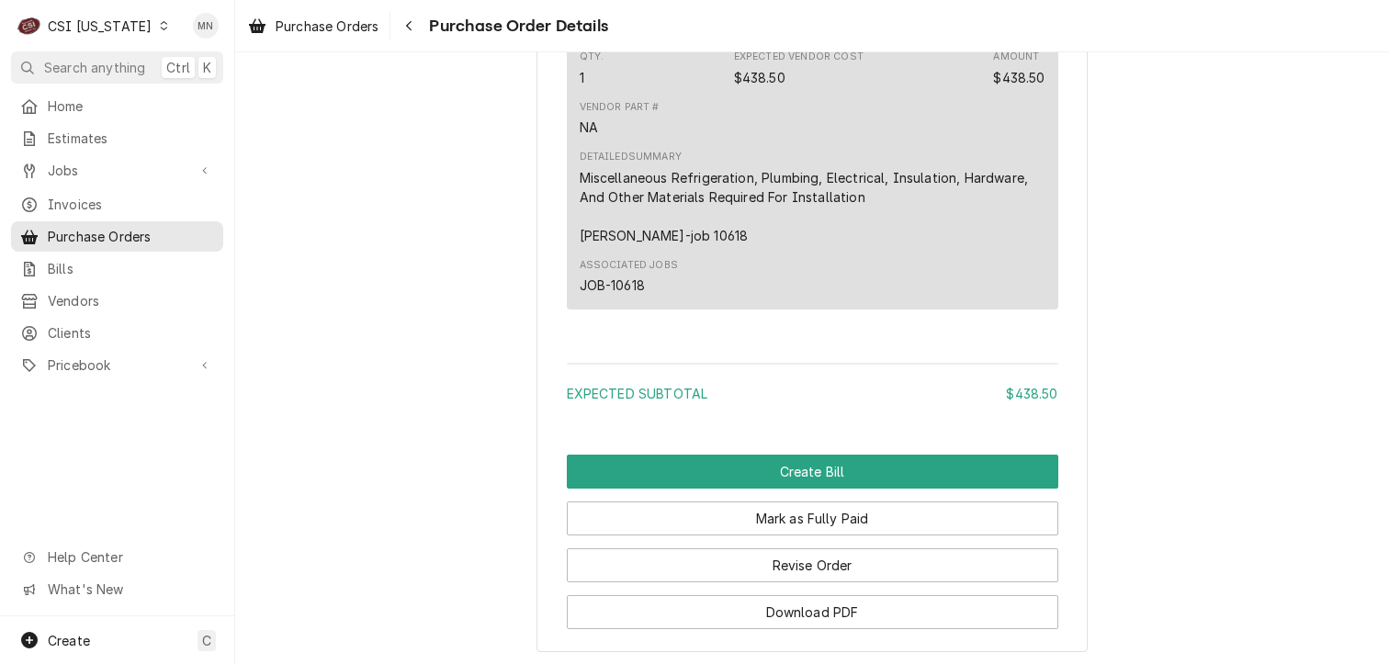
scroll to position [1624, 0]
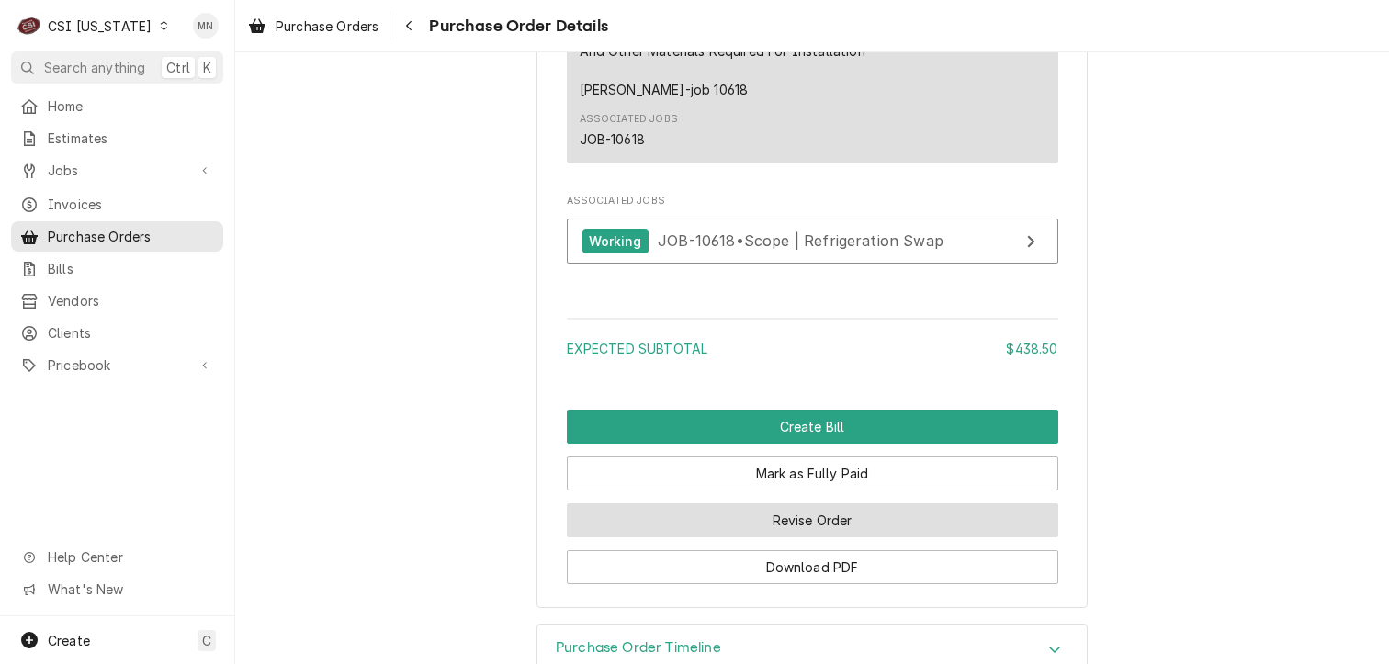
click at [793, 537] on button "Revise Order" at bounding box center [812, 520] width 491 height 34
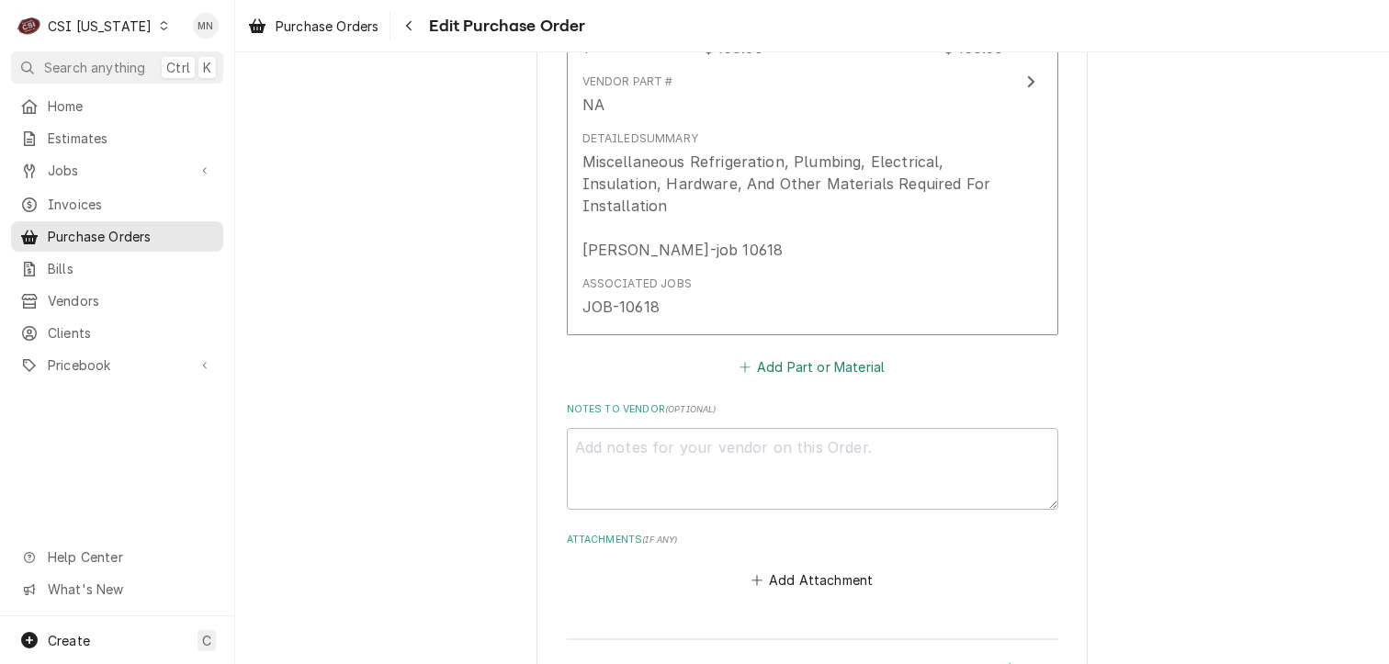
scroll to position [1249, 0]
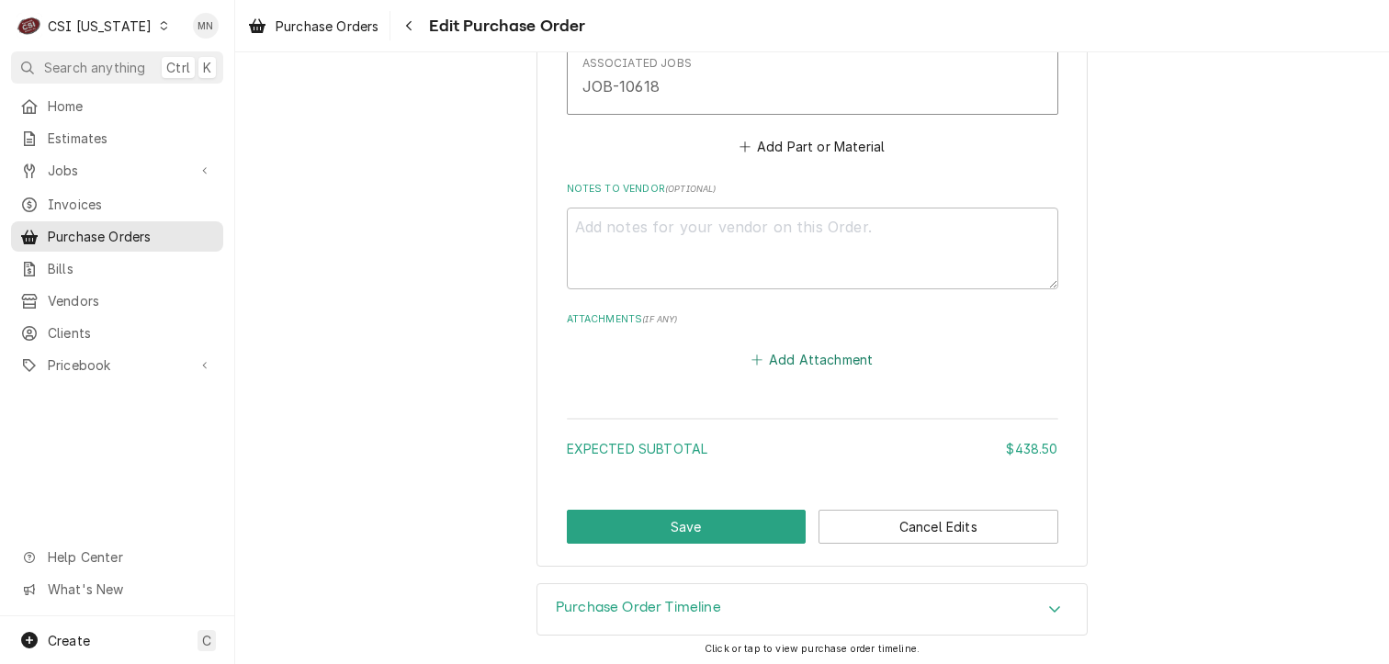
click at [803, 363] on button "Add Attachment" at bounding box center [812, 360] width 129 height 26
type textarea "x"
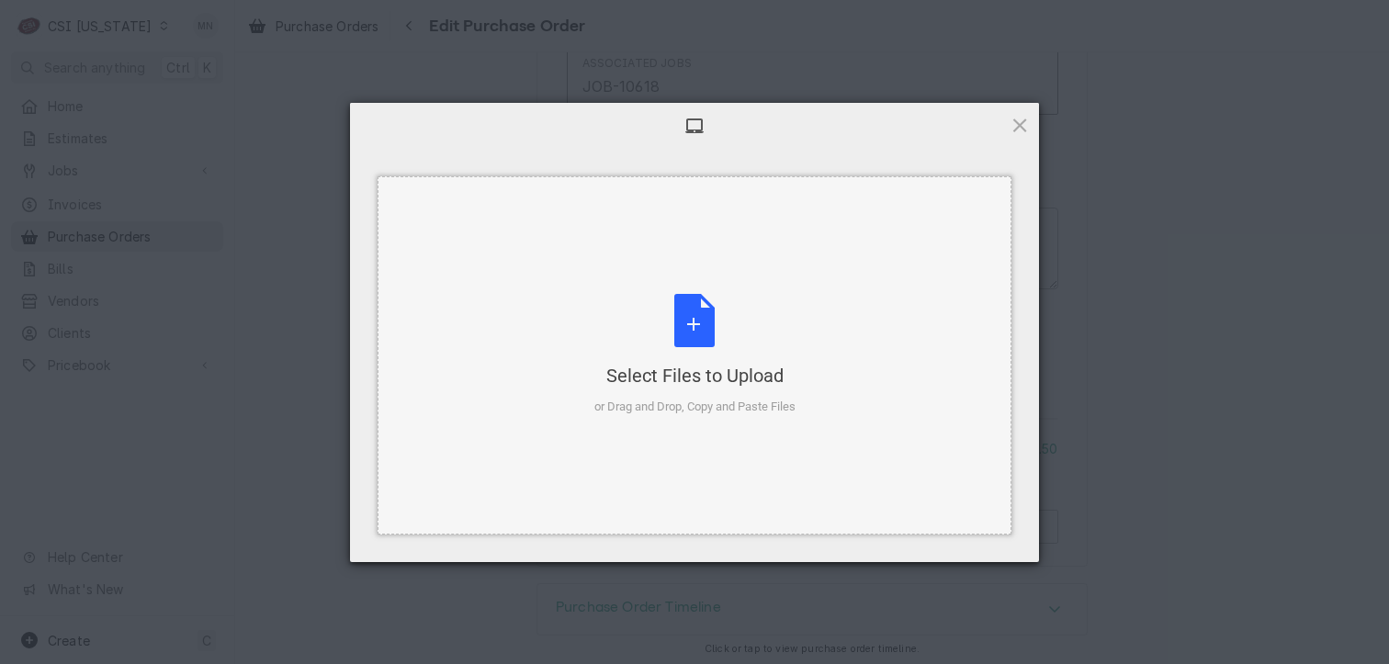
click at [696, 355] on div "Select Files to Upload or Drag and Drop, Copy and Paste Files" at bounding box center [694, 355] width 201 height 122
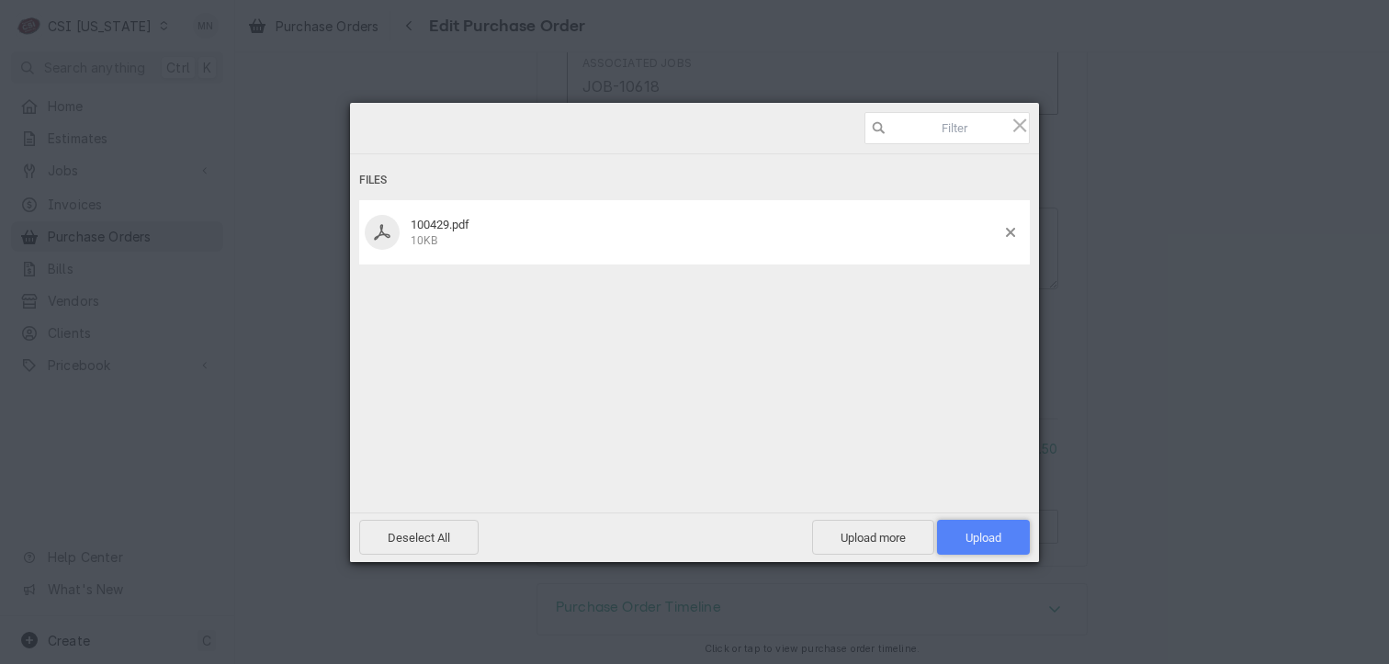
click at [977, 542] on span "Upload 1" at bounding box center [983, 538] width 36 height 14
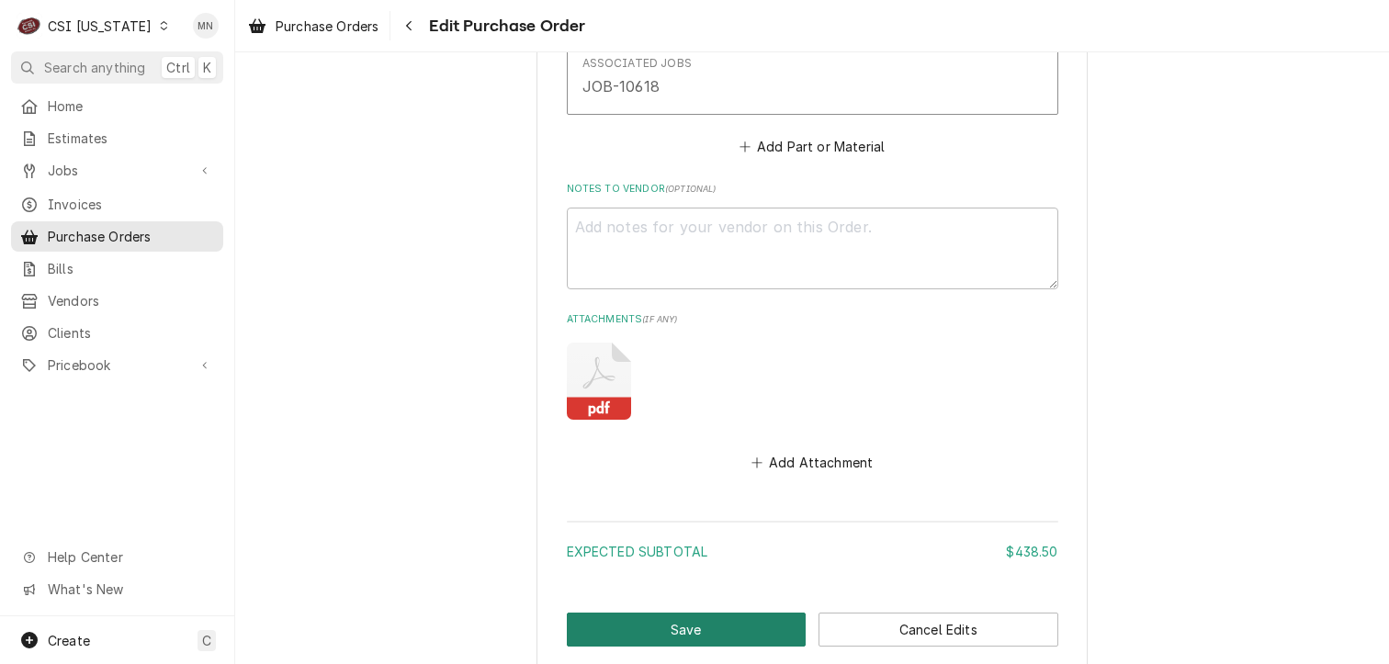
click at [683, 620] on button "Save" at bounding box center [687, 630] width 240 height 34
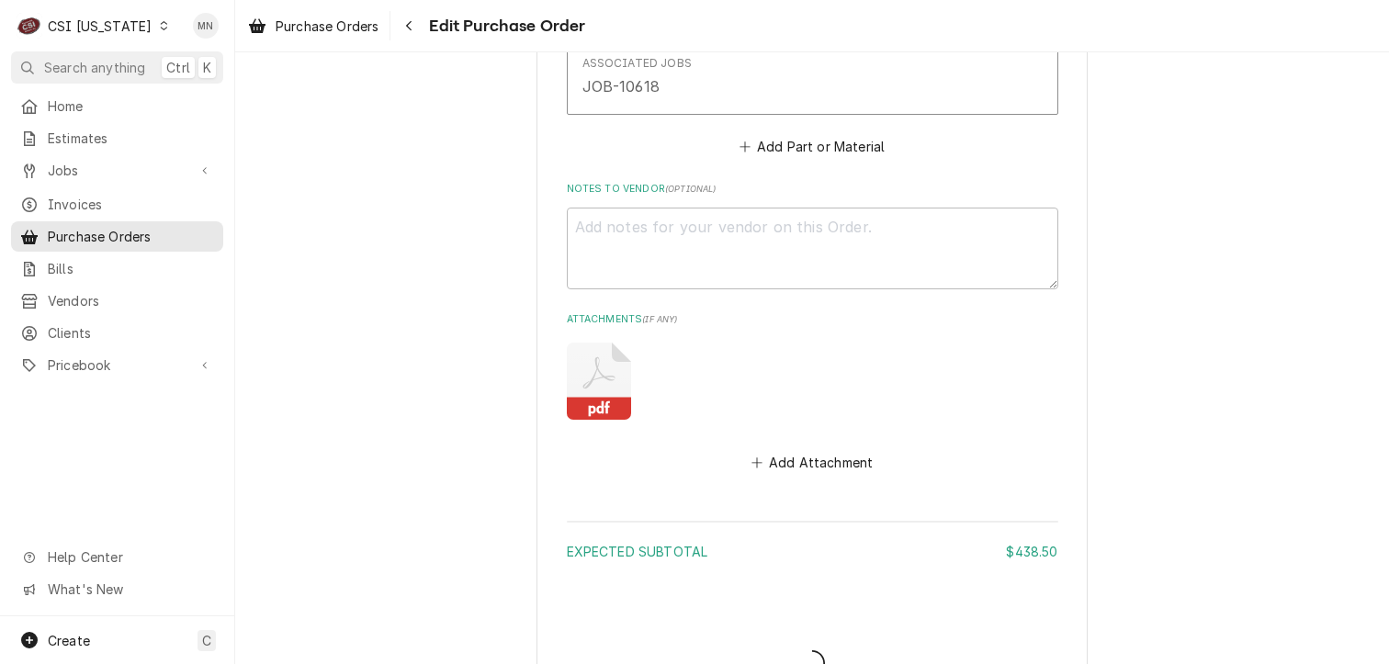
type textarea "x"
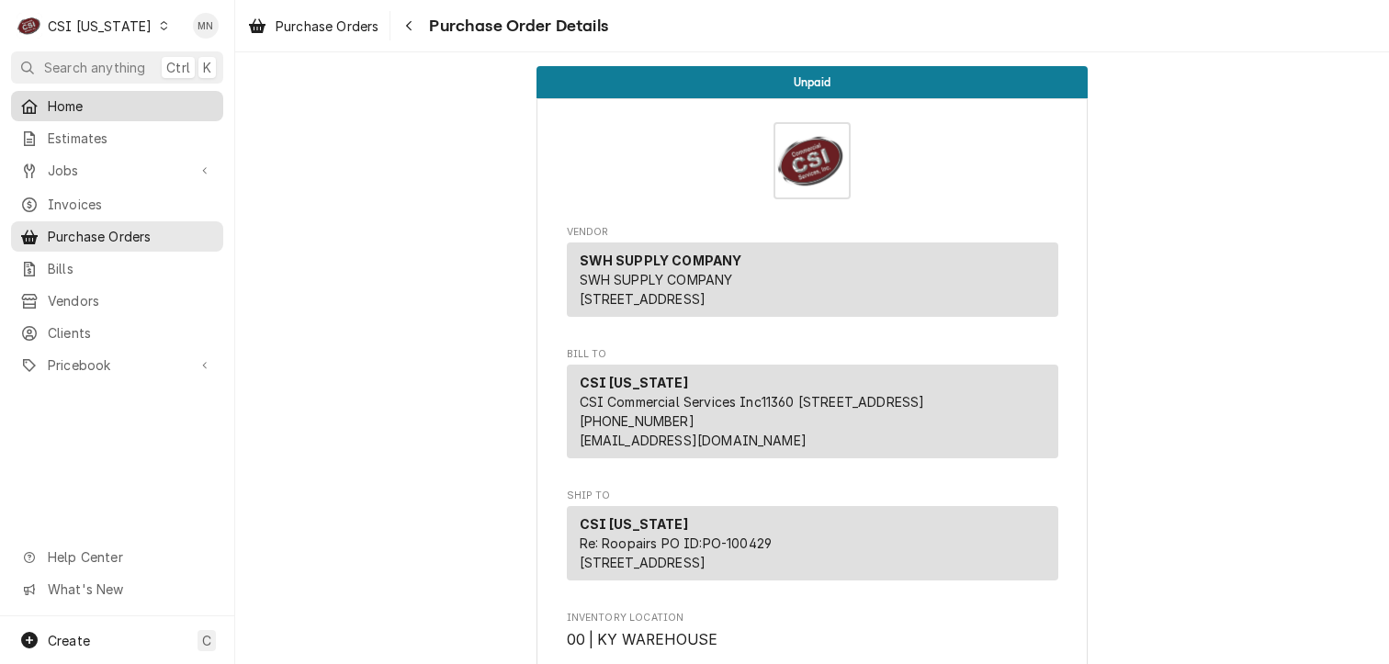
click at [62, 97] on span "Home" at bounding box center [131, 105] width 166 height 19
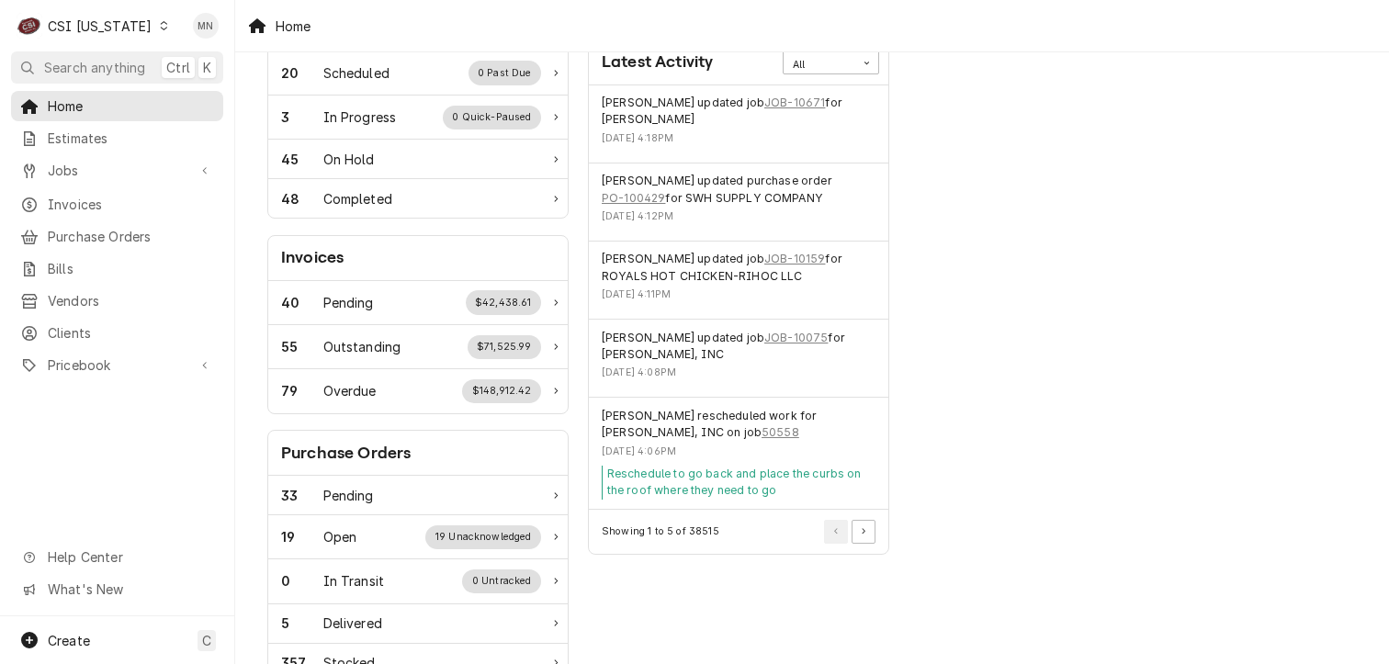
scroll to position [459, 0]
